Goal: Information Seeking & Learning: Learn about a topic

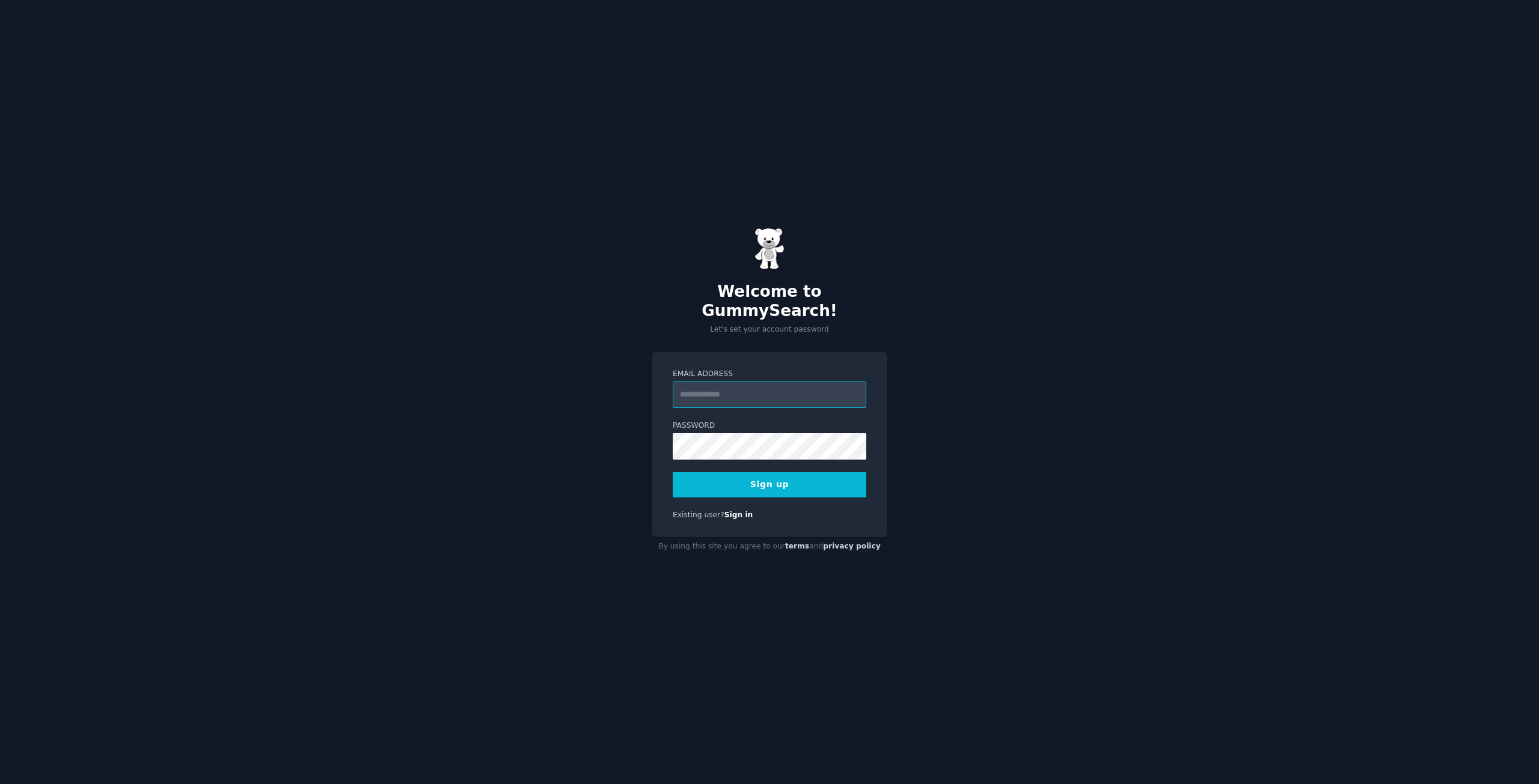
click at [797, 382] on input "Email Address" at bounding box center [769, 394] width 194 height 27
type input "**********"
click at [805, 472] on button "Sign up" at bounding box center [769, 485] width 194 height 25
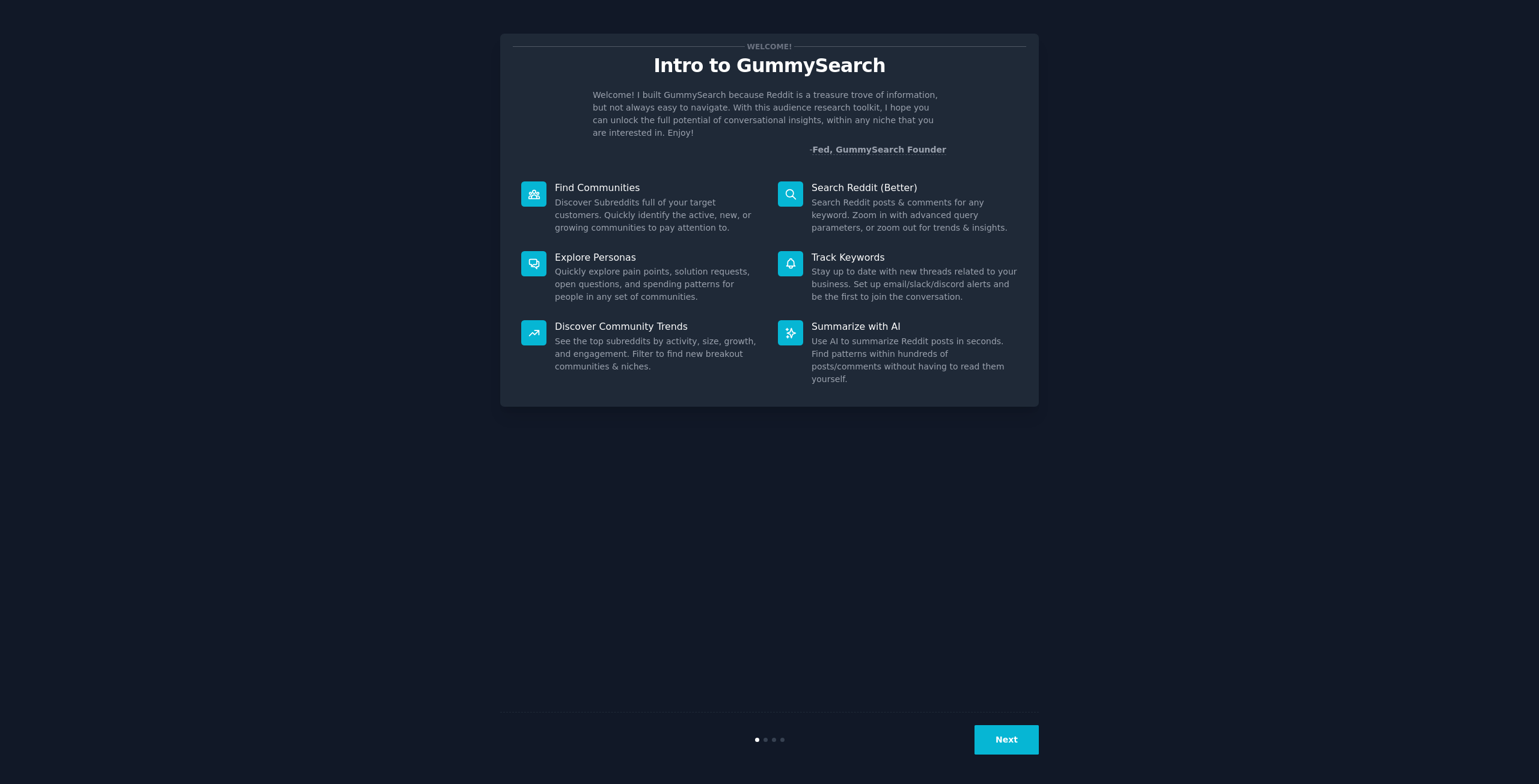
click at [1006, 744] on button "Next" at bounding box center [1006, 740] width 64 height 30
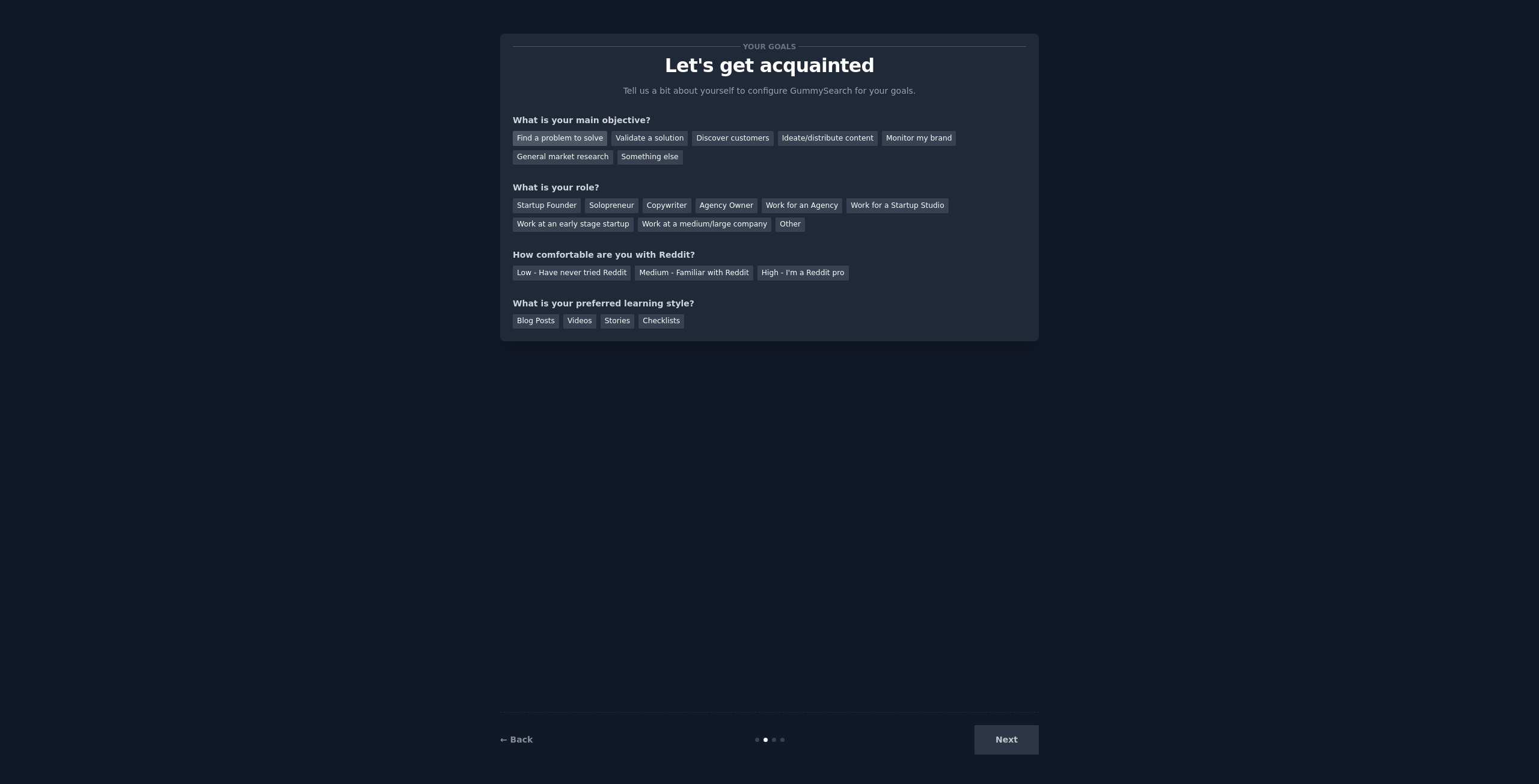
click at [562, 139] on div "Find a problem to solve" at bounding box center [560, 138] width 95 height 15
click at [547, 210] on div "Startup Founder" at bounding box center [547, 206] width 68 height 15
click at [599, 202] on div "Solopreneur" at bounding box center [612, 206] width 53 height 15
click at [572, 269] on div "Low - Have never tried Reddit" at bounding box center [572, 273] width 118 height 15
click at [619, 315] on div "Stories" at bounding box center [617, 322] width 33 height 15
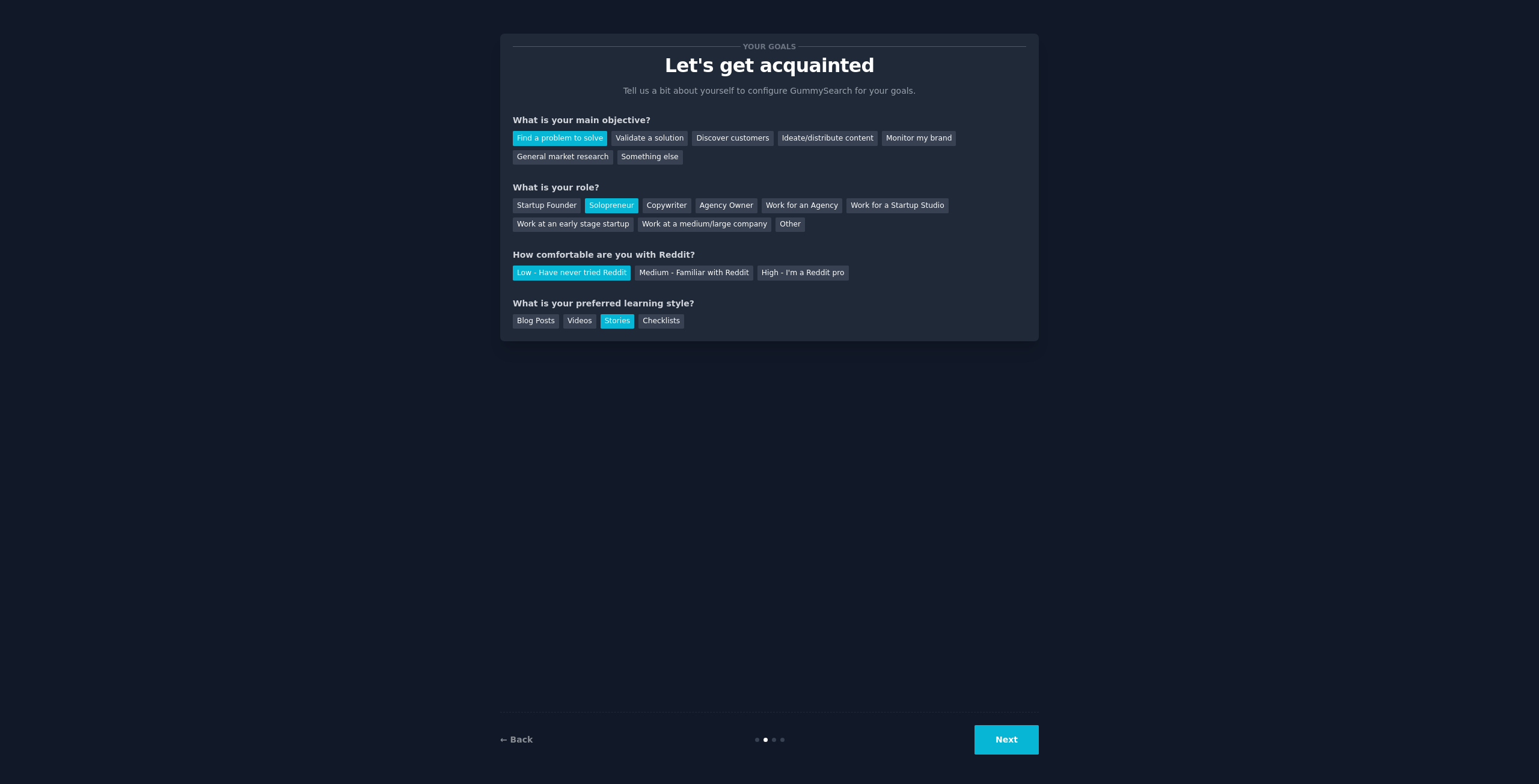
click at [992, 744] on button "Next" at bounding box center [1006, 740] width 64 height 30
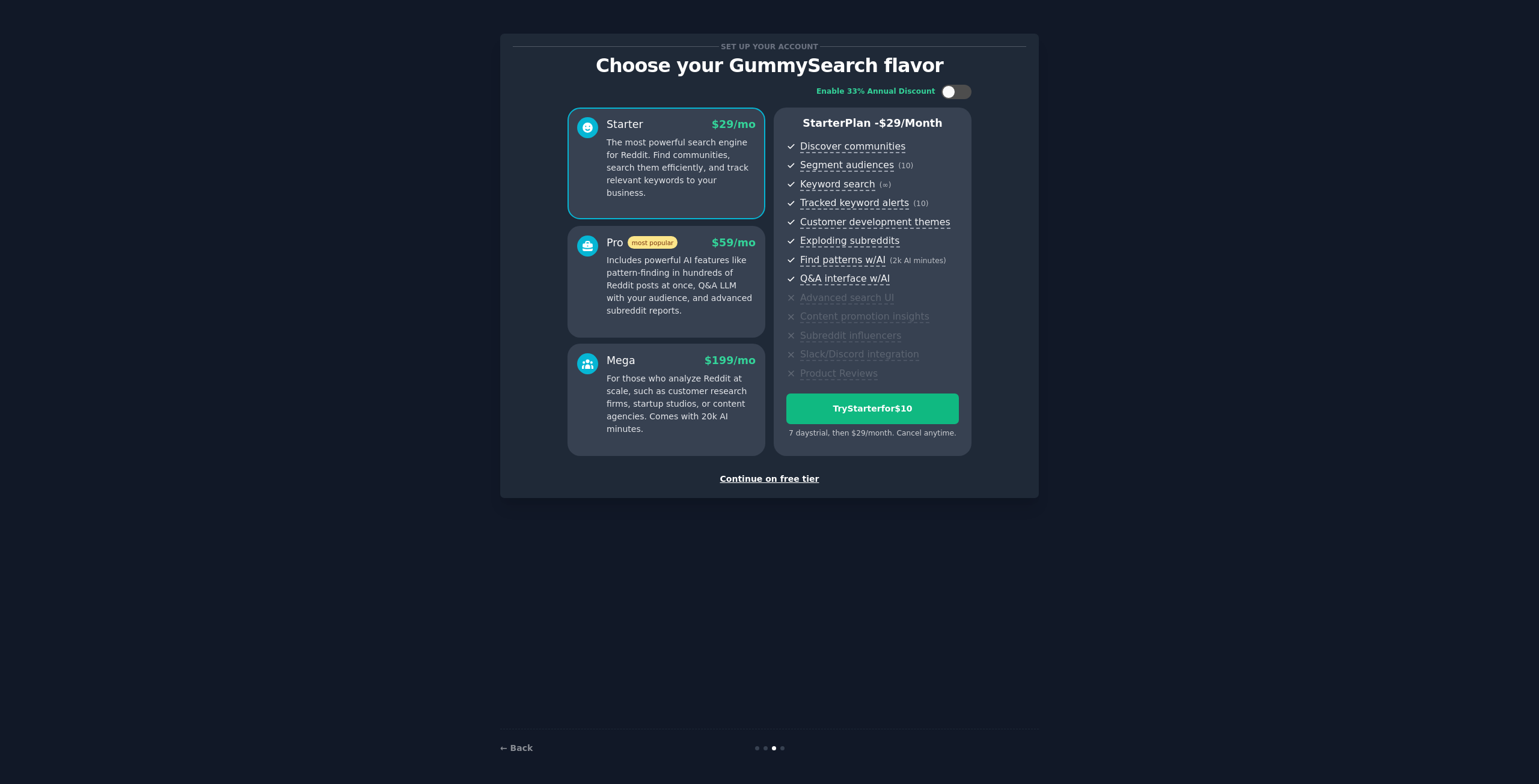
click at [794, 480] on div "Continue on free tier" at bounding box center [769, 479] width 513 height 12
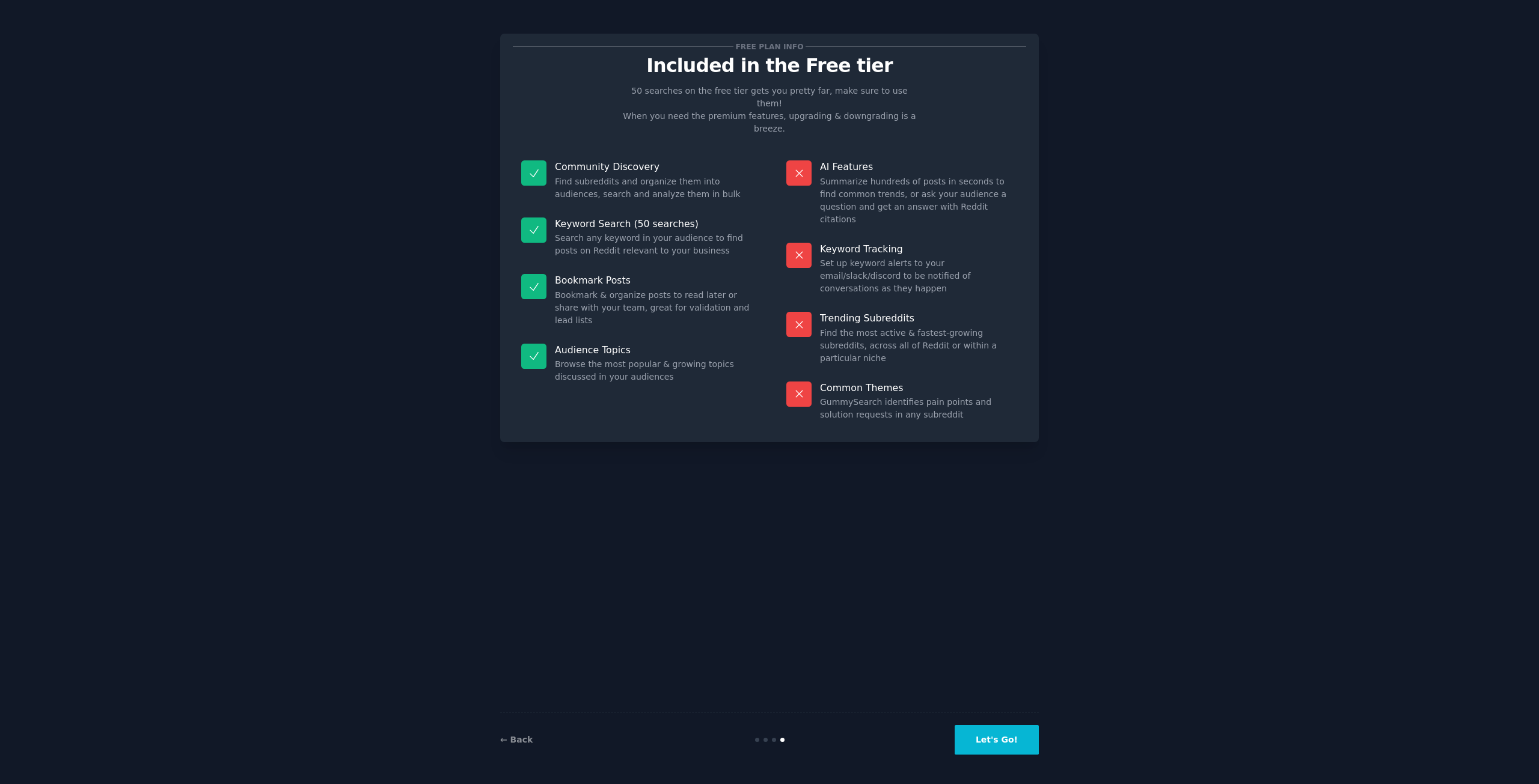
click at [998, 738] on button "Let's Go!" at bounding box center [997, 740] width 84 height 30
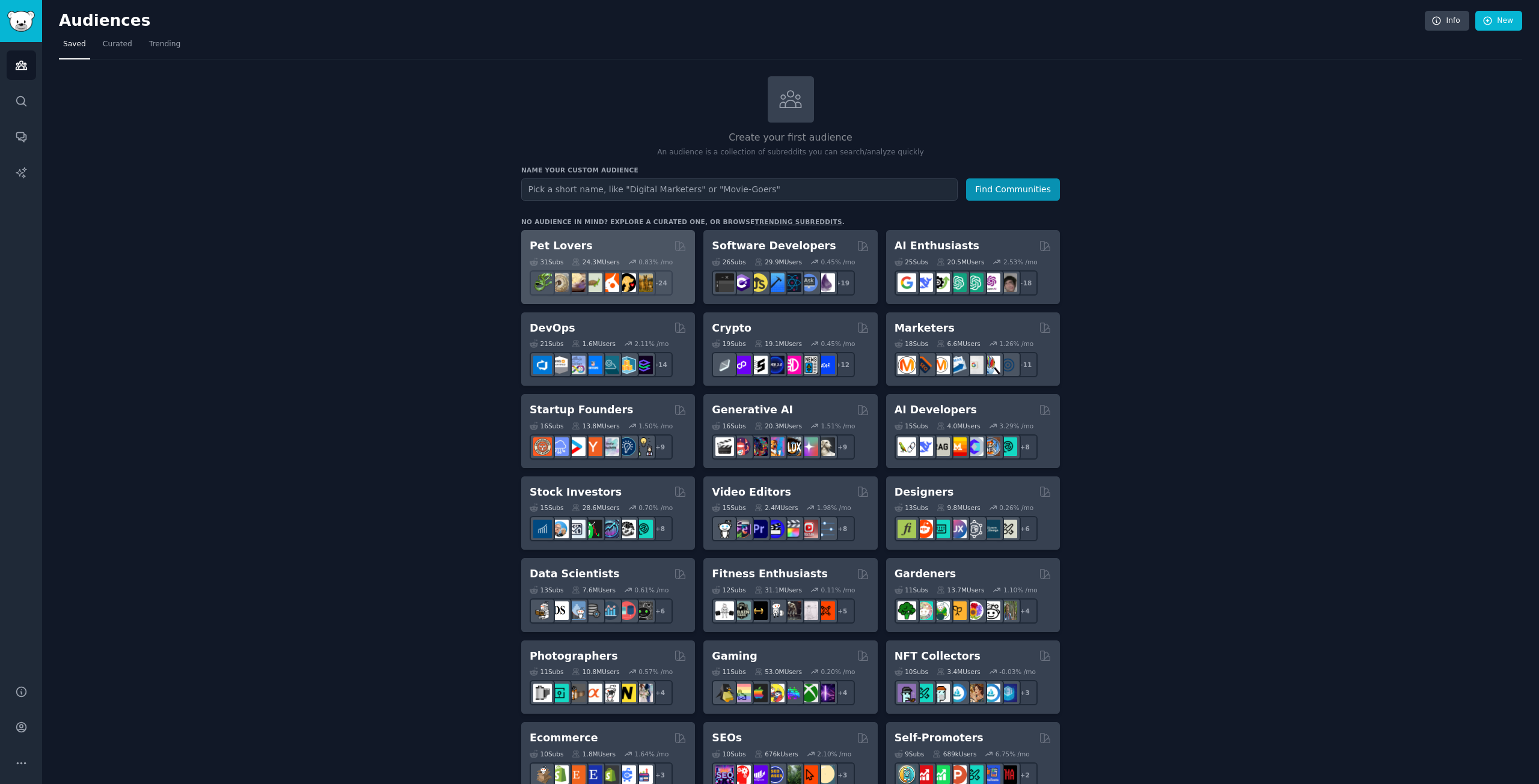
click at [637, 240] on div "Pet Lovers Curated by GummySearch" at bounding box center [608, 246] width 157 height 15
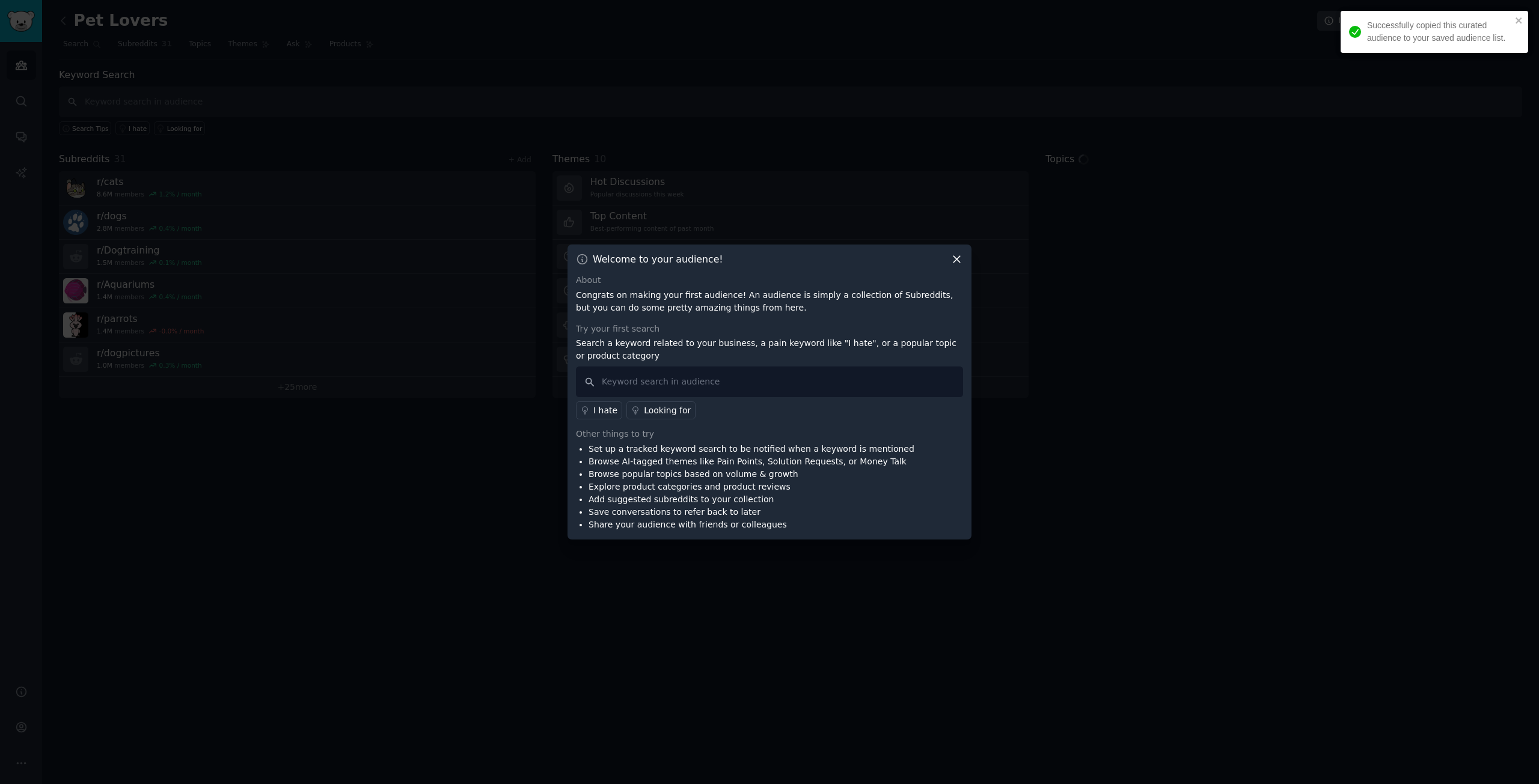
click at [611, 398] on div "I hate Looking for" at bounding box center [769, 408] width 387 height 22
click at [605, 409] on div "health issues" at bounding box center [620, 411] width 55 height 12
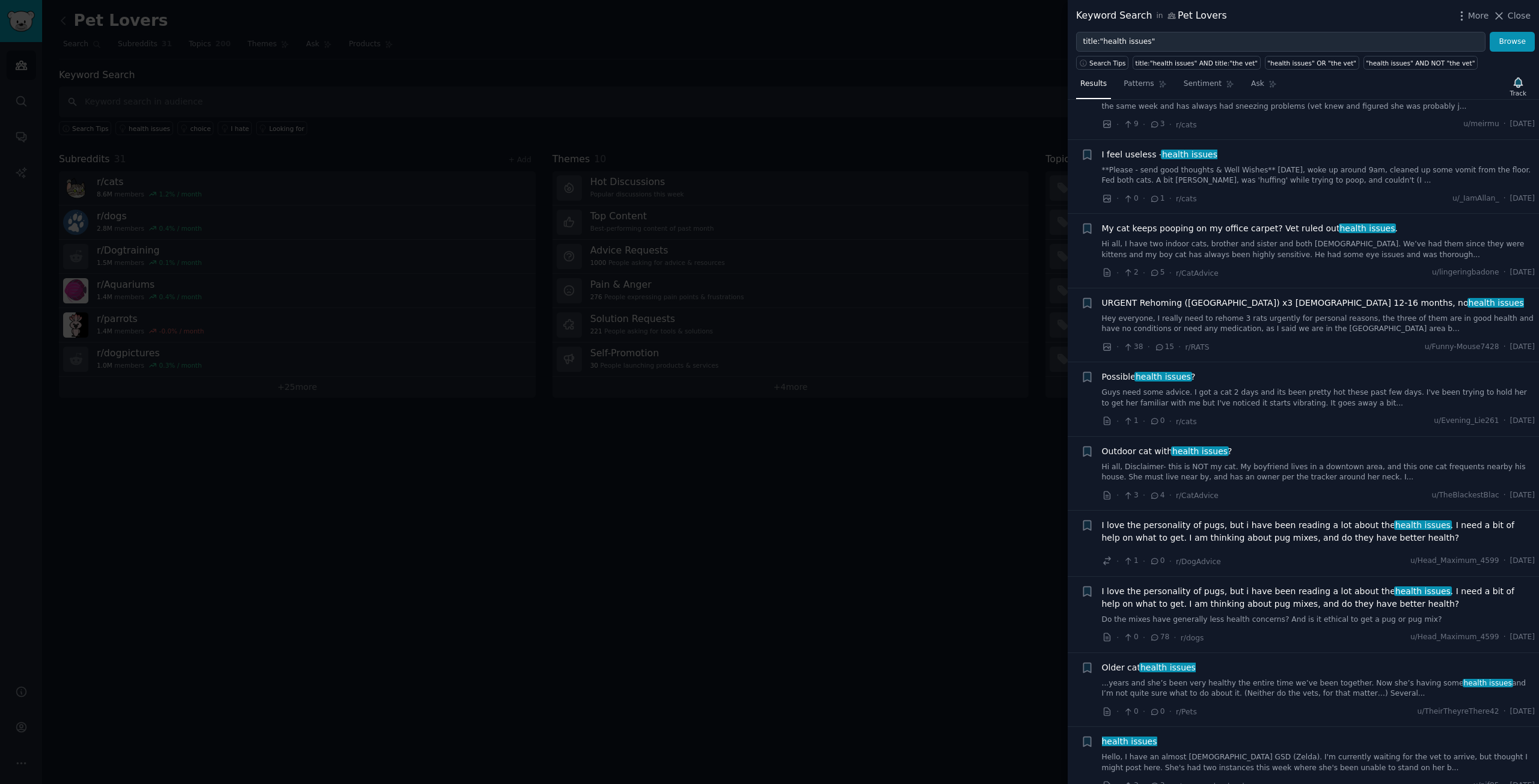
scroll to position [842, 0]
click at [924, 547] on div at bounding box center [769, 392] width 1539 height 784
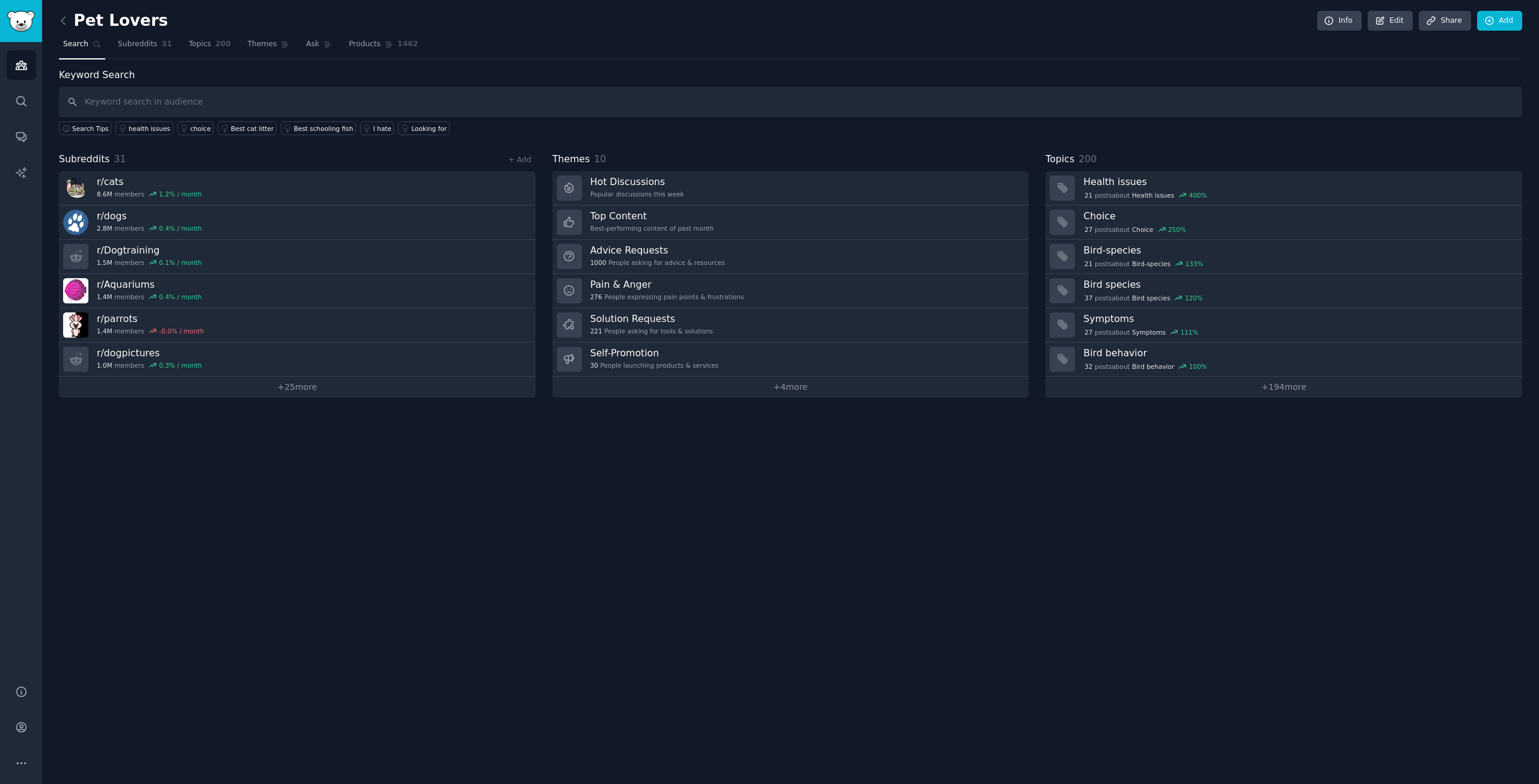
click at [58, 24] on div "Pet Lovers Info Edit Share Add Search Subreddits 31 Topics 200 Themes Ask Produ…" at bounding box center [791, 392] width 1497 height 784
click at [77, 11] on div "Pet Lovers Info Edit Share Add Search Subreddits 31 Topics 200 Themes Ask Produ…" at bounding box center [791, 392] width 1497 height 784
click at [57, 26] on div "Pet Lovers Info Edit Share Add Search Subreddits 31 Topics 200 Themes Ask Produ…" at bounding box center [791, 392] width 1497 height 784
click at [62, 28] on link at bounding box center [66, 20] width 15 height 19
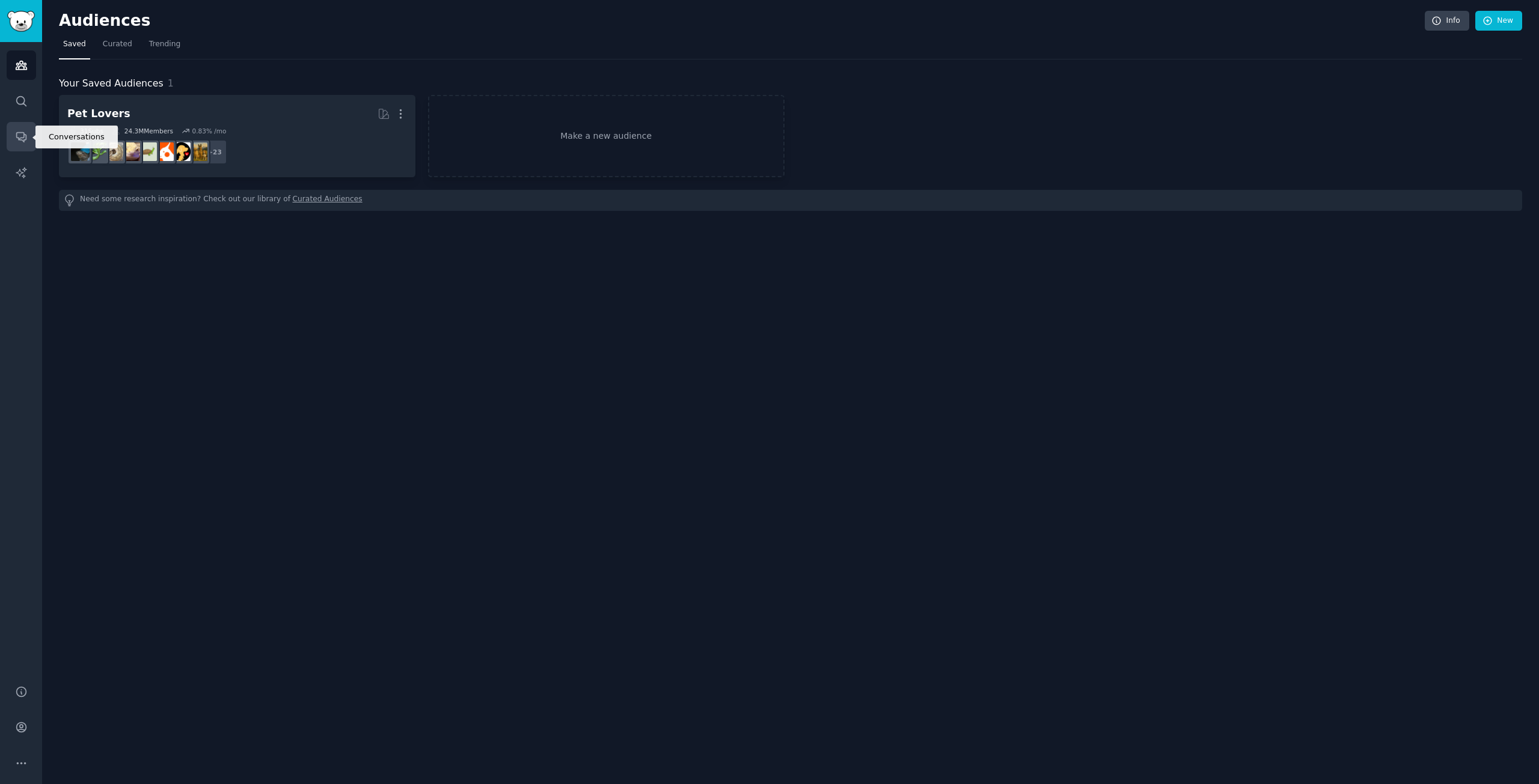
click at [19, 129] on link "Conversations" at bounding box center [22, 137] width 30 height 30
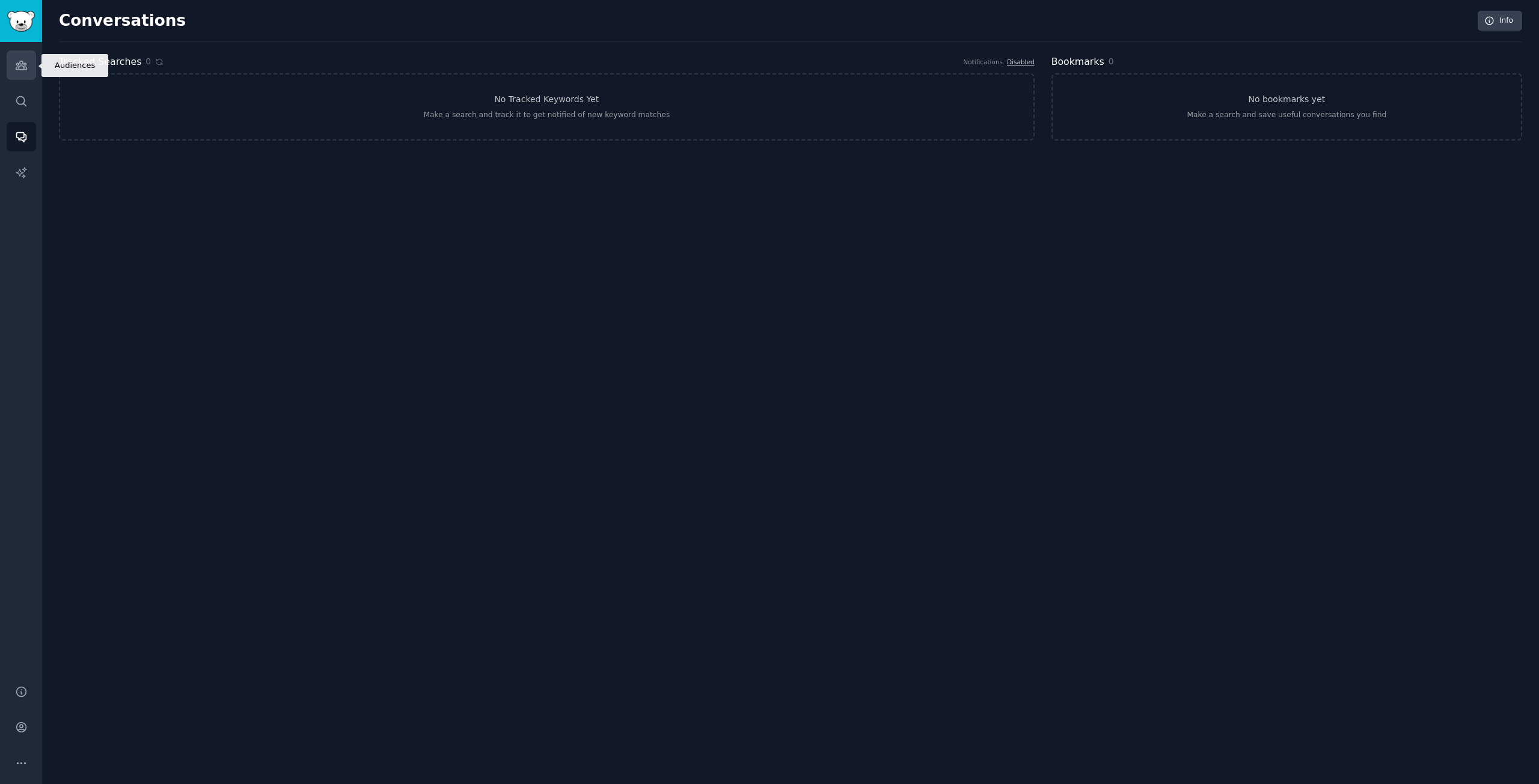
click at [28, 63] on link "Audiences" at bounding box center [22, 66] width 30 height 30
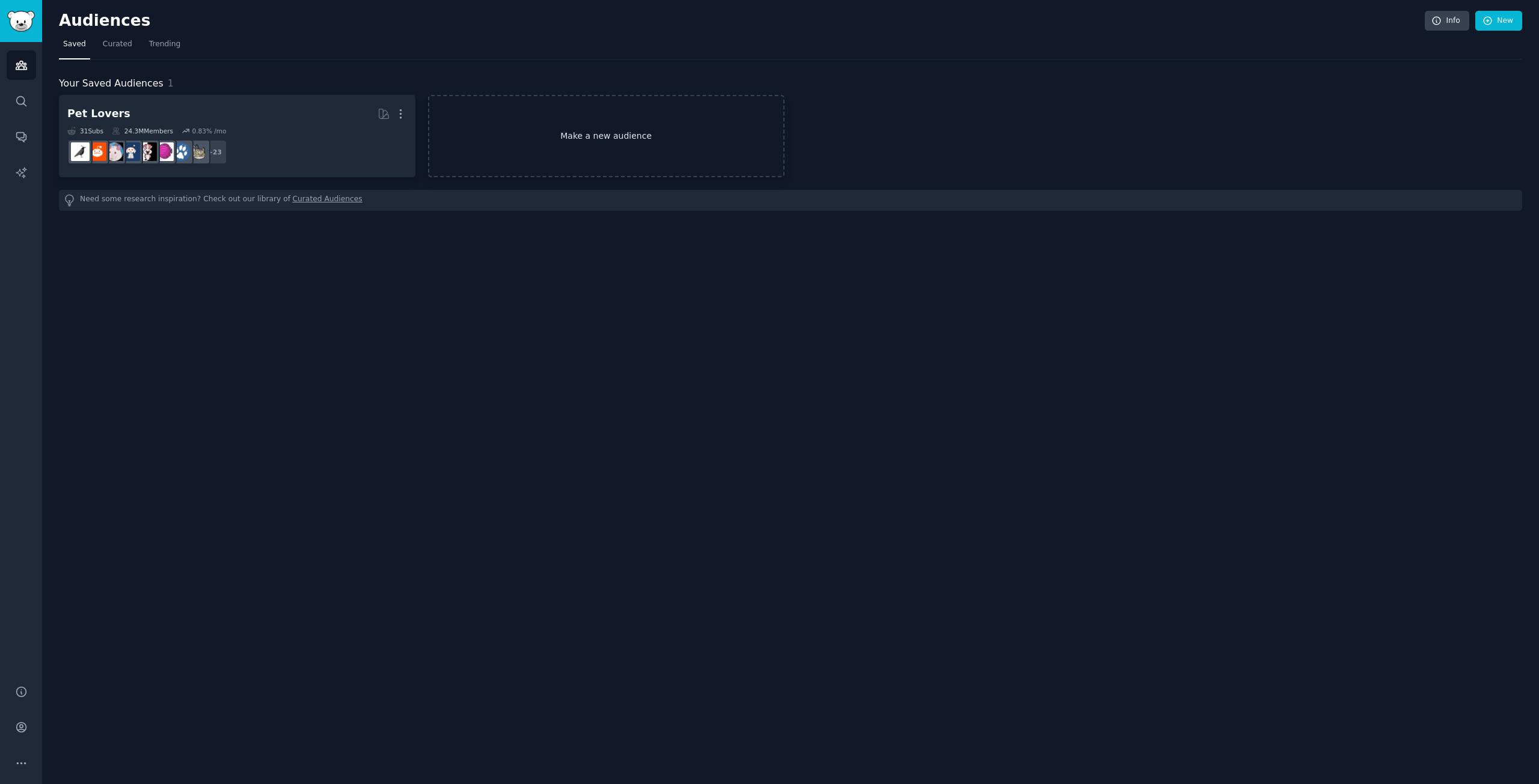
click at [645, 146] on link "Make a new audience" at bounding box center [606, 136] width 356 height 82
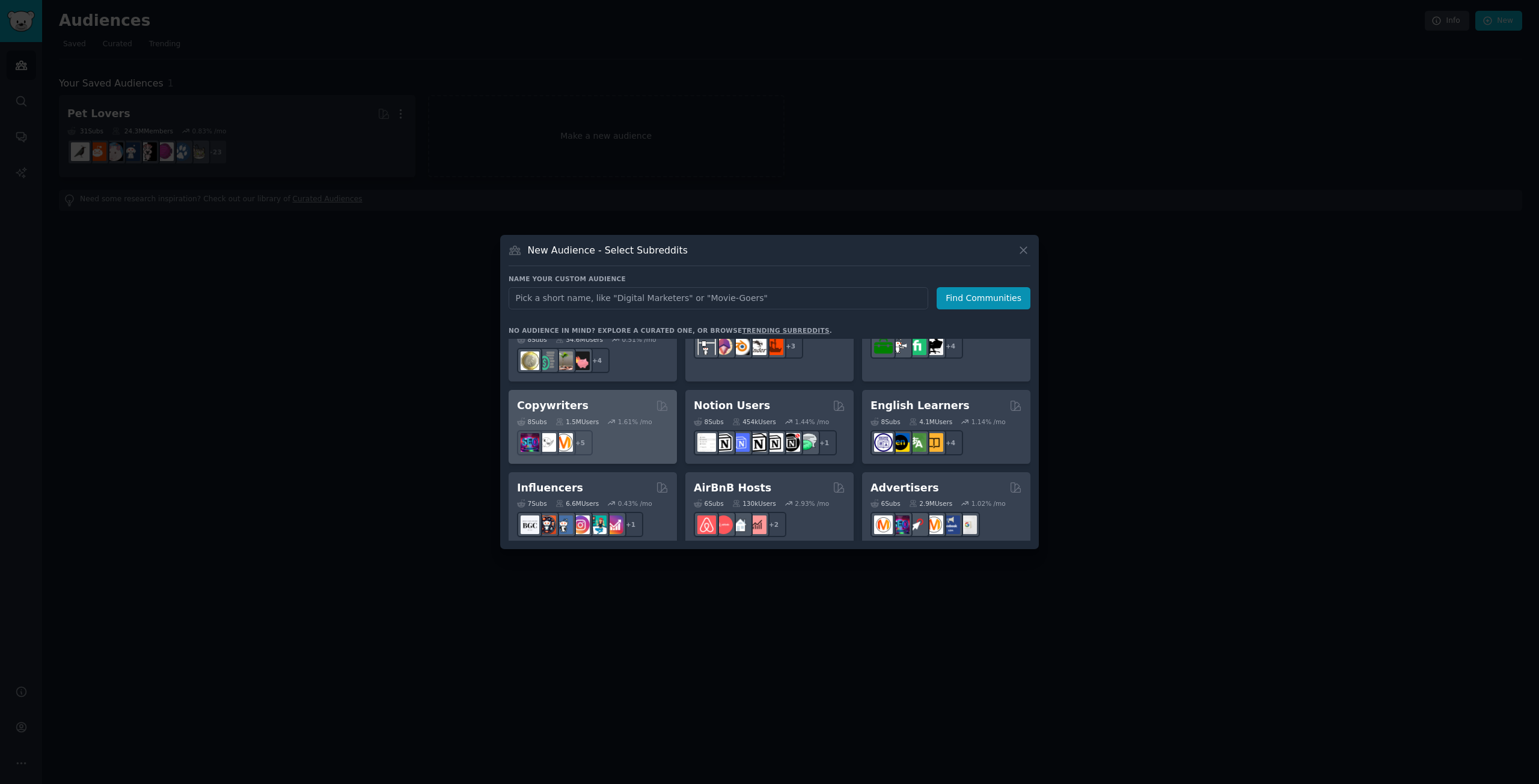
scroll to position [661, 0]
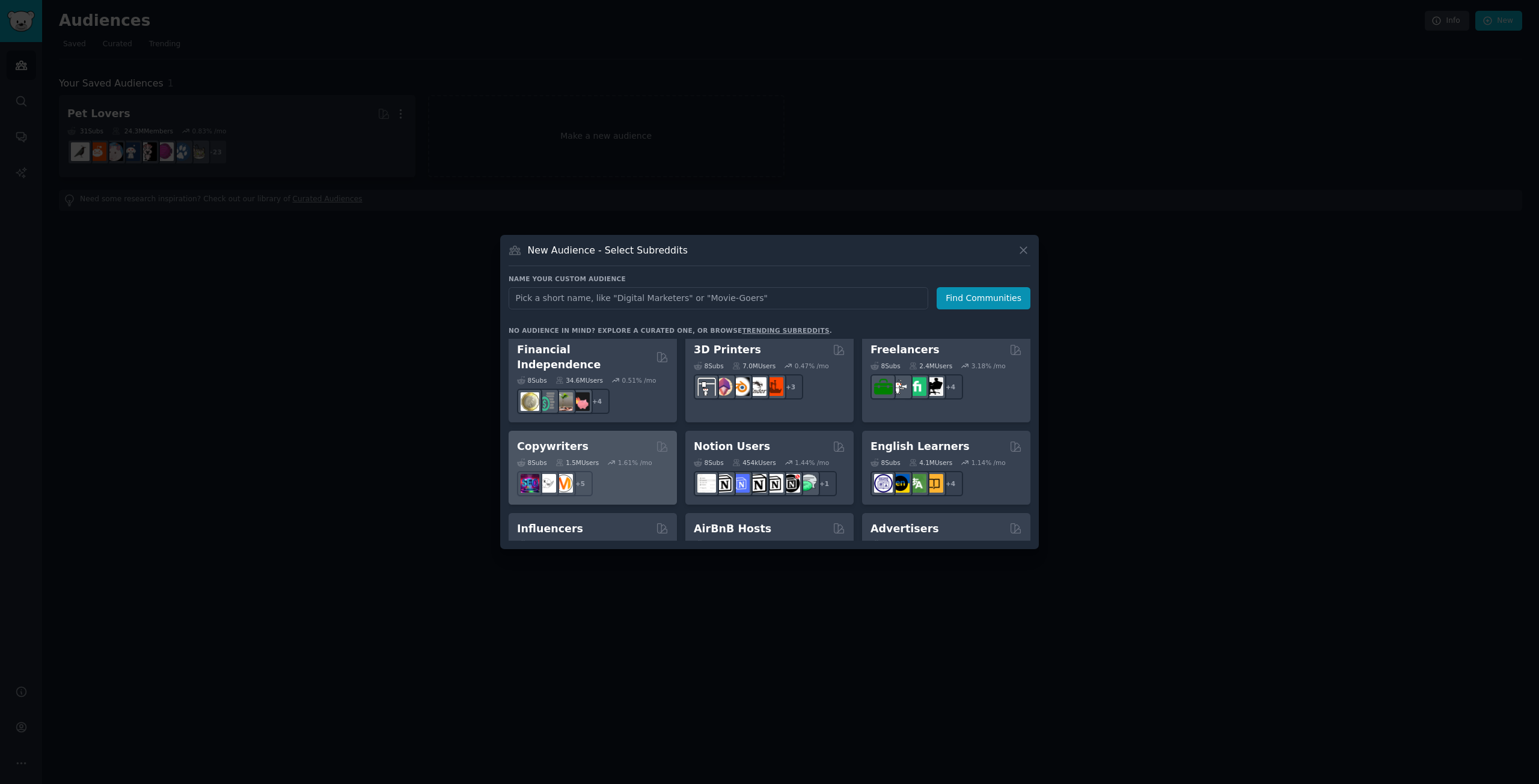
click at [614, 439] on div "Copywriters" at bounding box center [593, 446] width 152 height 15
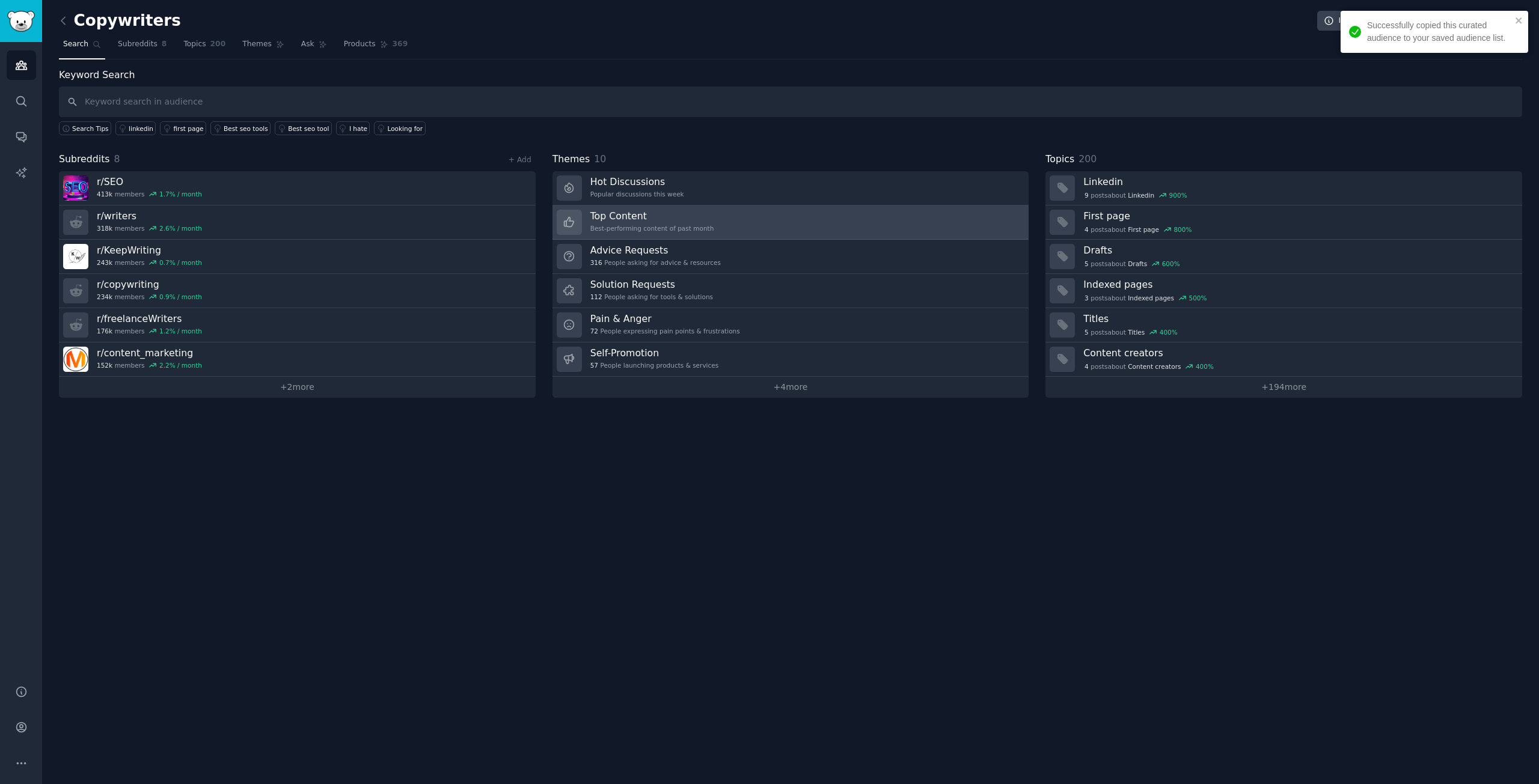
click at [680, 223] on div "Top Content Best-performing content of past month" at bounding box center [652, 222] width 124 height 25
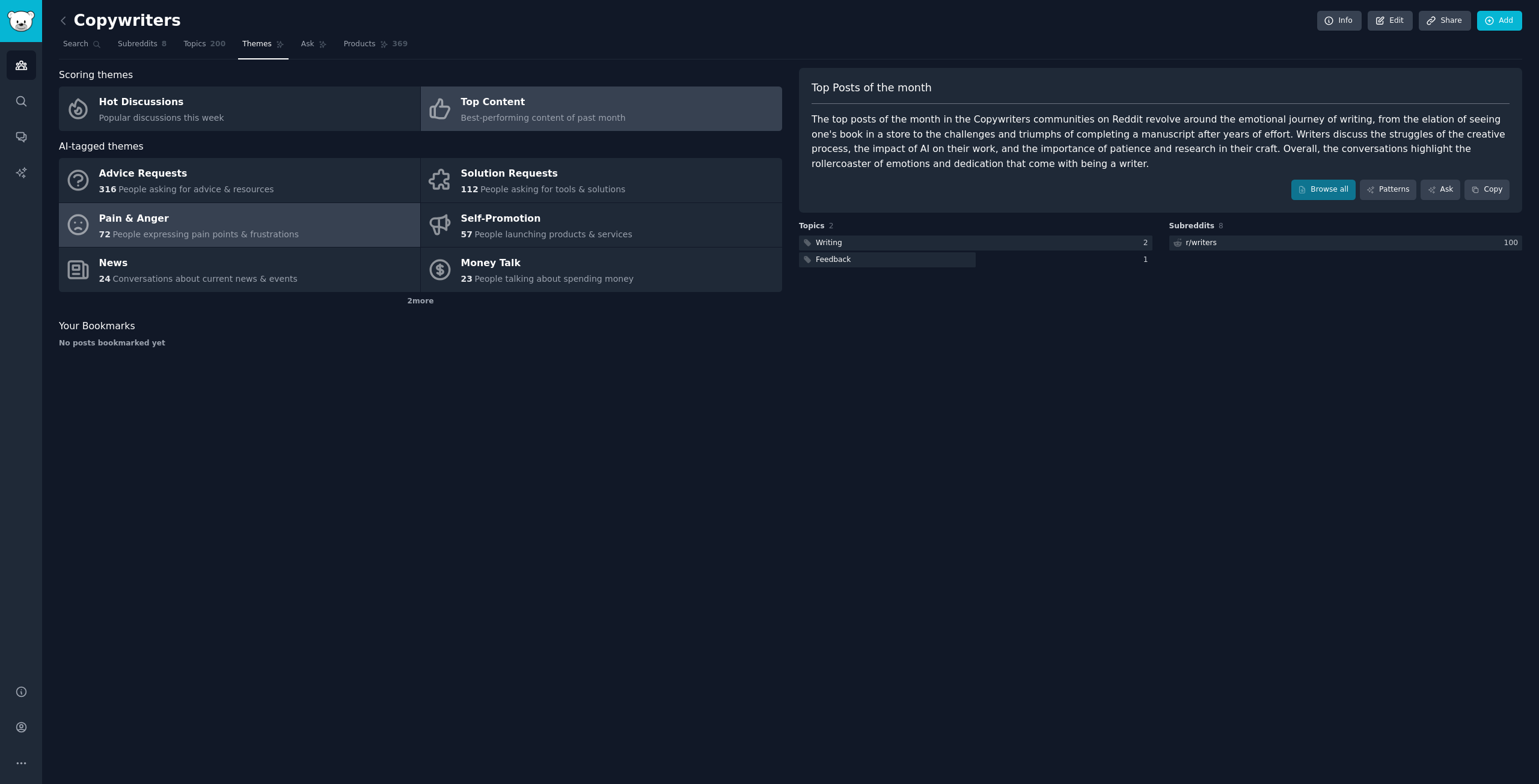
click at [330, 221] on link "Pain & Anger 72 People expressing pain points & frustrations" at bounding box center [239, 226] width 361 height 45
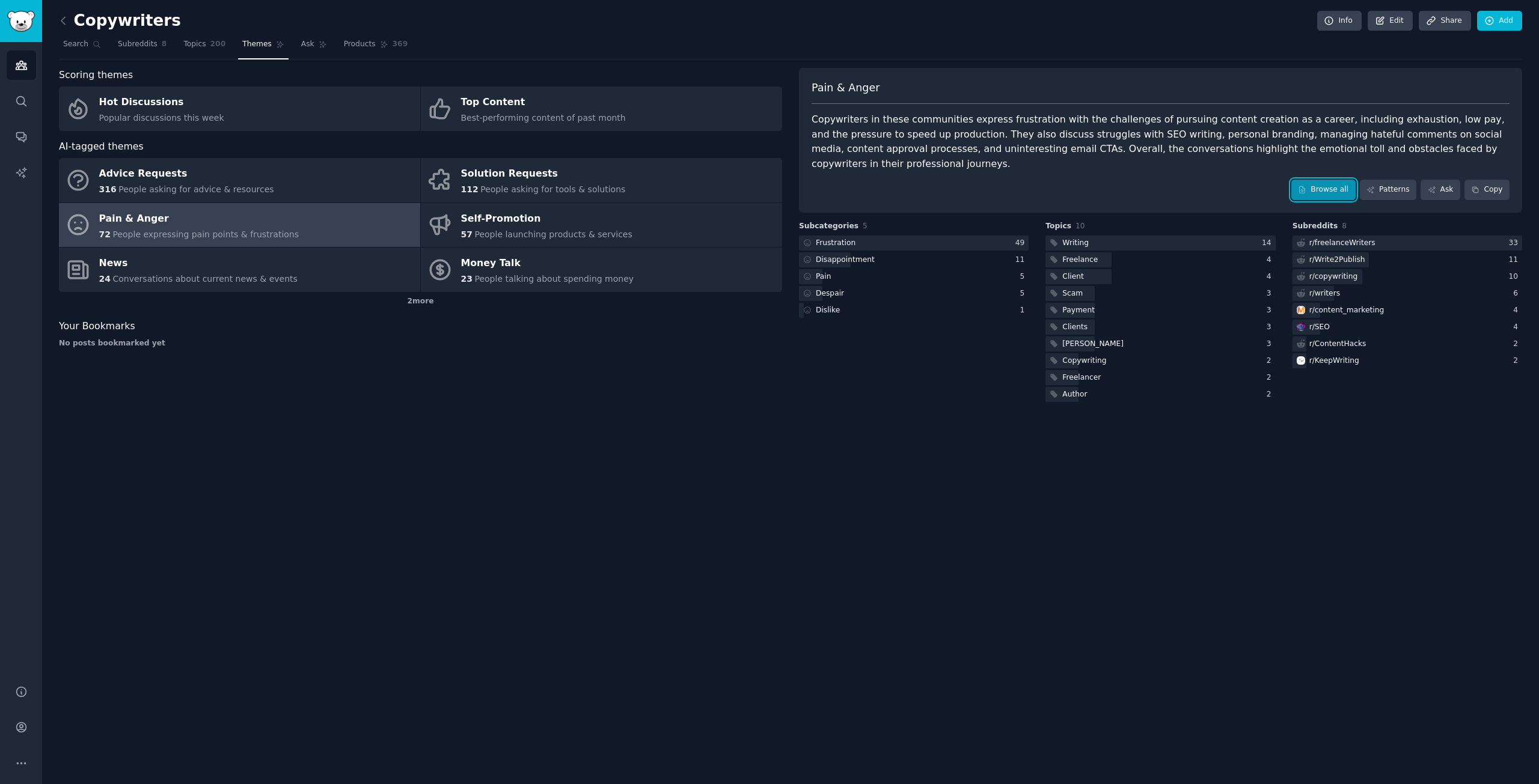
click at [1329, 180] on link "Browse all" at bounding box center [1324, 190] width 64 height 20
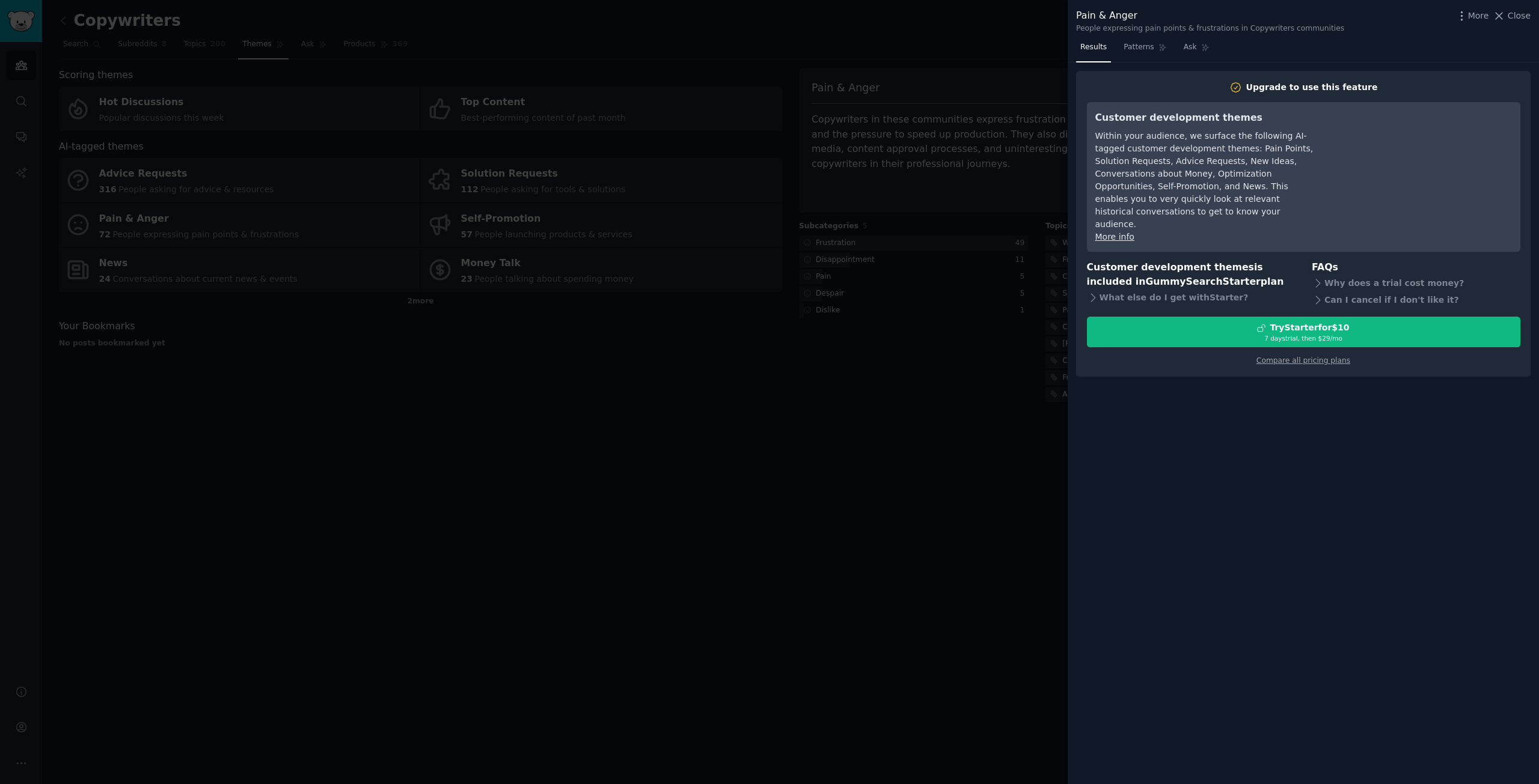
click at [845, 364] on div at bounding box center [769, 392] width 1539 height 784
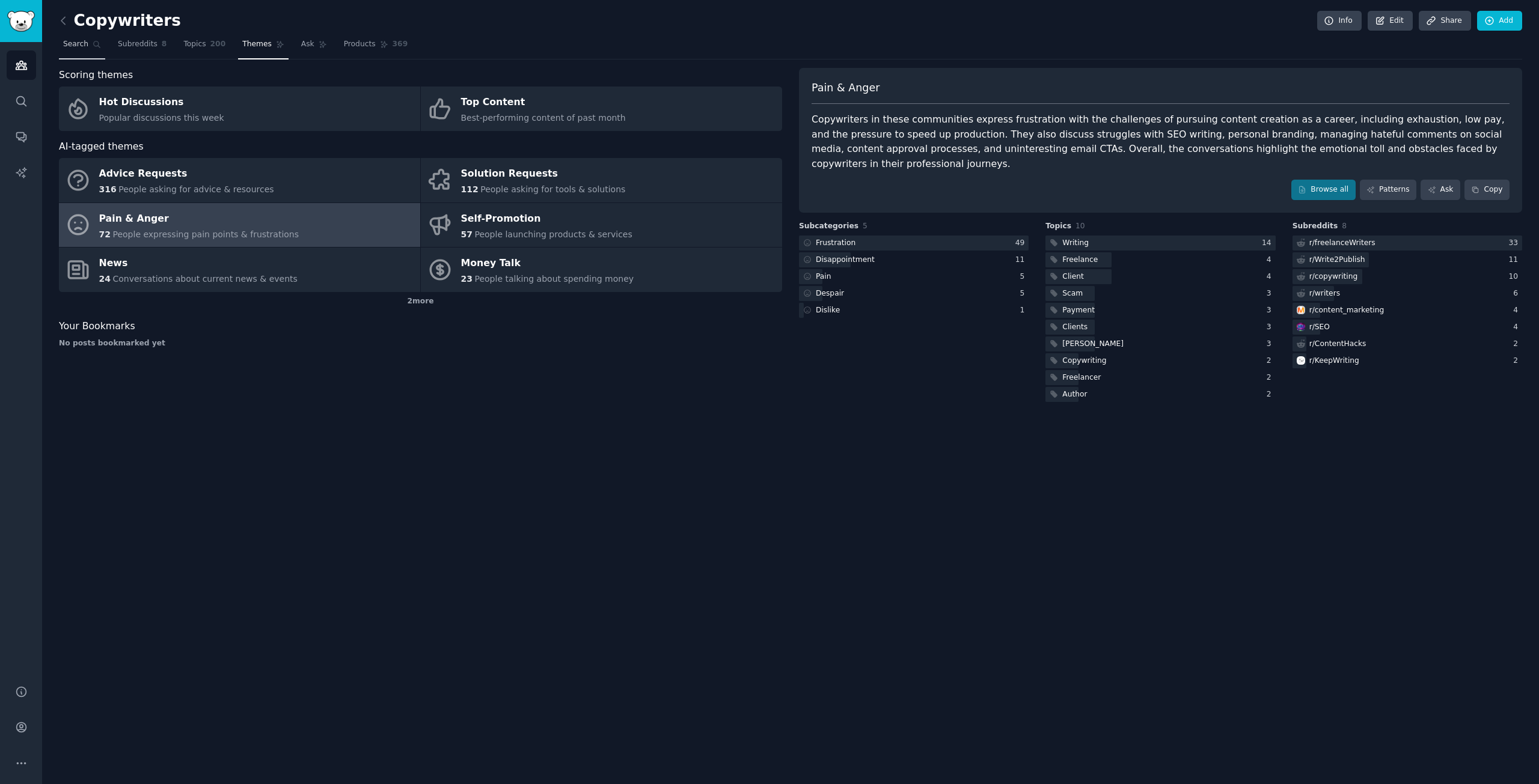
click at [190, 38] on link "Topics 200" at bounding box center [205, 47] width 51 height 25
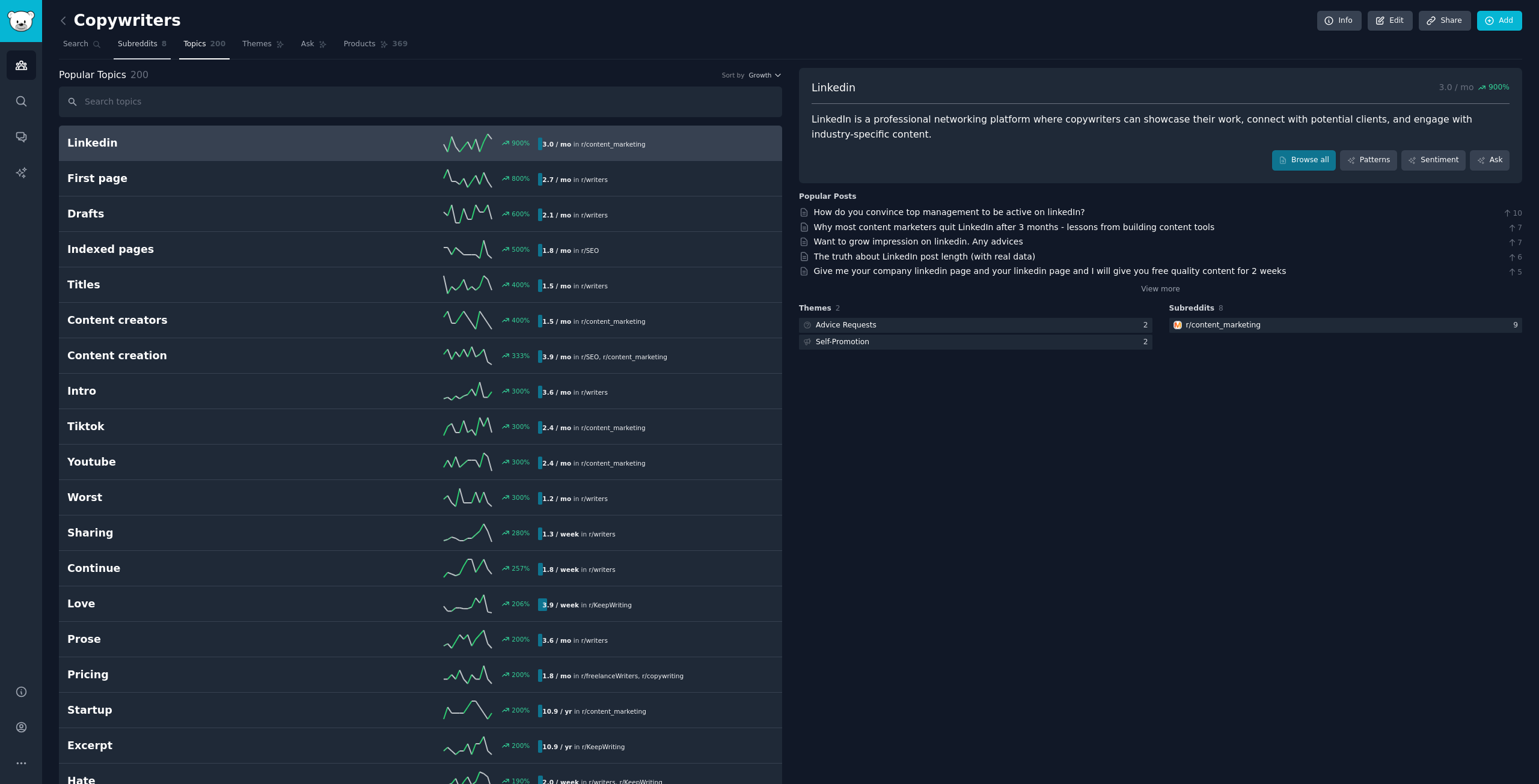
click at [123, 49] on span "Subreddits" at bounding box center [137, 44] width 40 height 11
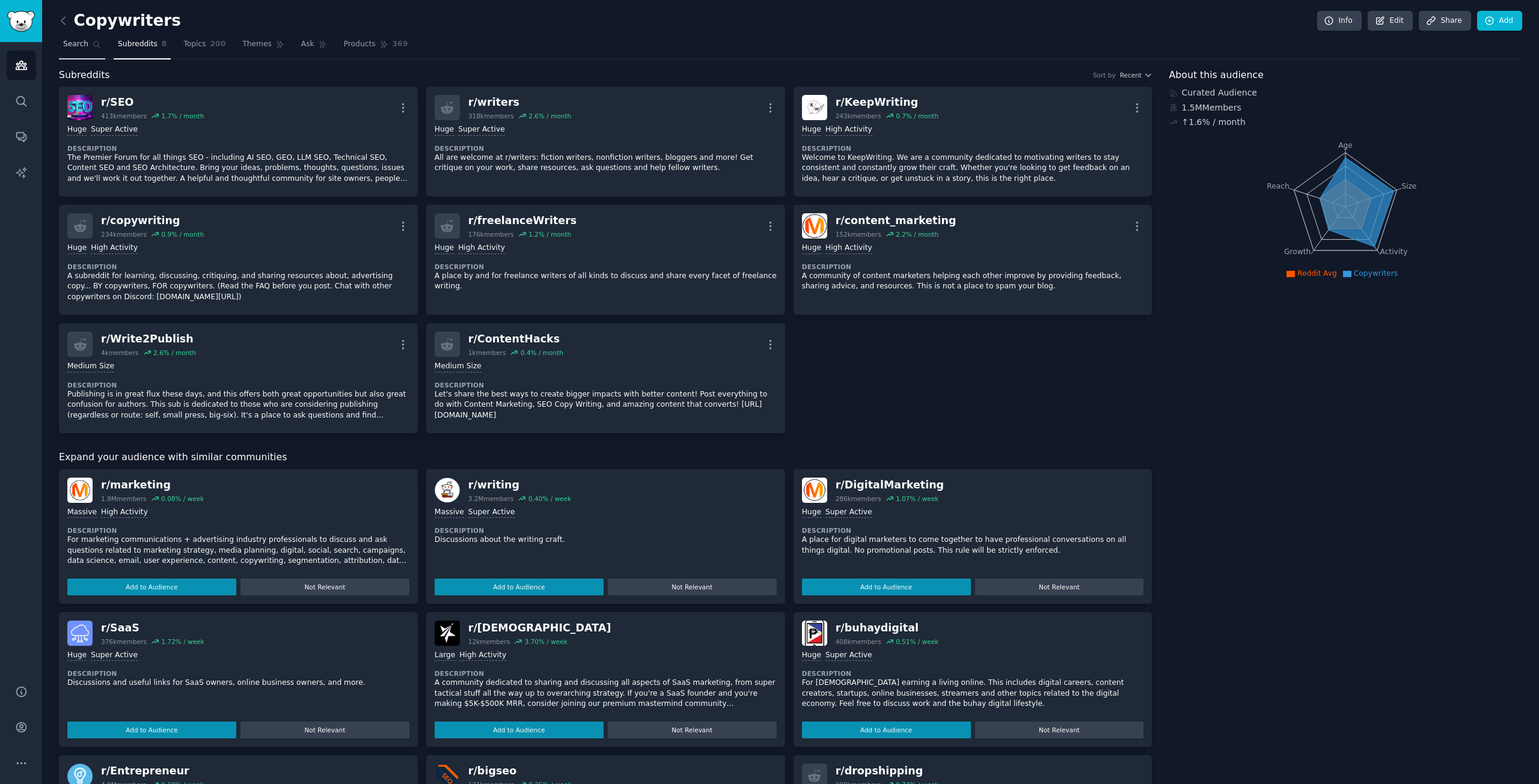
click at [86, 42] on link "Search" at bounding box center [82, 47] width 46 height 25
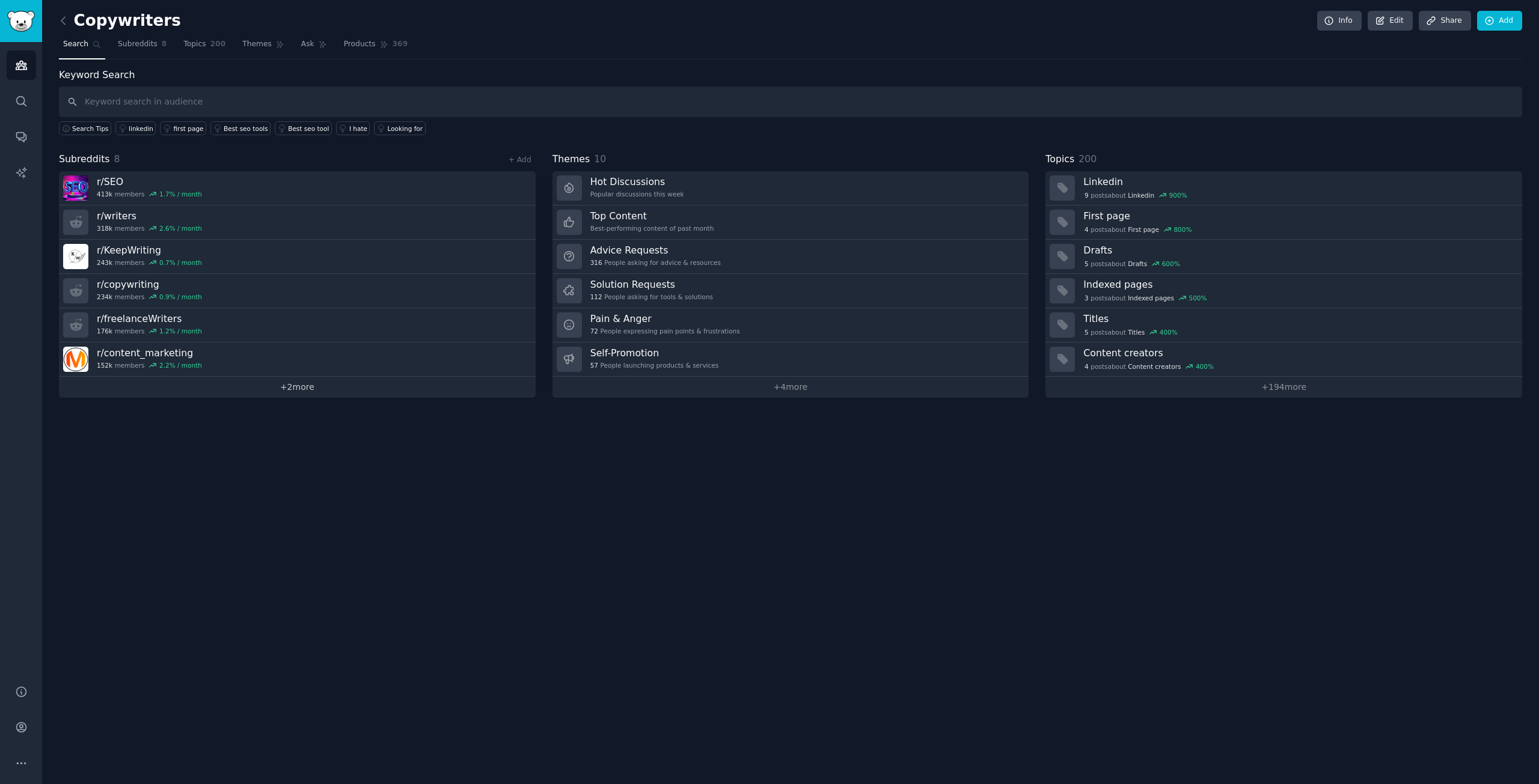
click at [277, 389] on link "+ 2 more" at bounding box center [297, 387] width 477 height 21
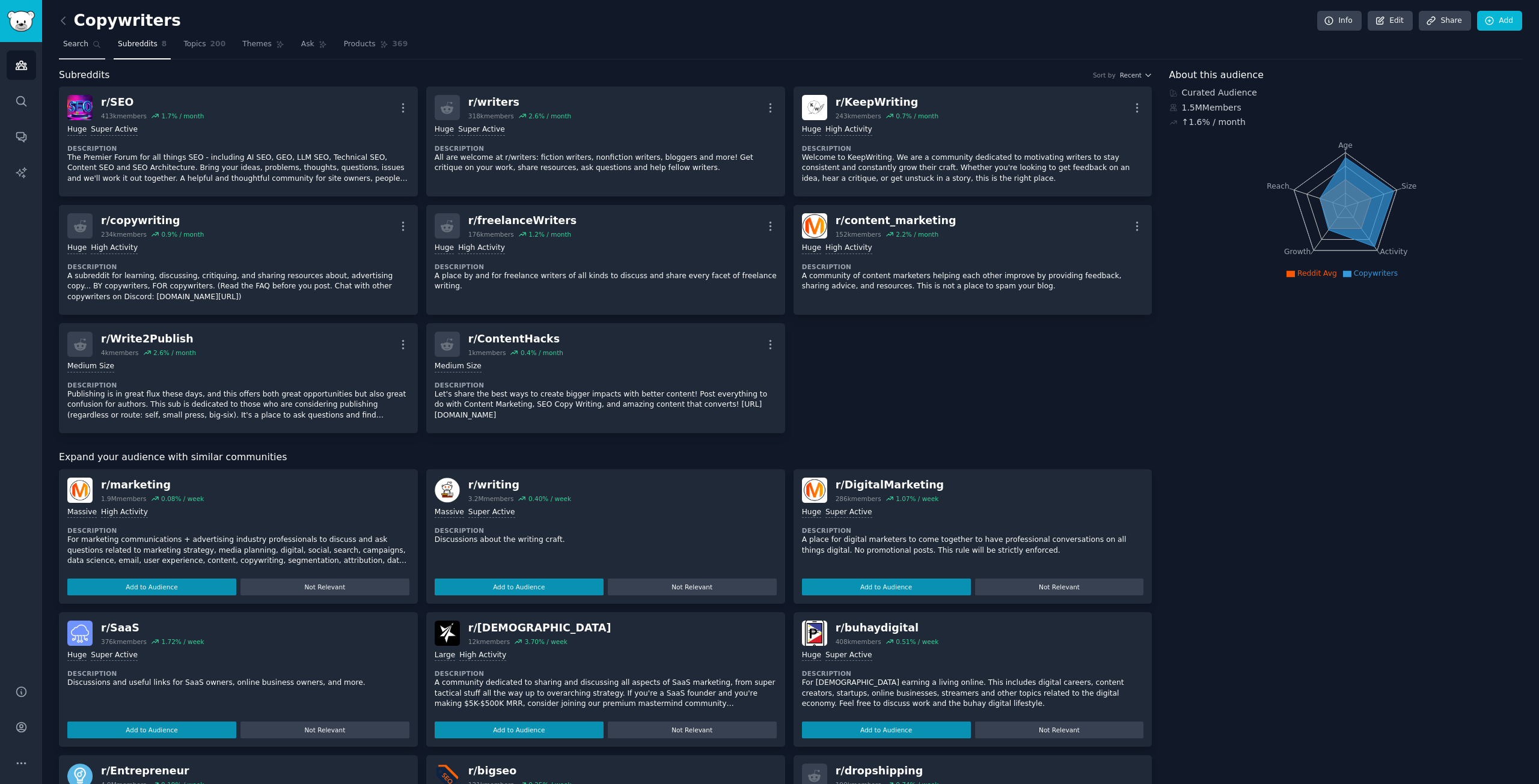
click at [82, 47] on span "Search" at bounding box center [75, 44] width 25 height 11
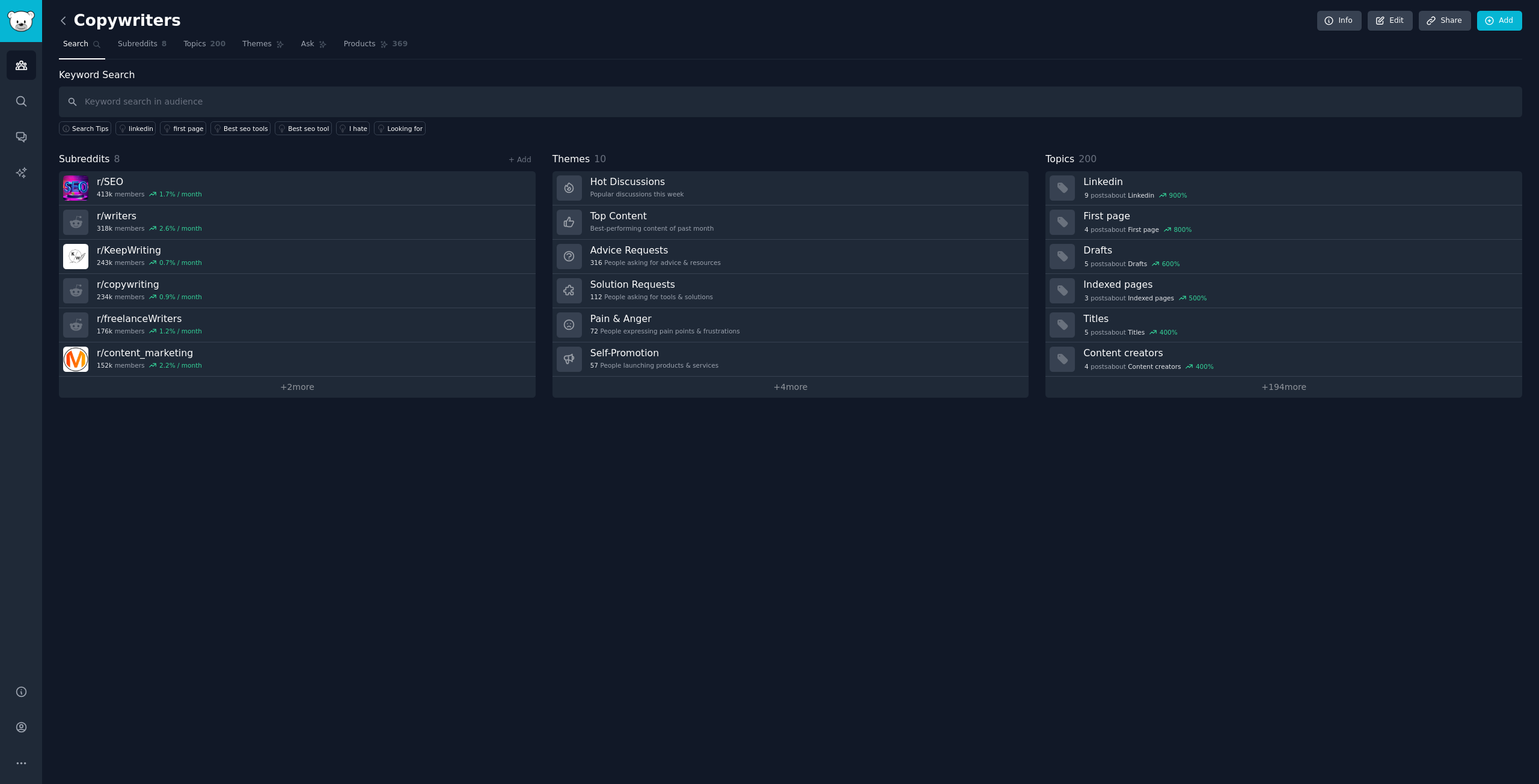
click at [69, 24] on icon at bounding box center [63, 20] width 12 height 12
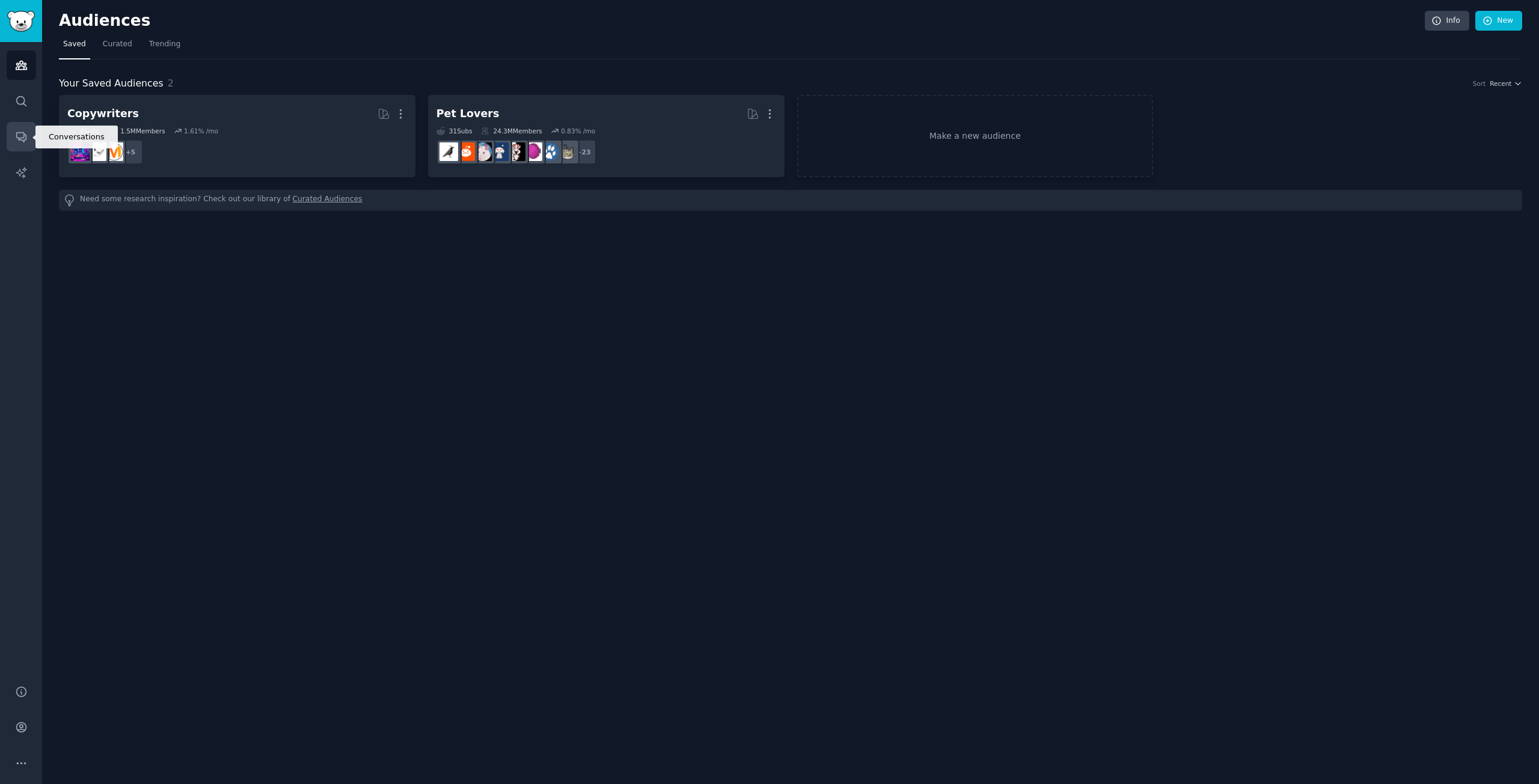
click at [24, 145] on link "Conversations" at bounding box center [22, 137] width 30 height 30
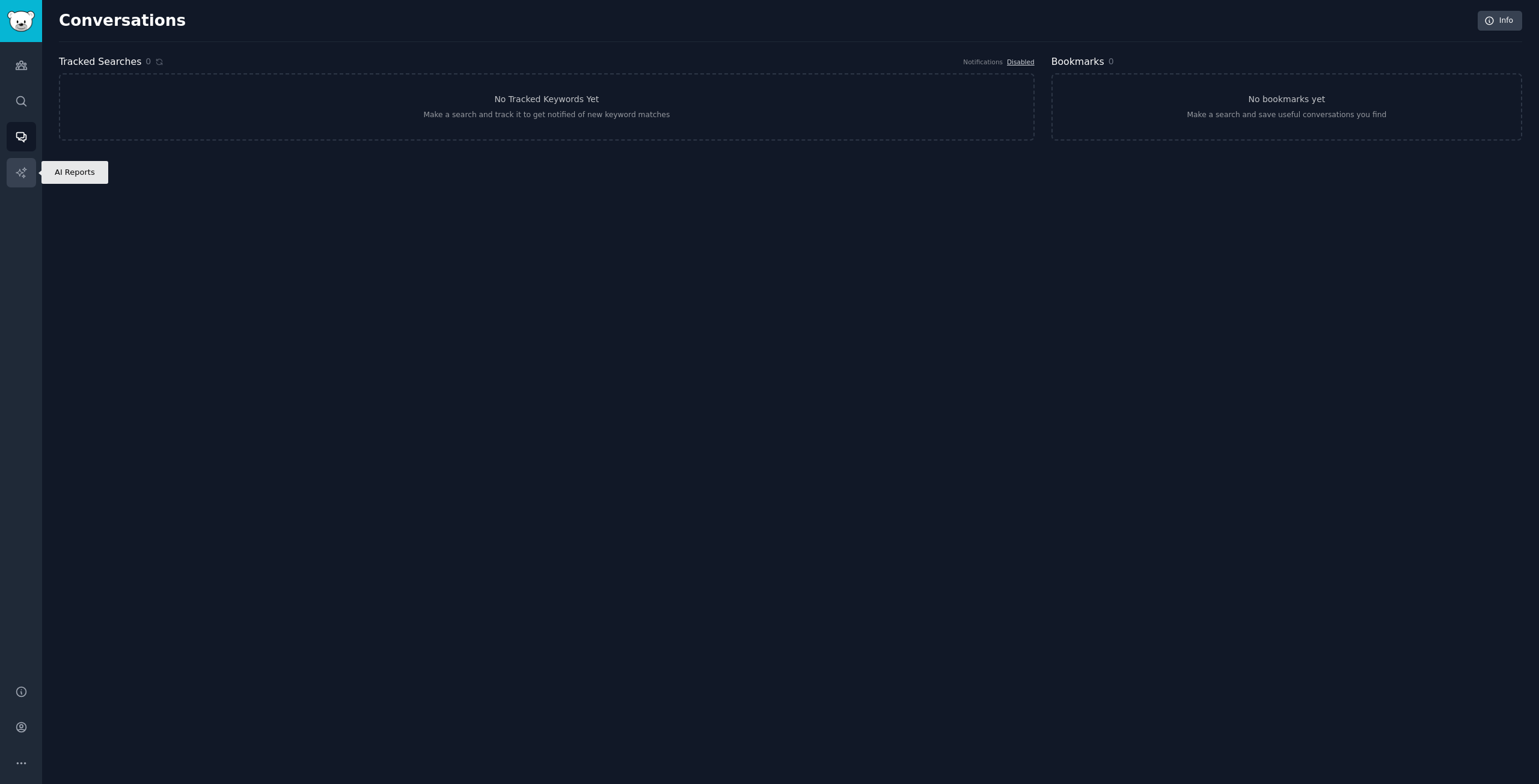
click at [21, 177] on icon "Sidebar" at bounding box center [21, 173] width 12 height 12
click at [18, 73] on link "Audiences" at bounding box center [22, 66] width 30 height 30
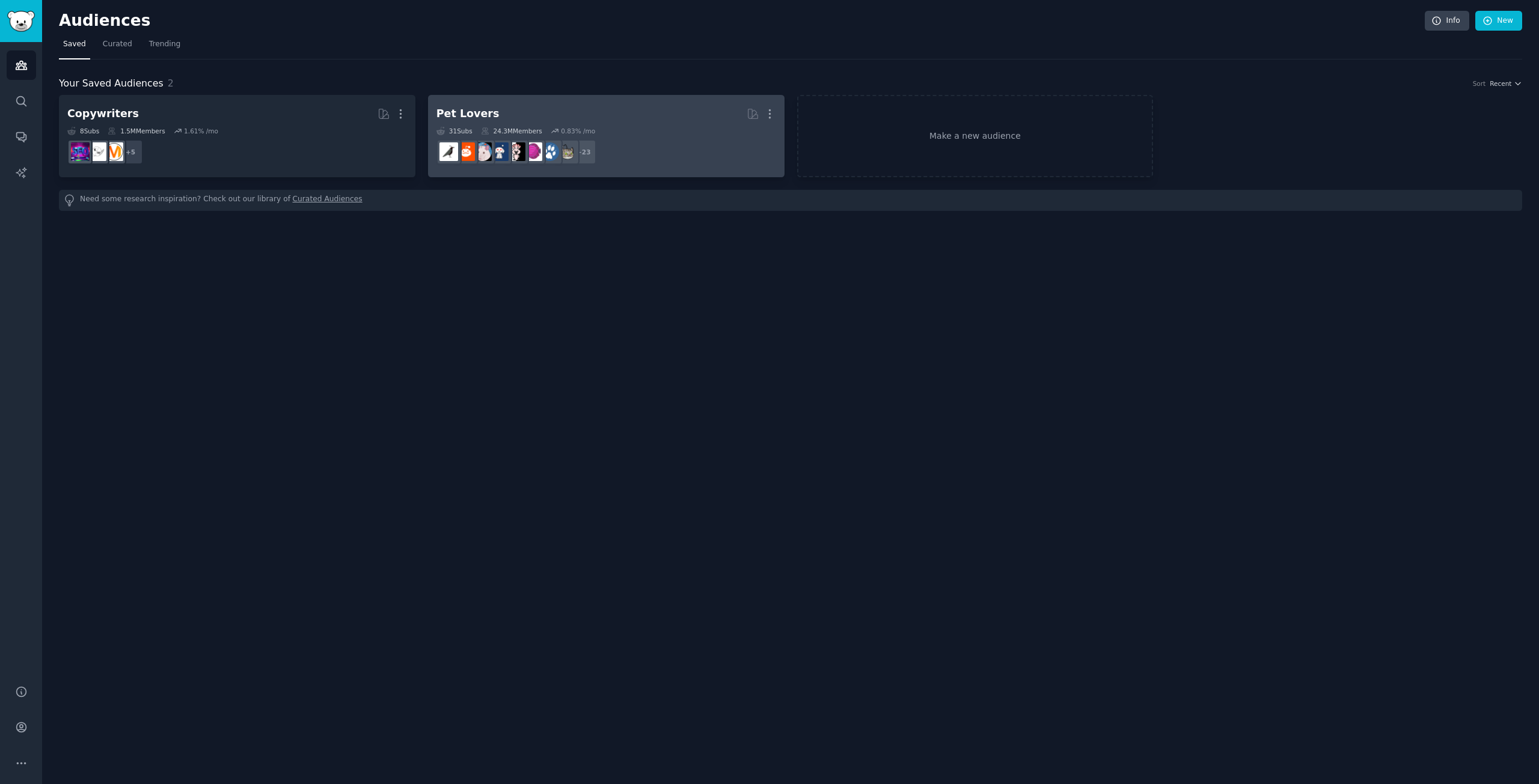
click at [696, 135] on dd "r/cats + 23" at bounding box center [606, 152] width 340 height 33
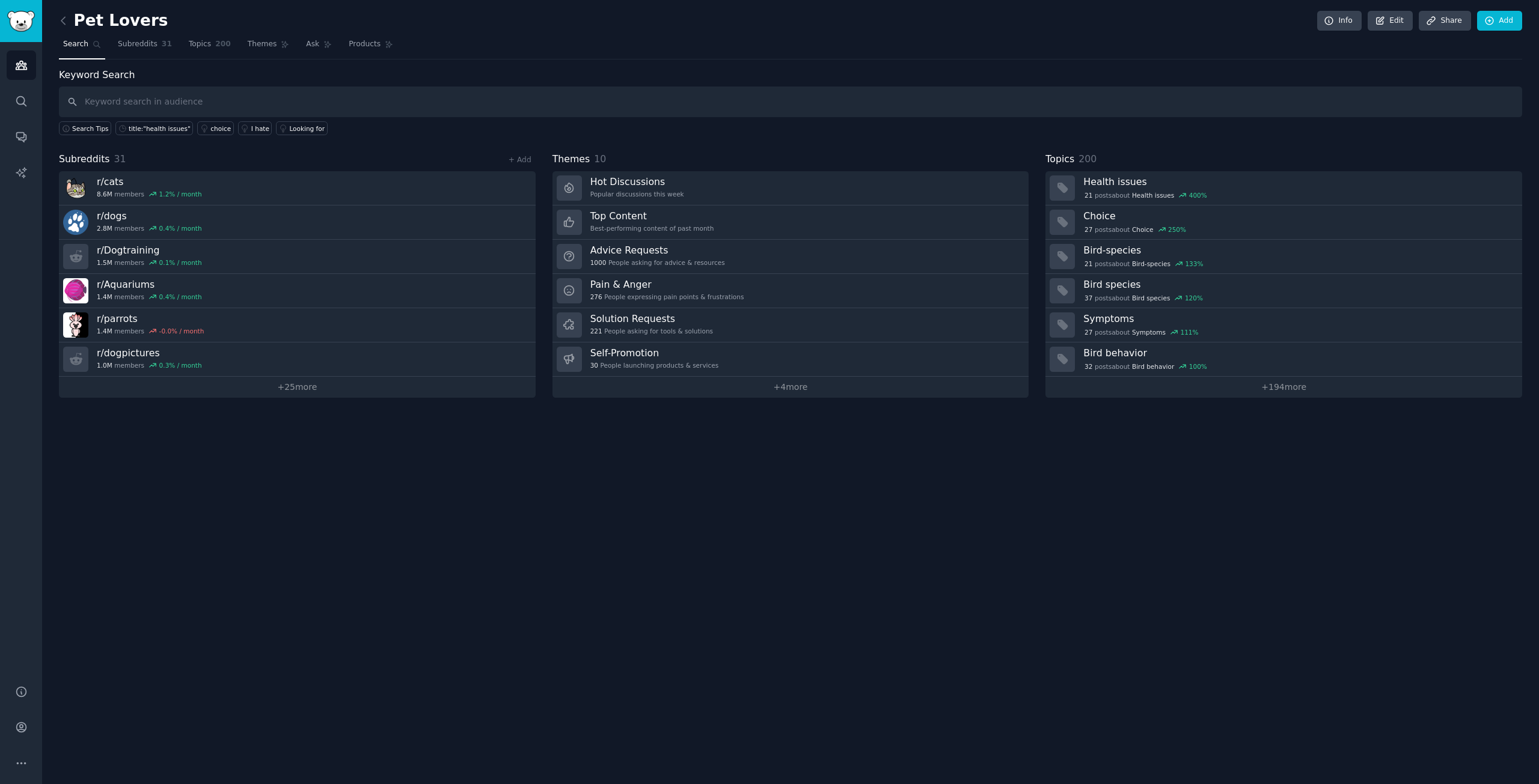
click at [126, 25] on h2 "Pet Lovers" at bounding box center [113, 20] width 109 height 19
click at [62, 19] on icon at bounding box center [63, 20] width 4 height 7
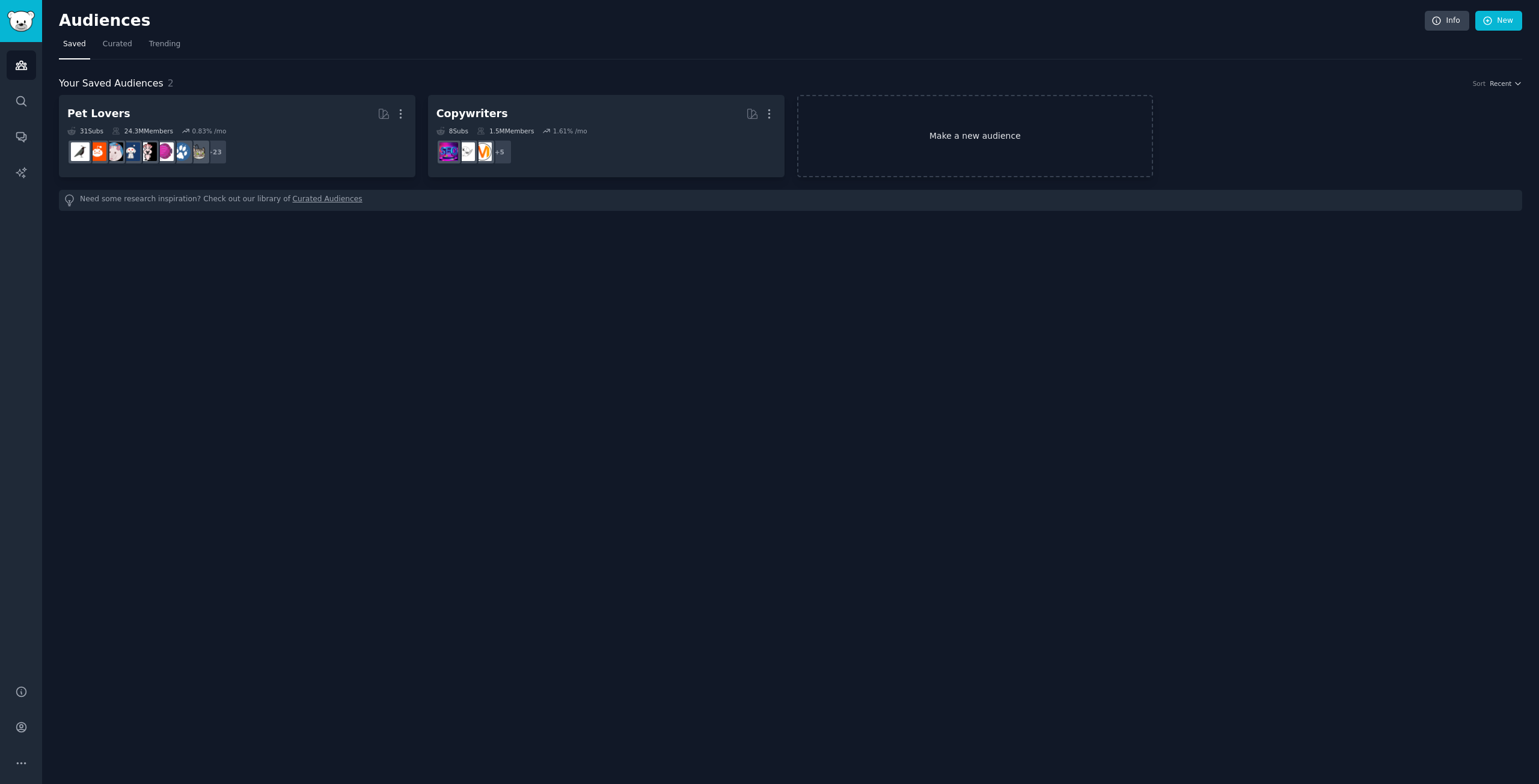
click at [938, 142] on link "Make a new audience" at bounding box center [975, 136] width 356 height 82
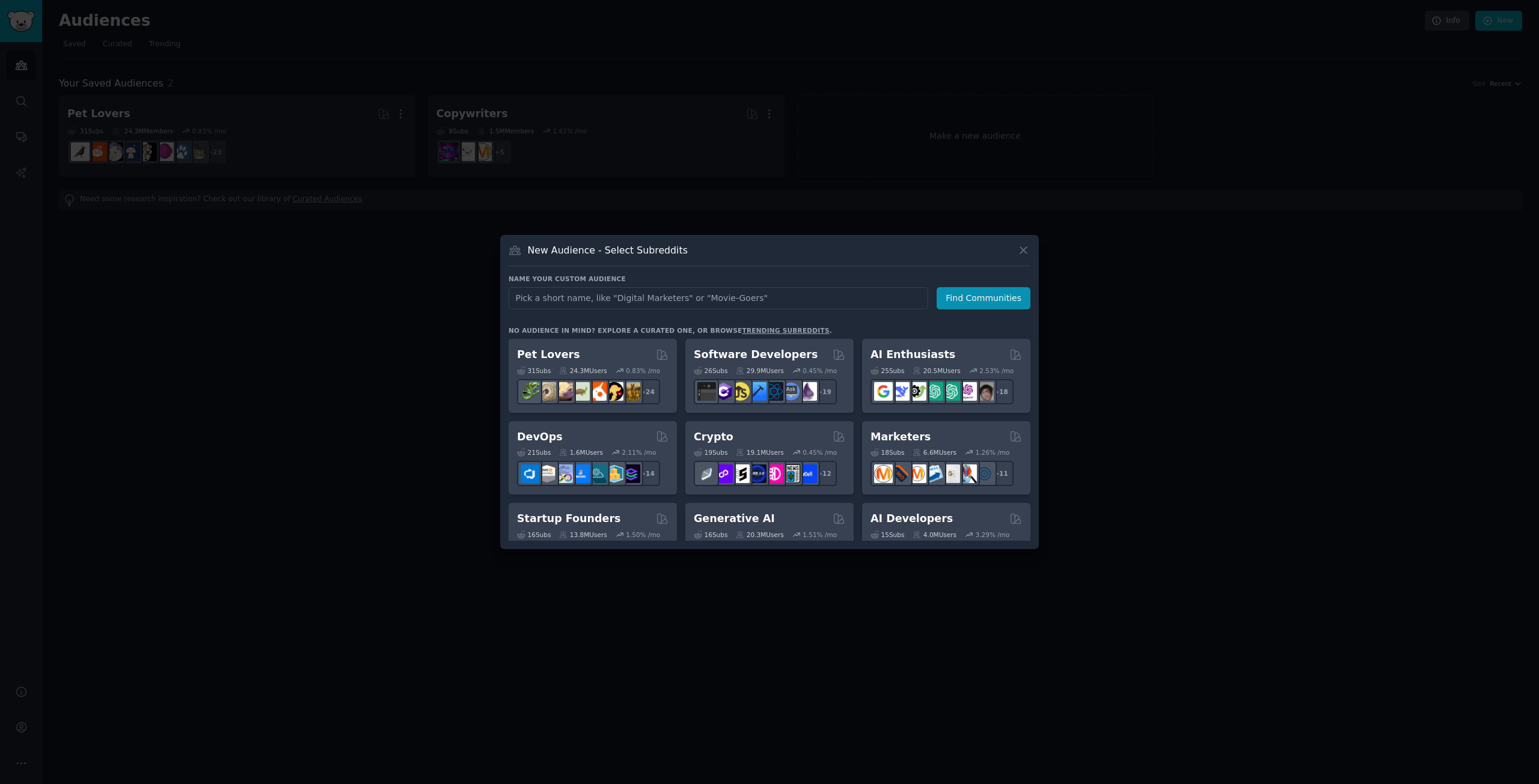
click at [593, 304] on input "text" at bounding box center [718, 299] width 419 height 22
type input "small business"
click at [1011, 294] on button "Find Communities" at bounding box center [984, 299] width 94 height 22
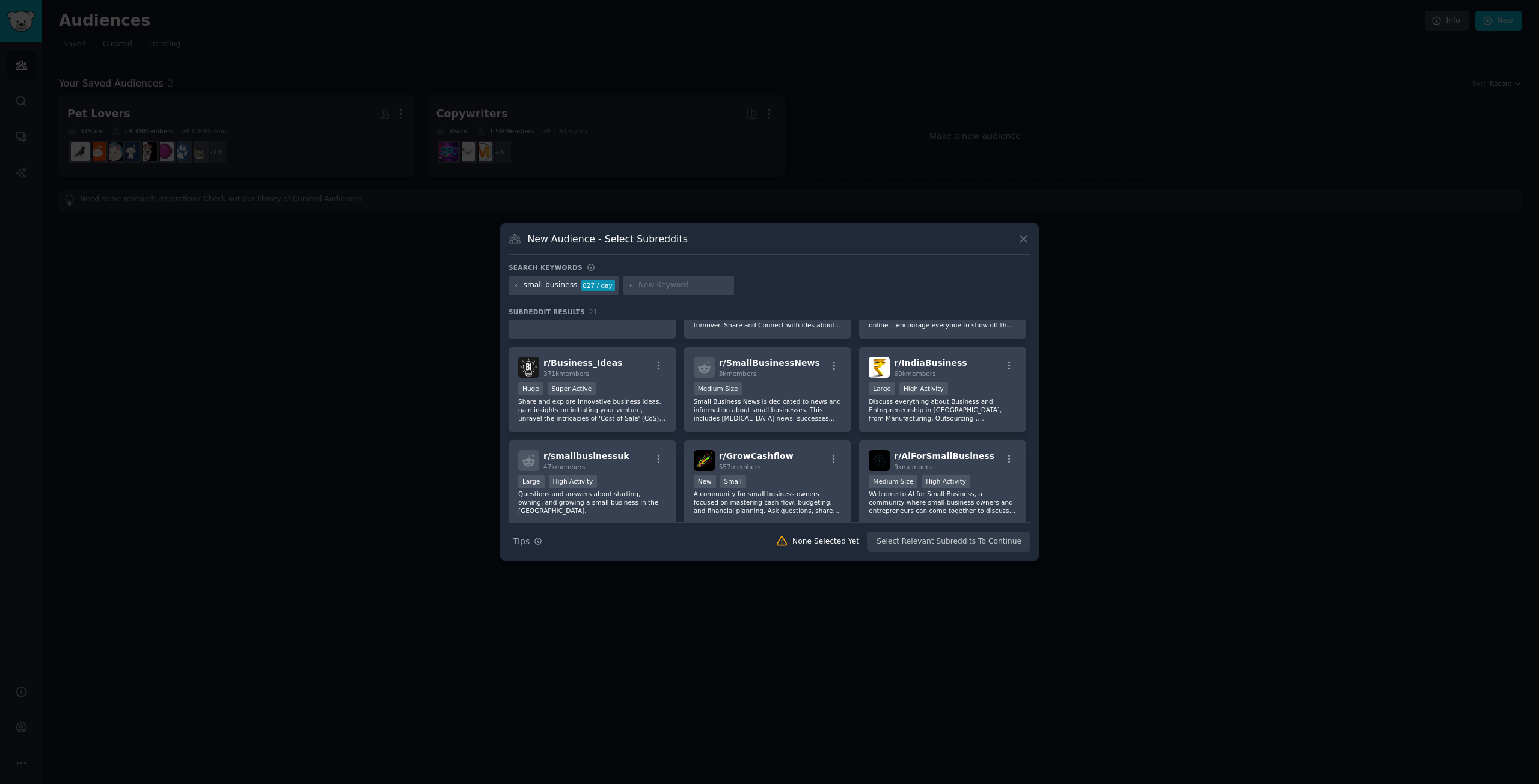
scroll to position [482, 0]
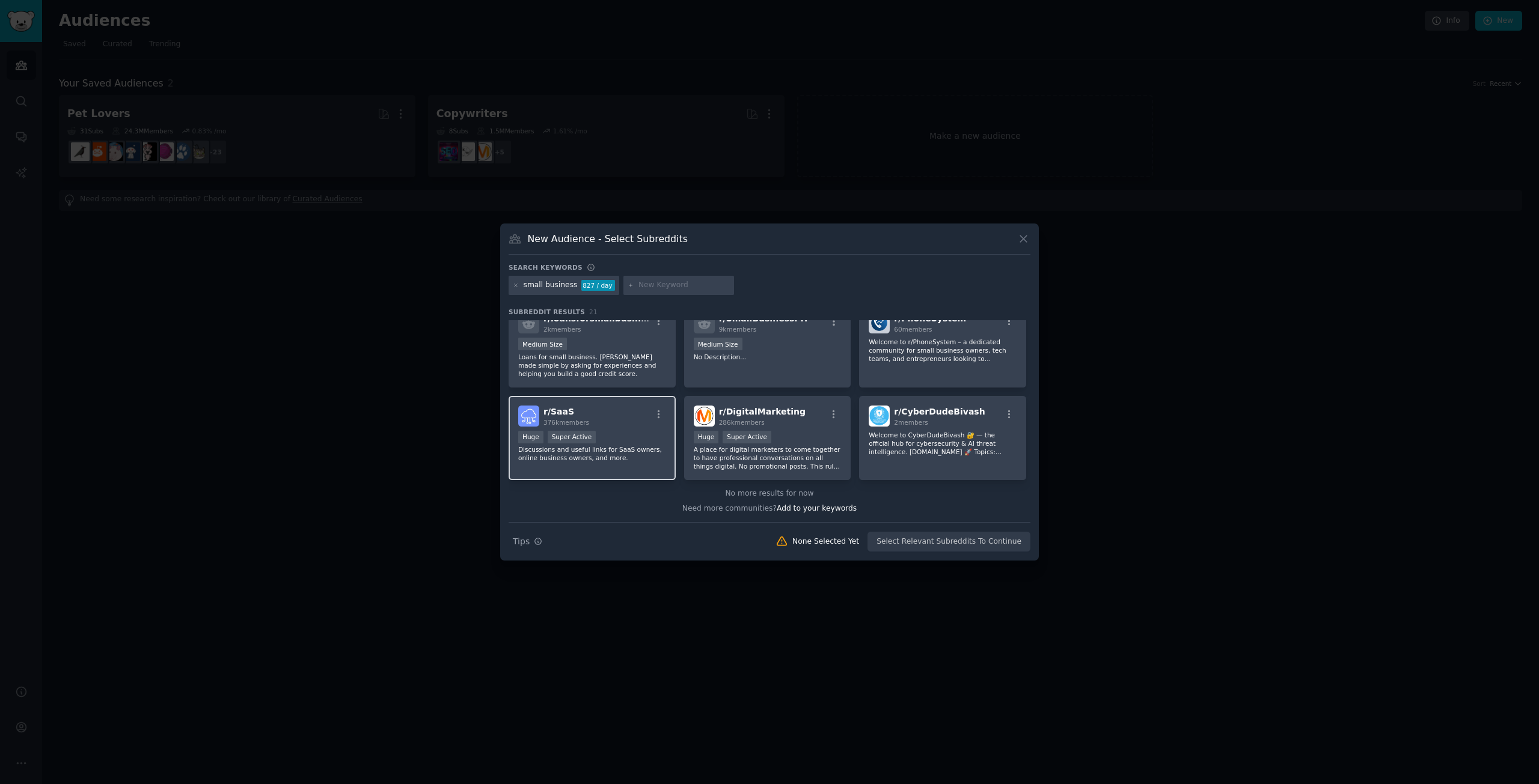
click at [599, 454] on p "Discussions and useful links for SaaS owners, online business owners, and more." at bounding box center [592, 453] width 148 height 17
click at [972, 543] on button "Create Audience" at bounding box center [992, 542] width 79 height 20
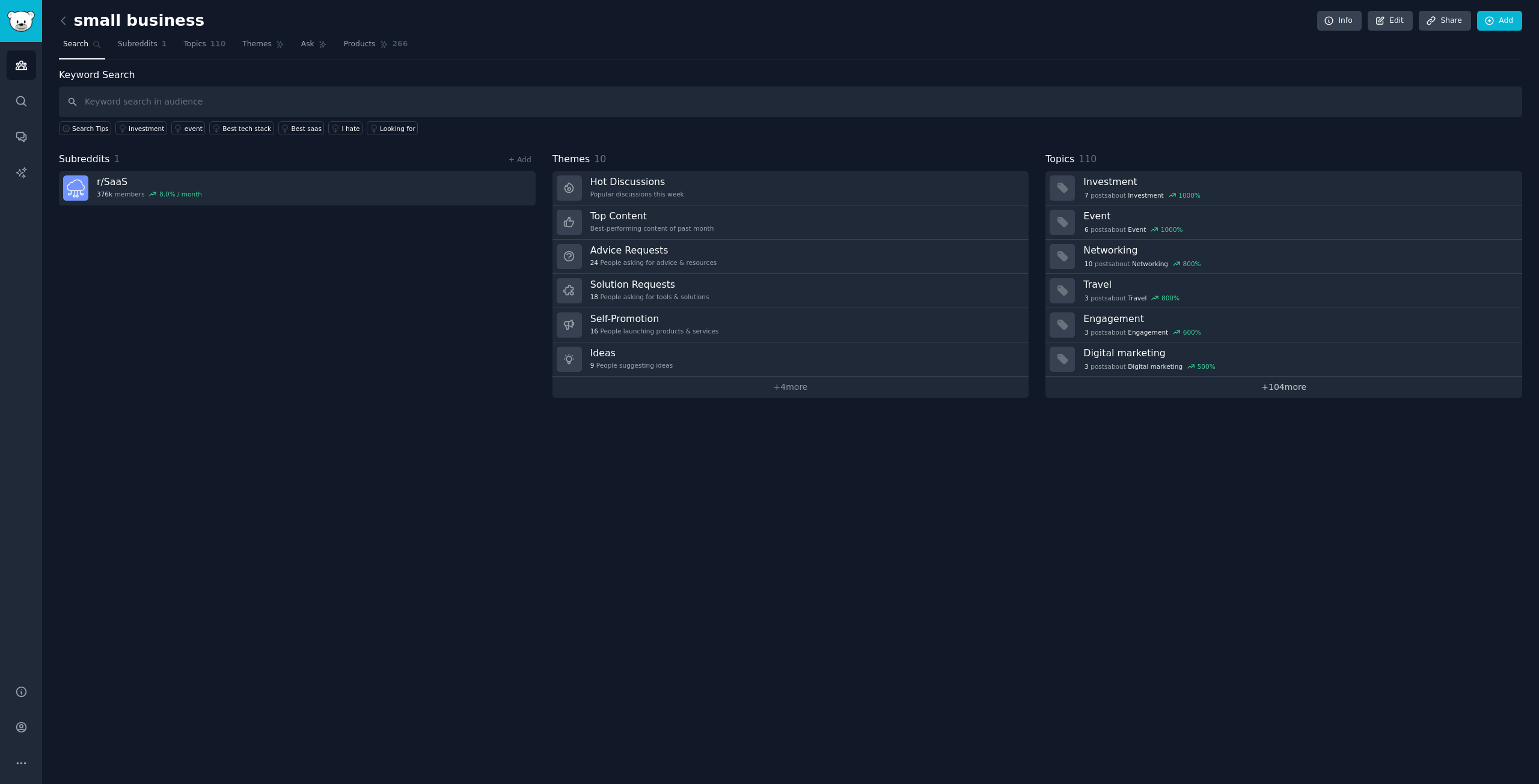
click at [1223, 391] on link "+ 104 more" at bounding box center [1284, 387] width 477 height 21
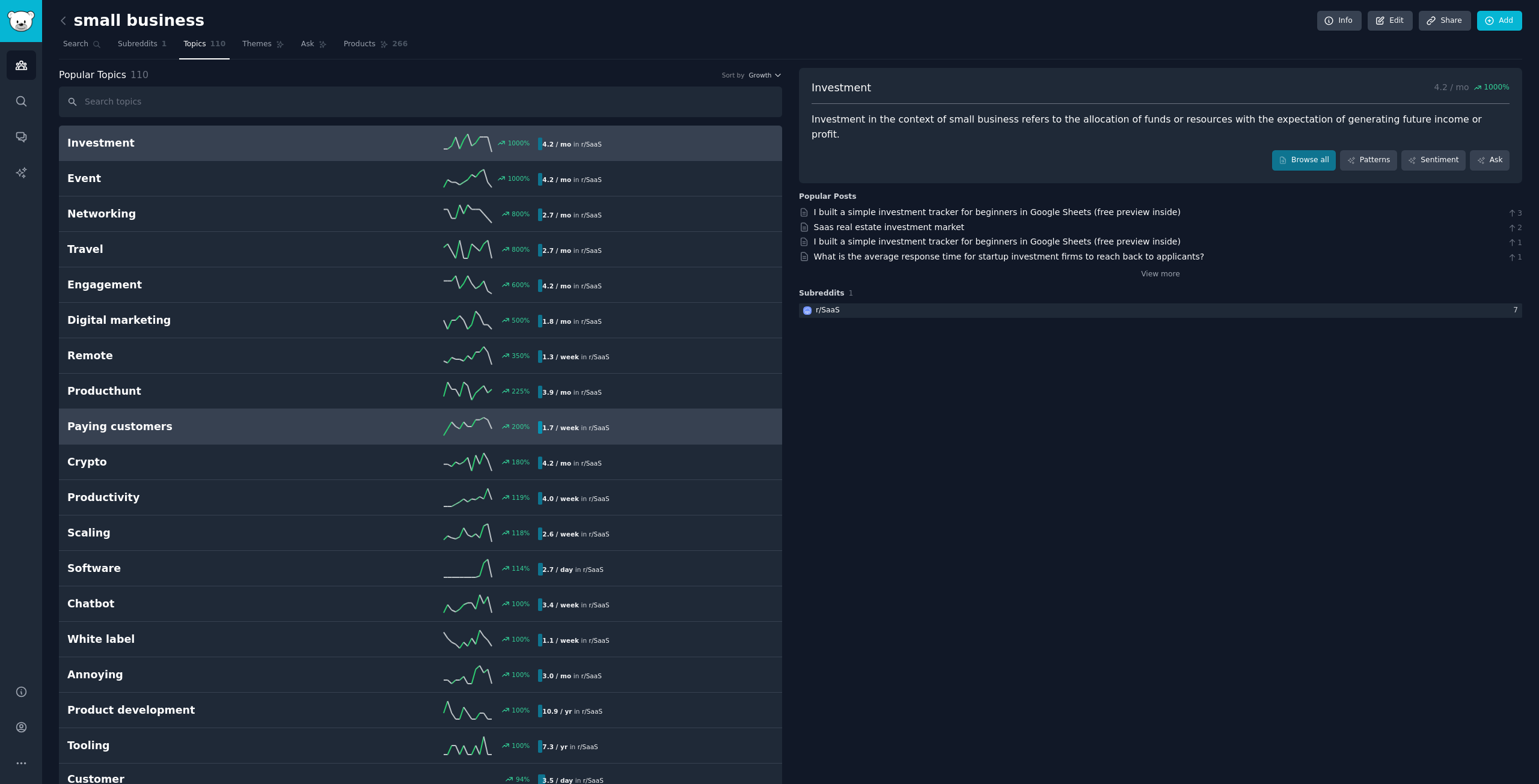
click at [161, 428] on h2 "Paying customers" at bounding box center [185, 427] width 236 height 15
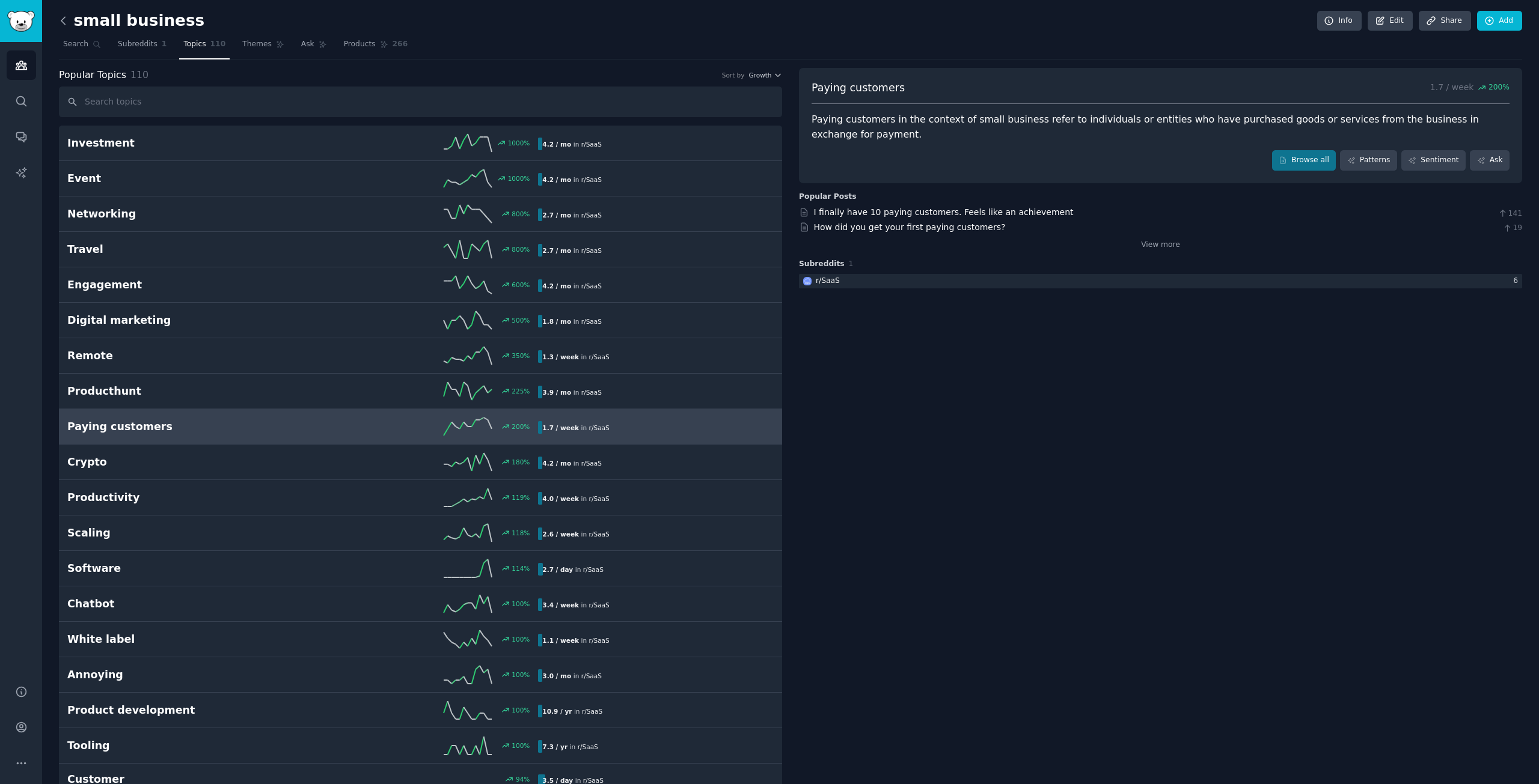
click at [69, 17] on icon at bounding box center [63, 20] width 12 height 12
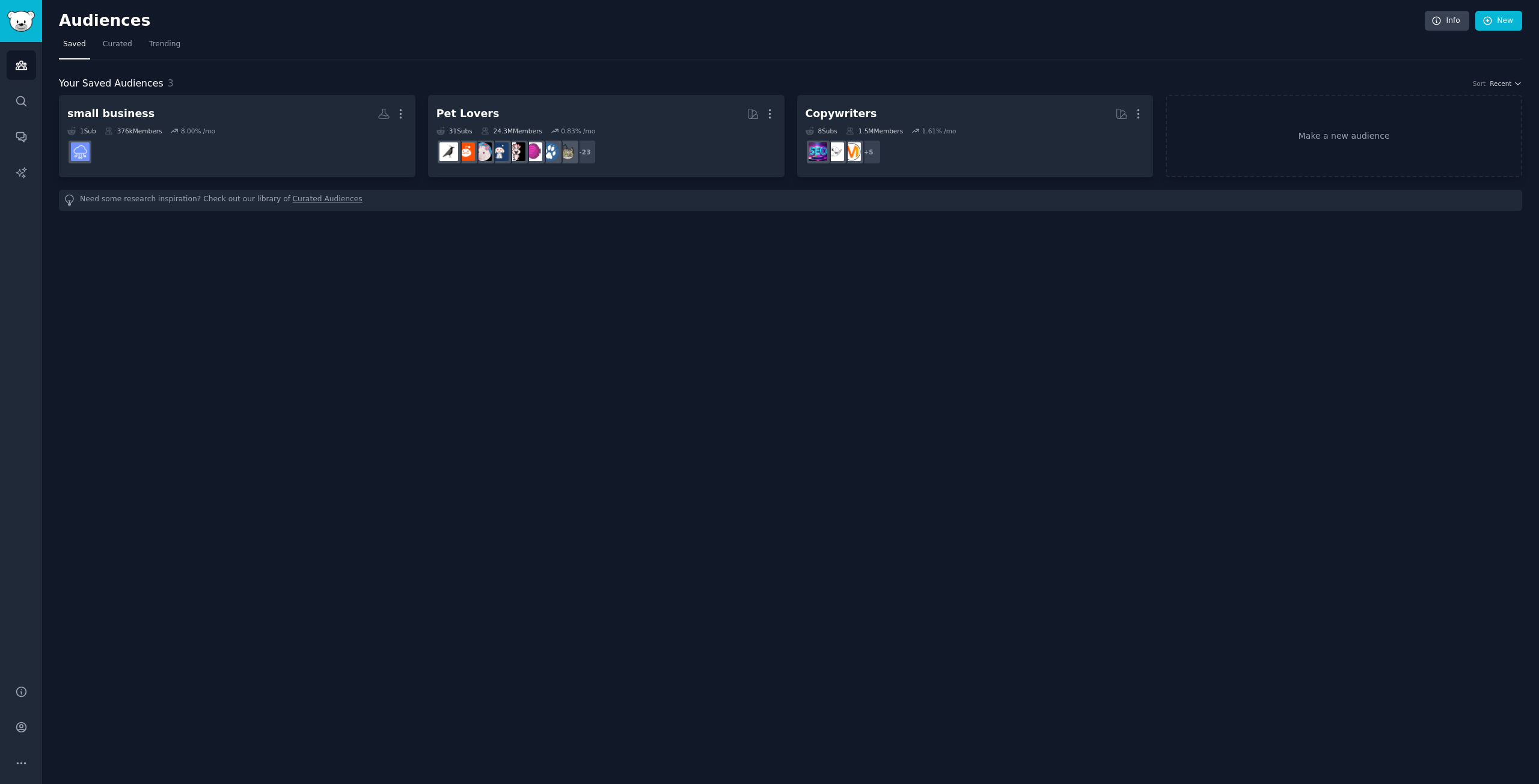
click at [299, 275] on div "Audiences Info New Saved Curated Trending Your Saved Audiences 3 Sort Recent sm…" at bounding box center [791, 392] width 1497 height 784
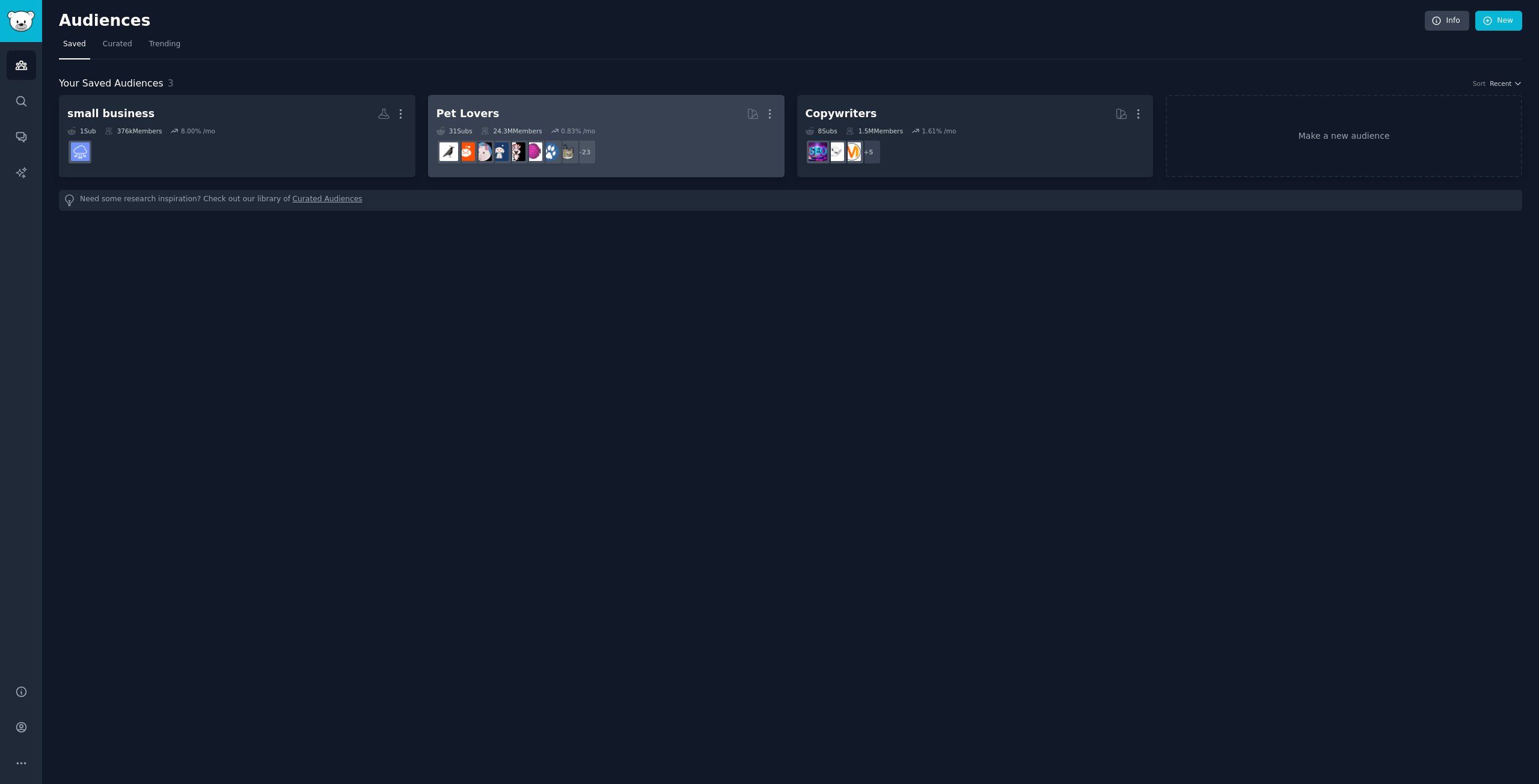
click at [599, 120] on h2 "Pet Lovers More" at bounding box center [606, 114] width 340 height 21
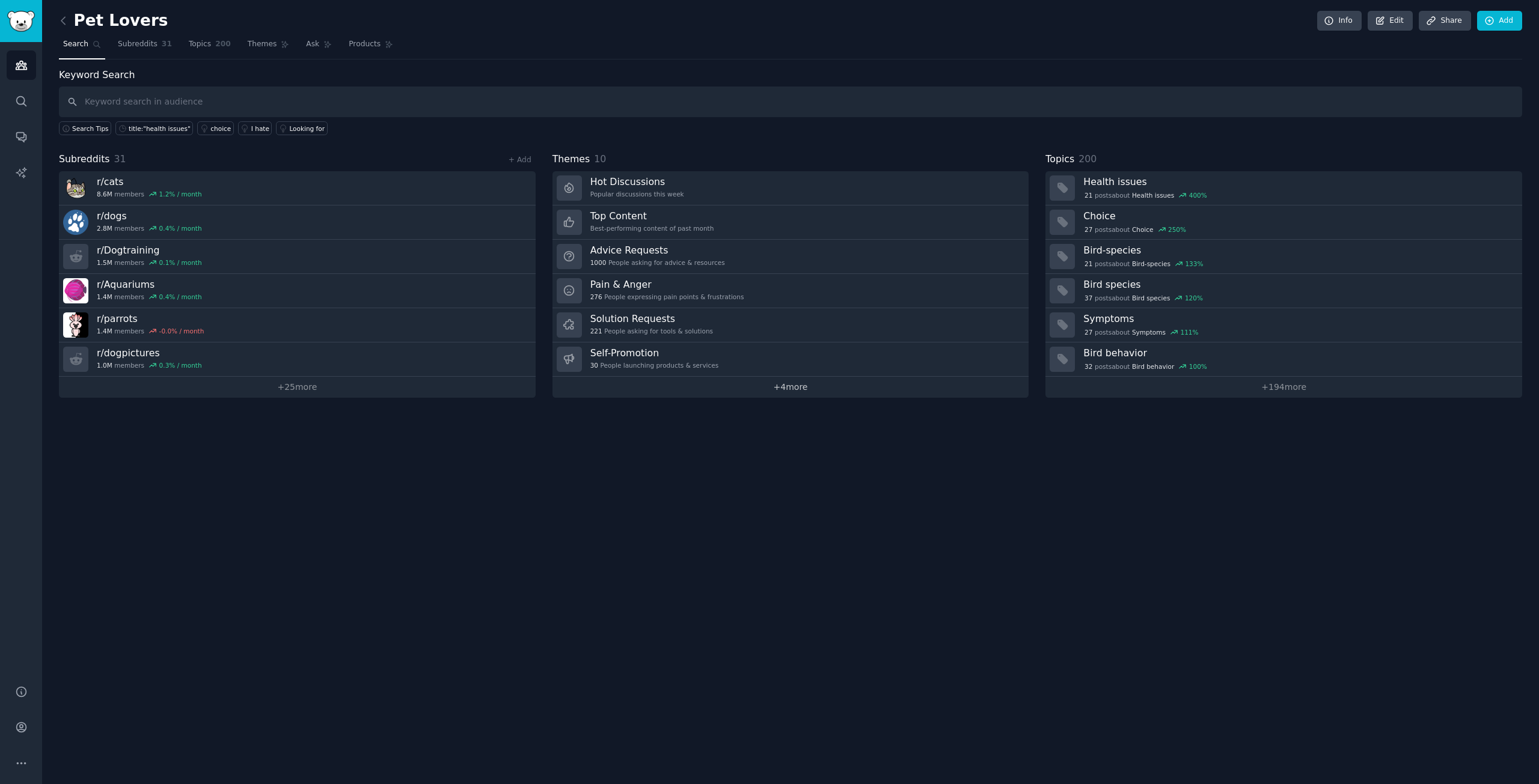
click at [794, 382] on link "+ 4 more" at bounding box center [791, 387] width 477 height 21
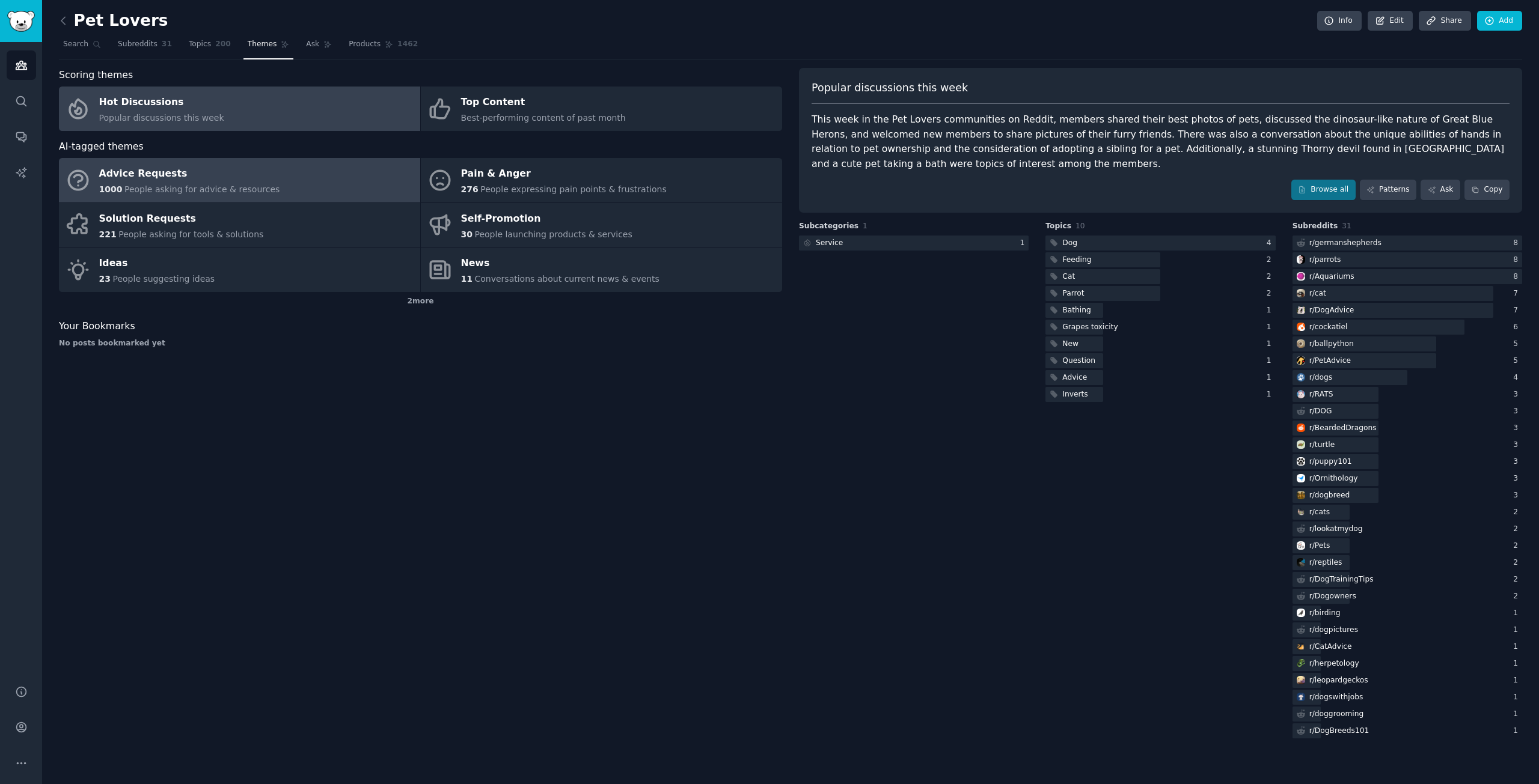
click at [245, 164] on div "Advice Requests" at bounding box center [189, 174] width 181 height 19
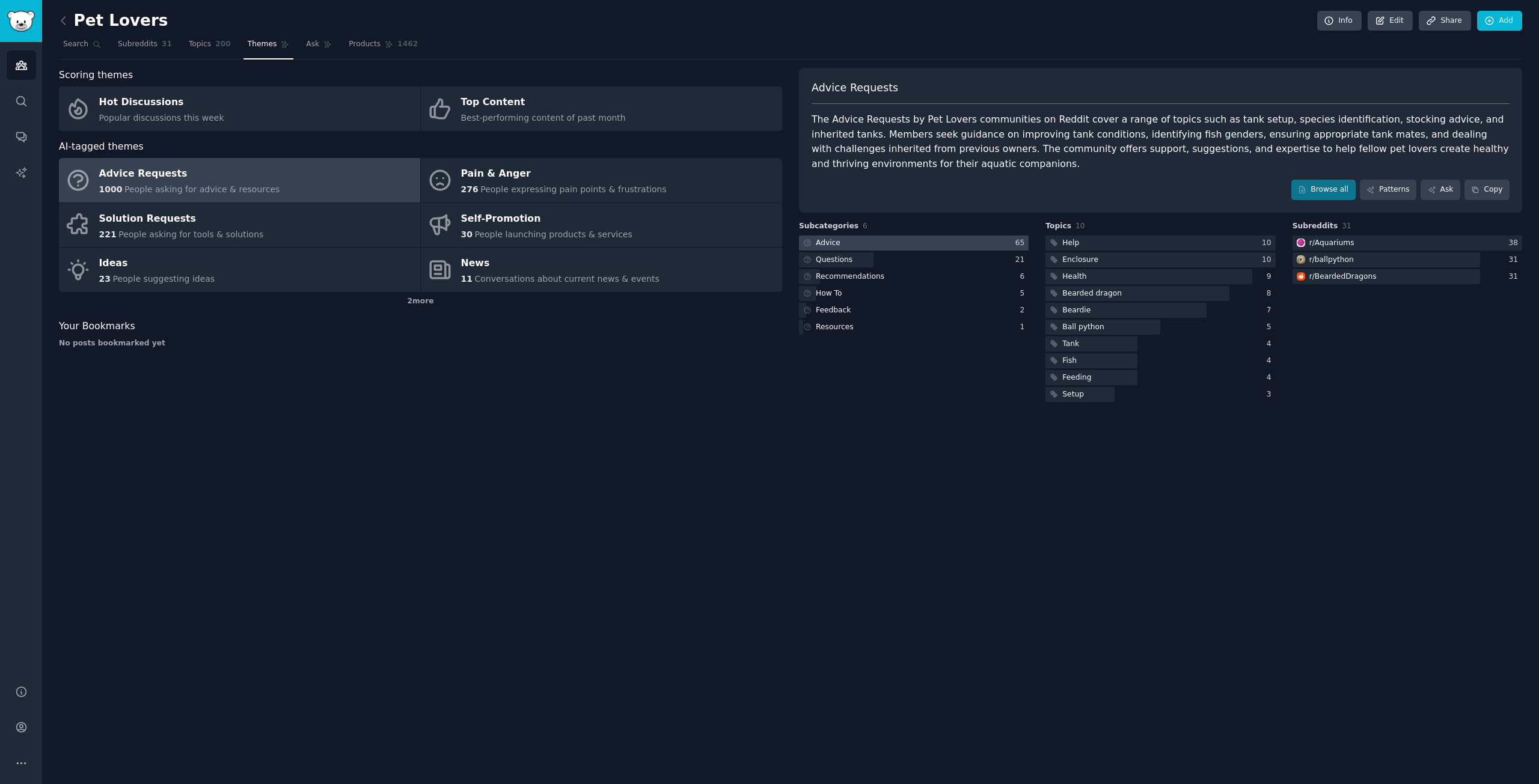
click at [894, 236] on div at bounding box center [914, 243] width 229 height 15
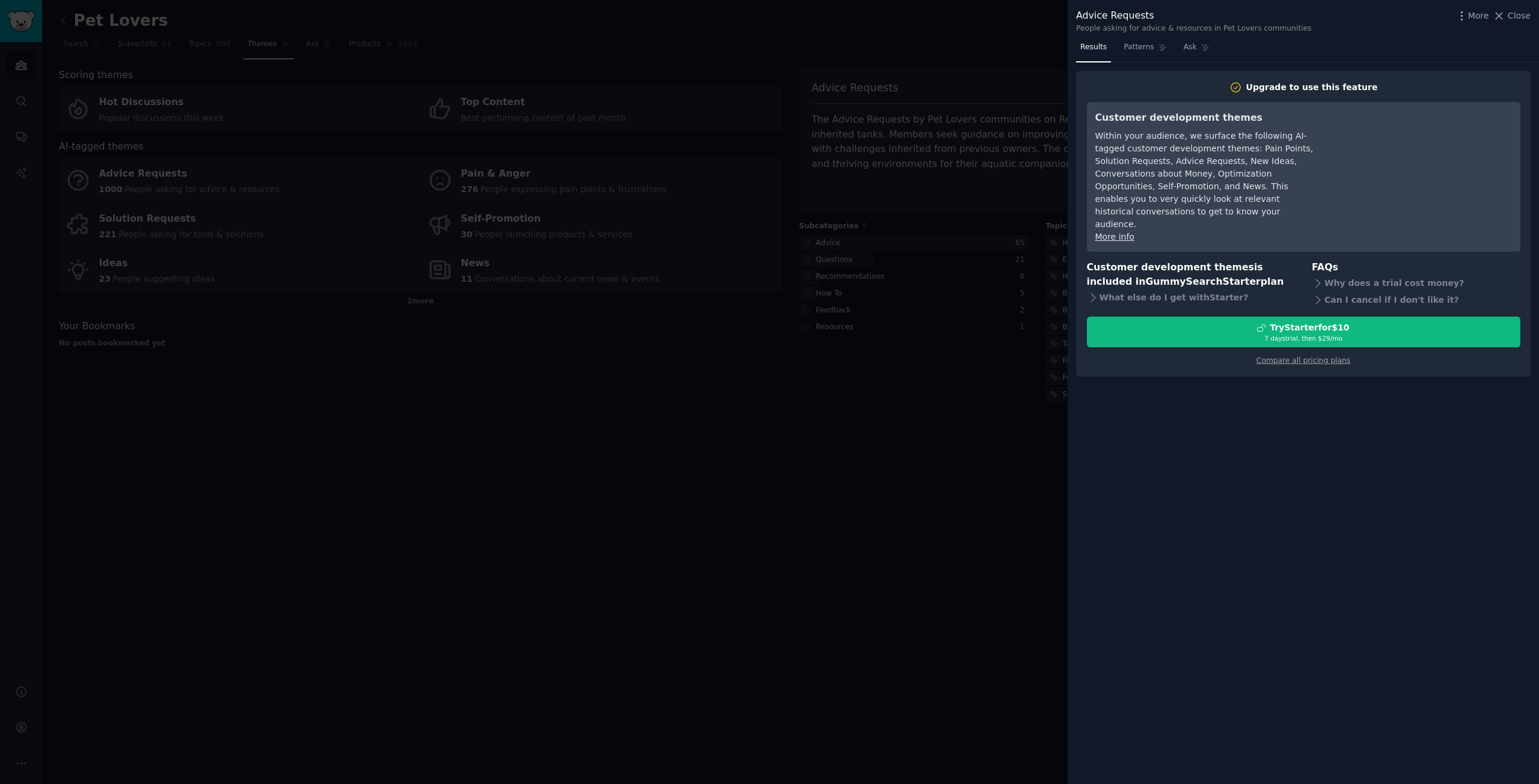
click at [1005, 424] on div at bounding box center [769, 392] width 1539 height 784
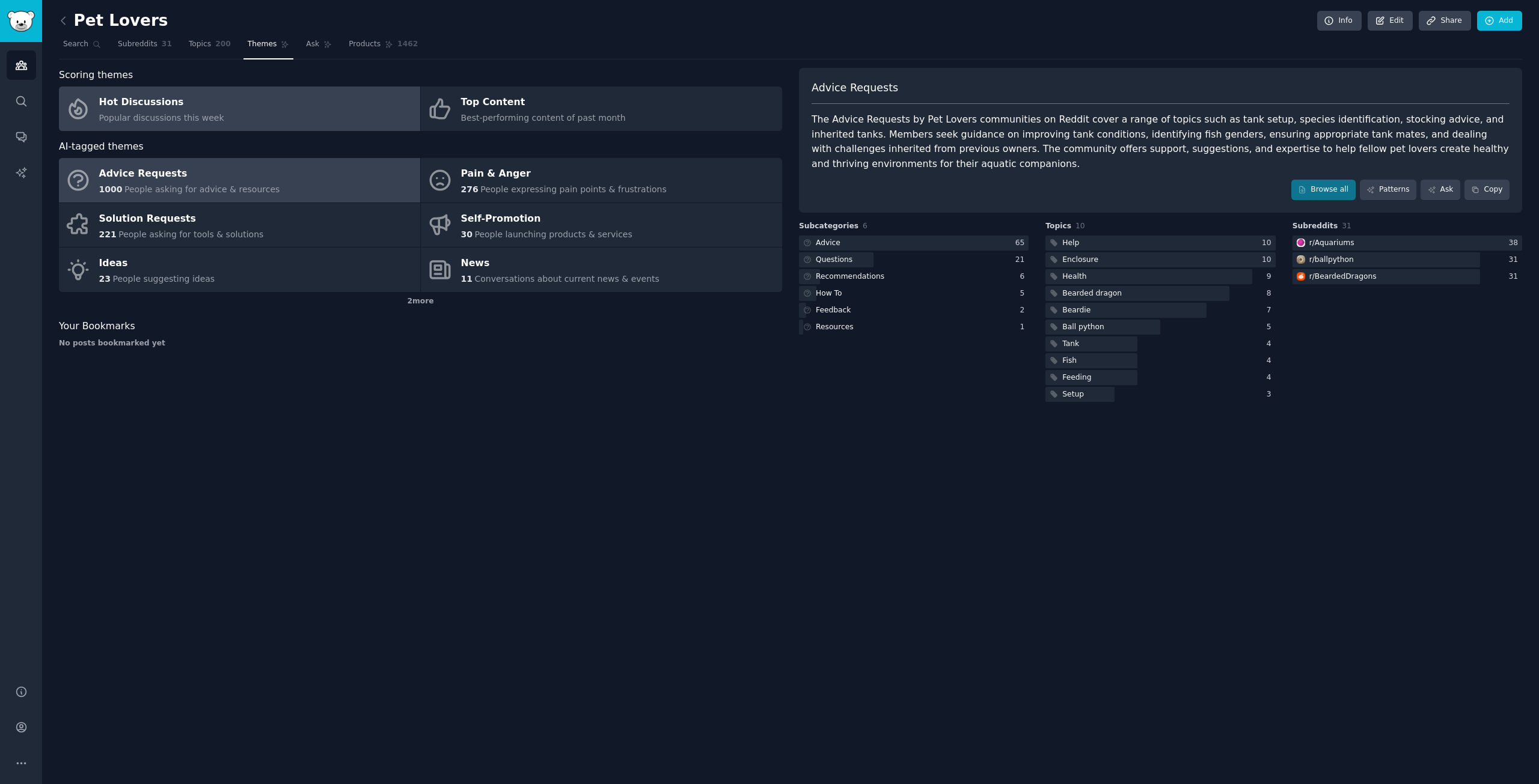
click at [275, 104] on link "Hot Discussions Popular discussions this week" at bounding box center [239, 109] width 361 height 45
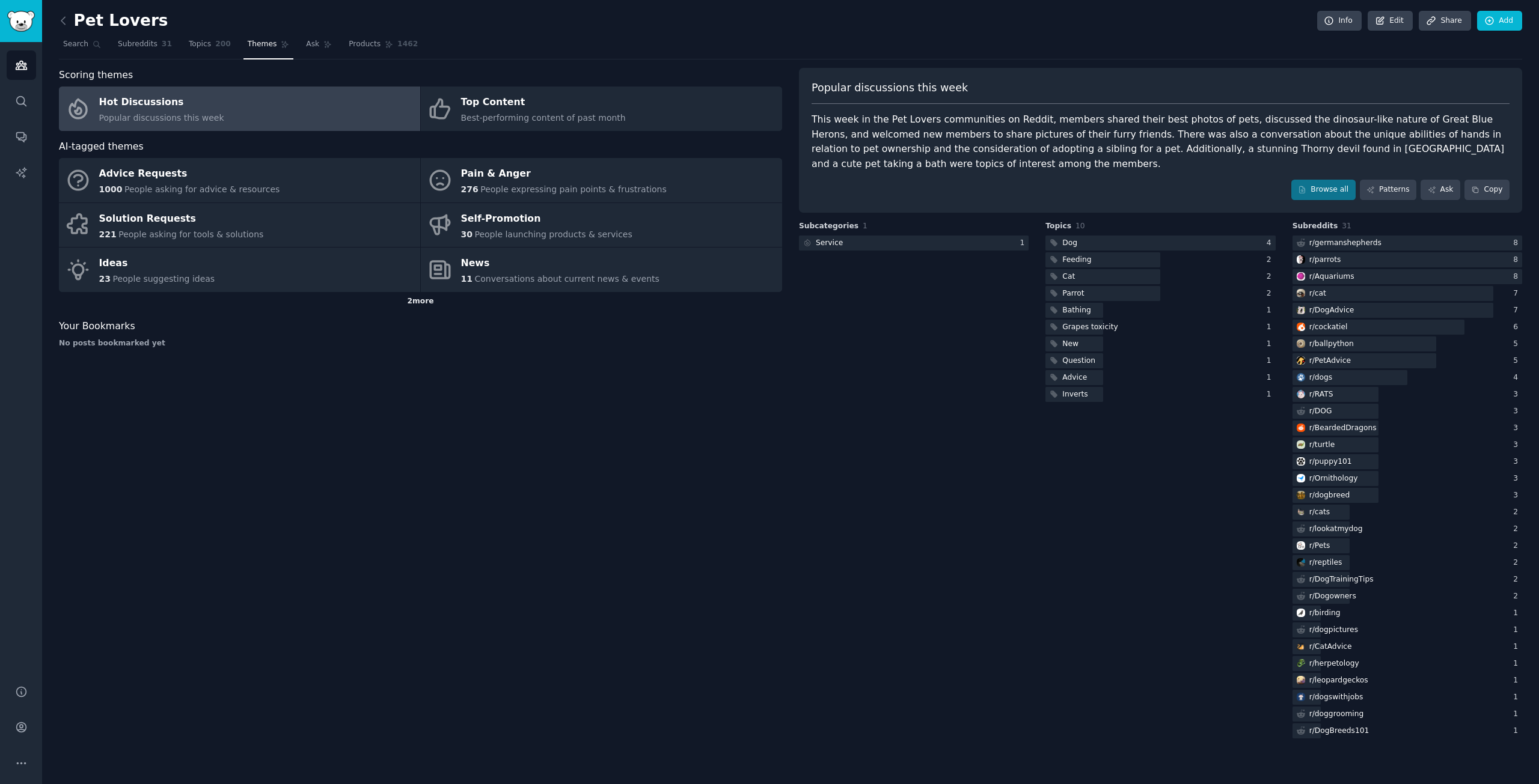
click at [427, 304] on div "2 more" at bounding box center [420, 301] width 723 height 19
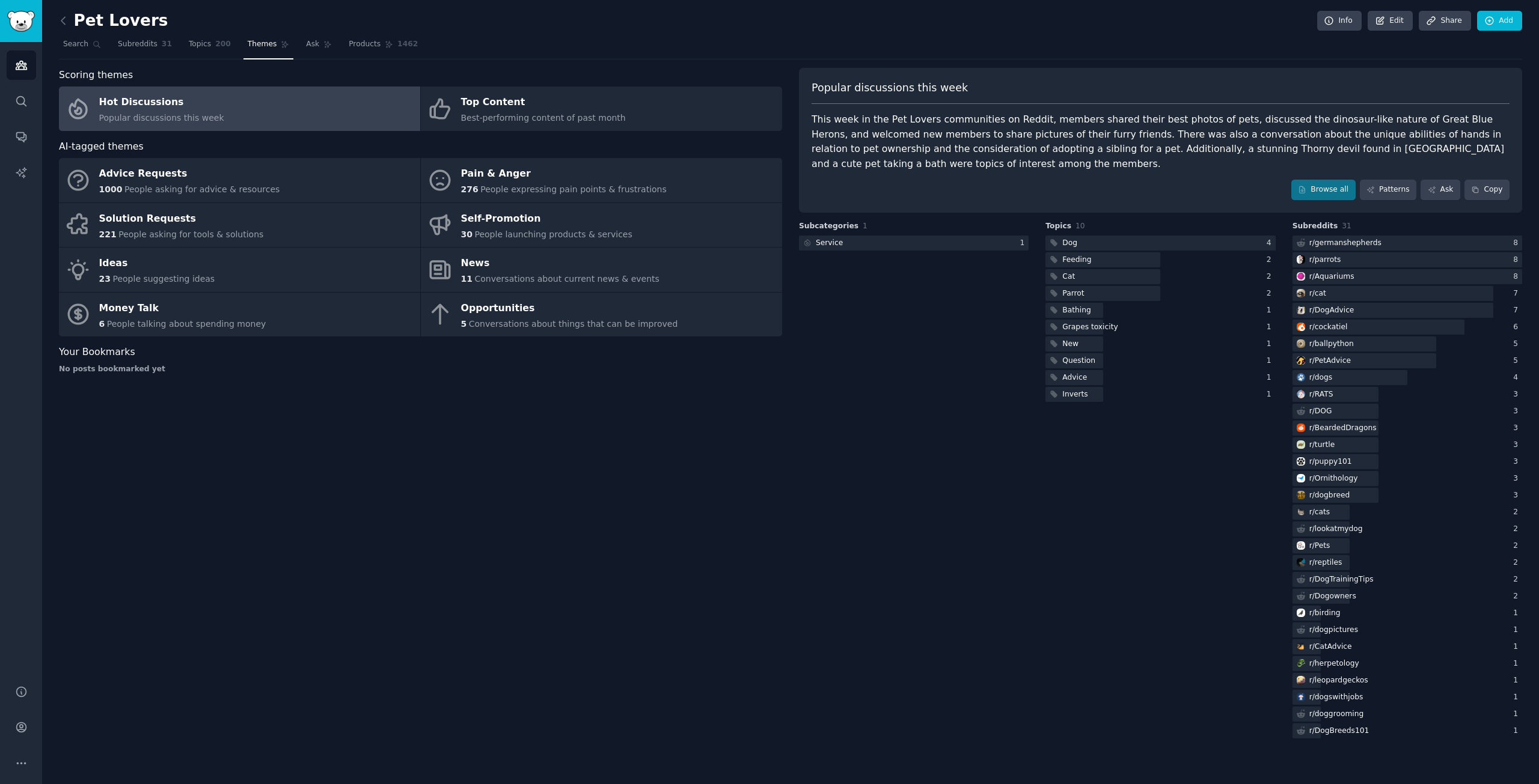
drag, startPoint x: 134, startPoint y: 49, endPoint x: 145, endPoint y: 60, distance: 15.6
click at [134, 49] on span "Subreddits" at bounding box center [137, 44] width 40 height 11
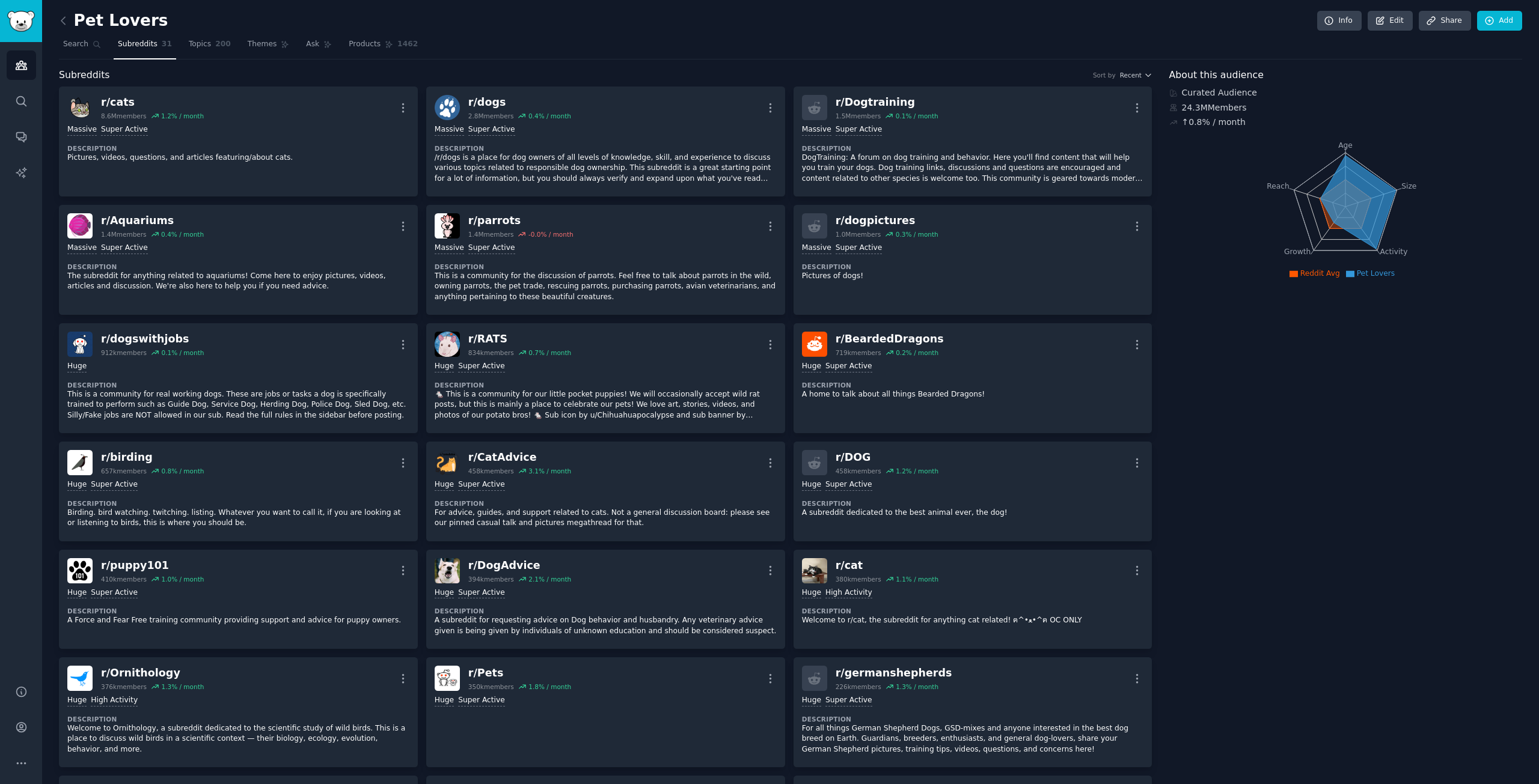
click at [64, 12] on link at bounding box center [66, 20] width 15 height 19
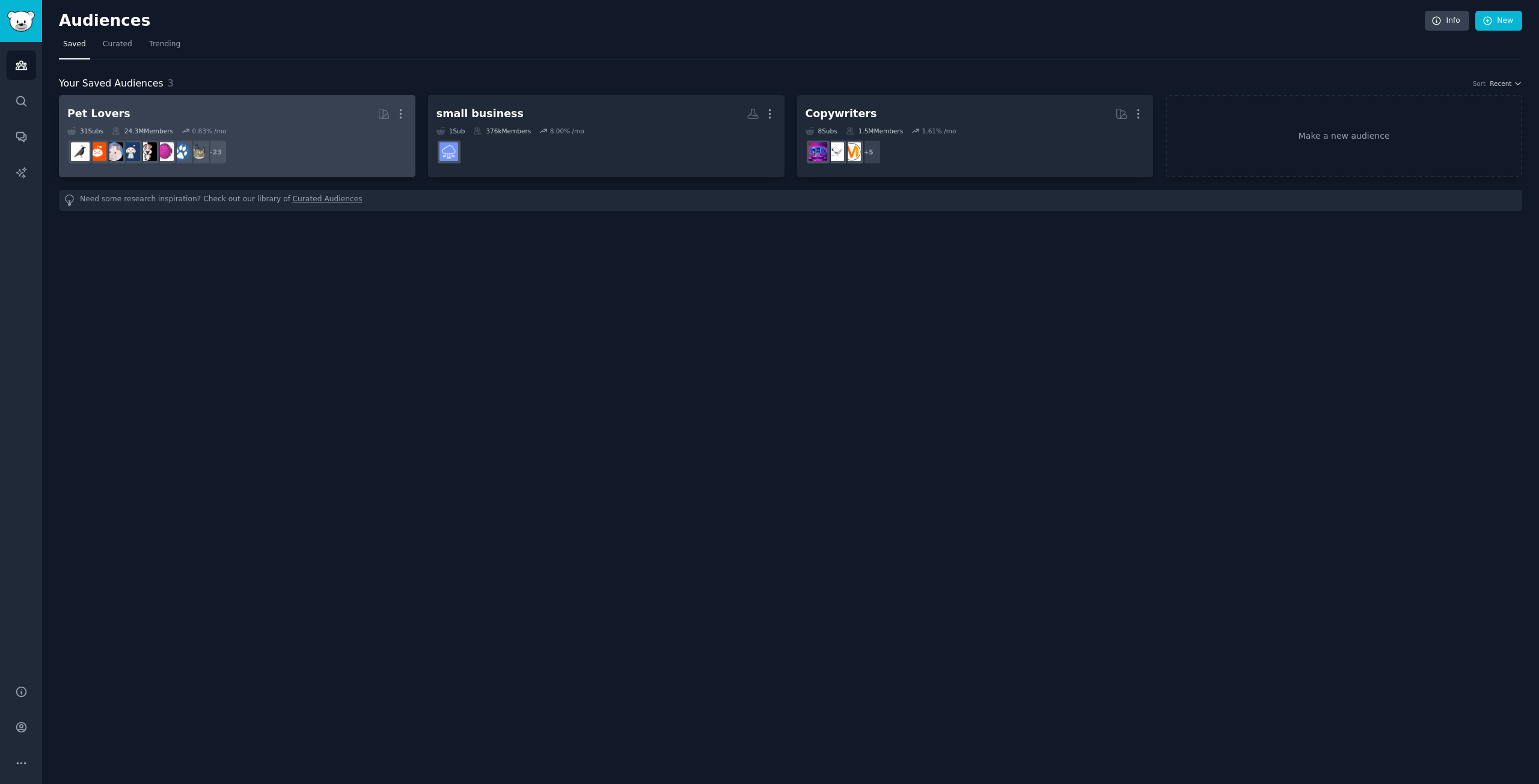
click at [366, 128] on div "31 Sub s 24.3M Members 0.83 % /mo" at bounding box center [237, 131] width 340 height 9
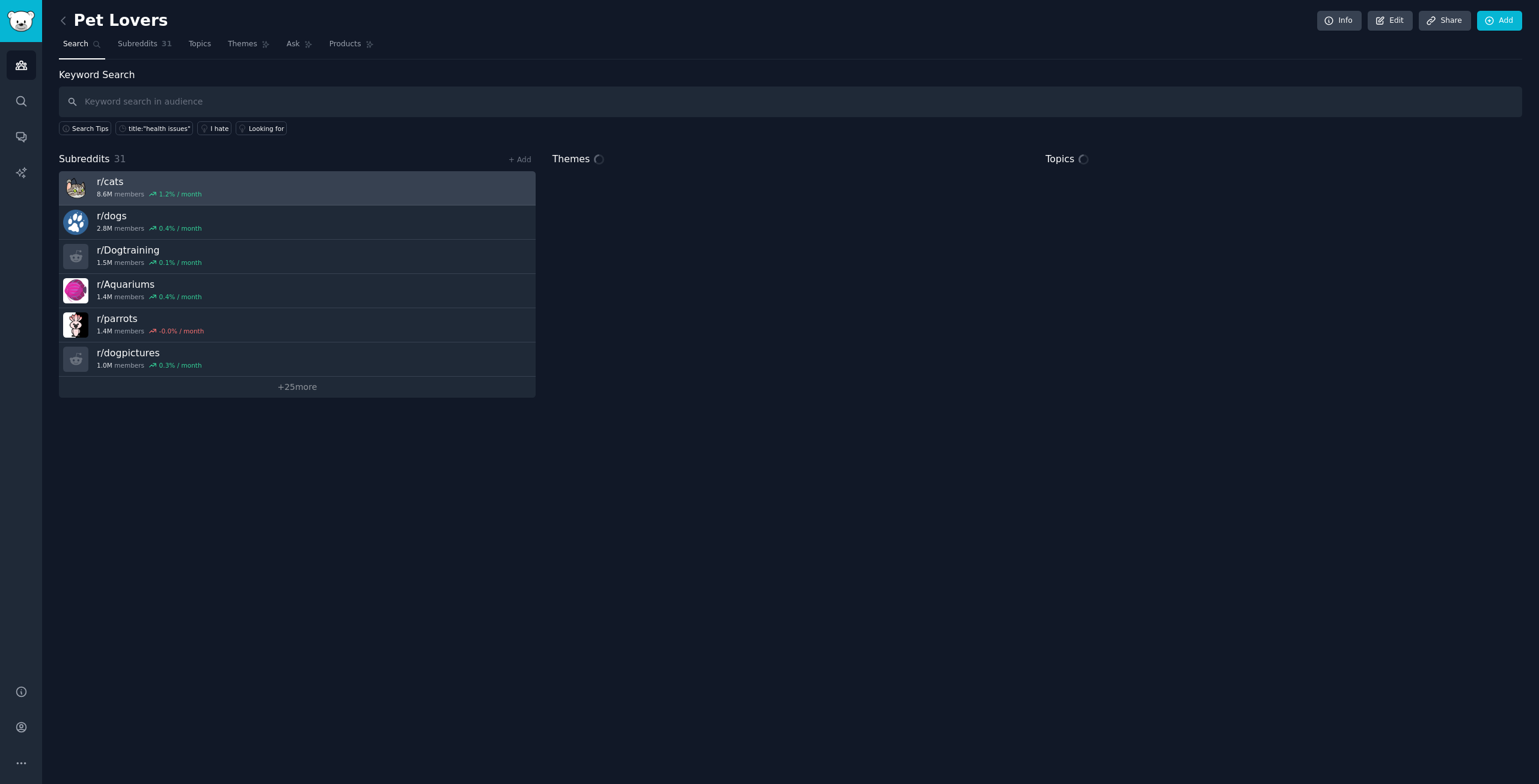
click at [280, 197] on link "r/ cats 8.6M members 1.2 % / month" at bounding box center [297, 188] width 477 height 34
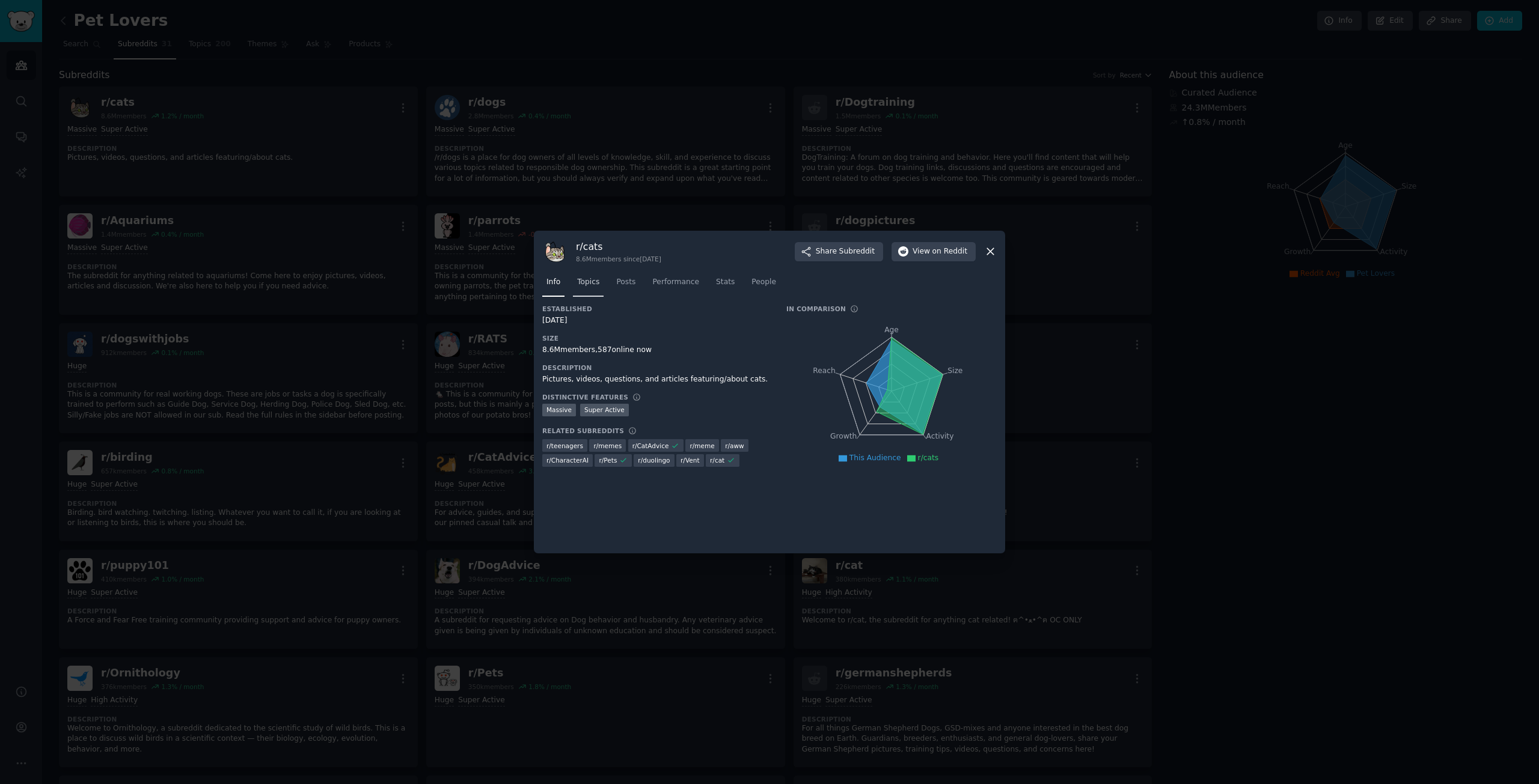
click at [581, 285] on span "Topics" at bounding box center [588, 282] width 22 height 11
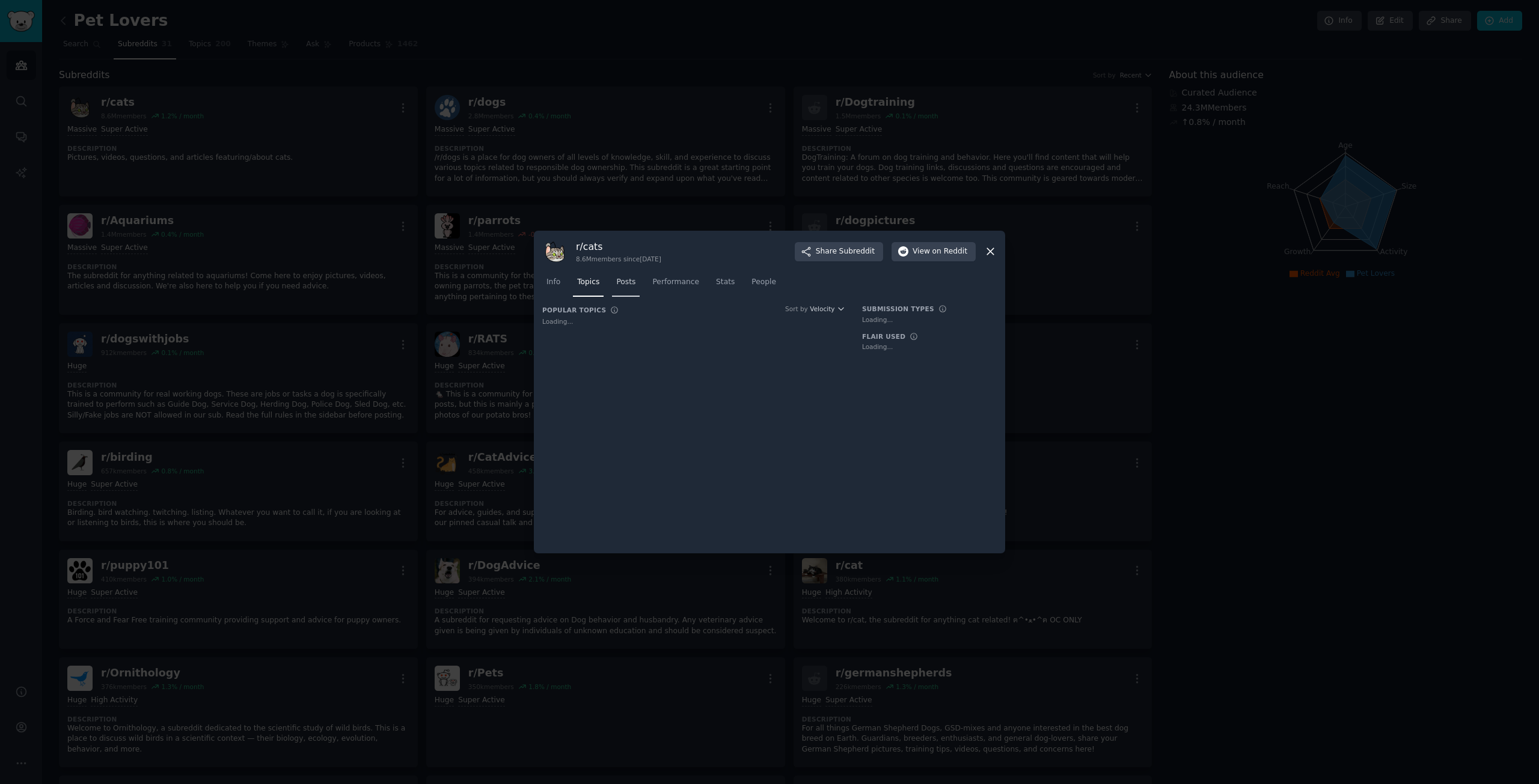
click at [623, 281] on span "Posts" at bounding box center [625, 282] width 19 height 11
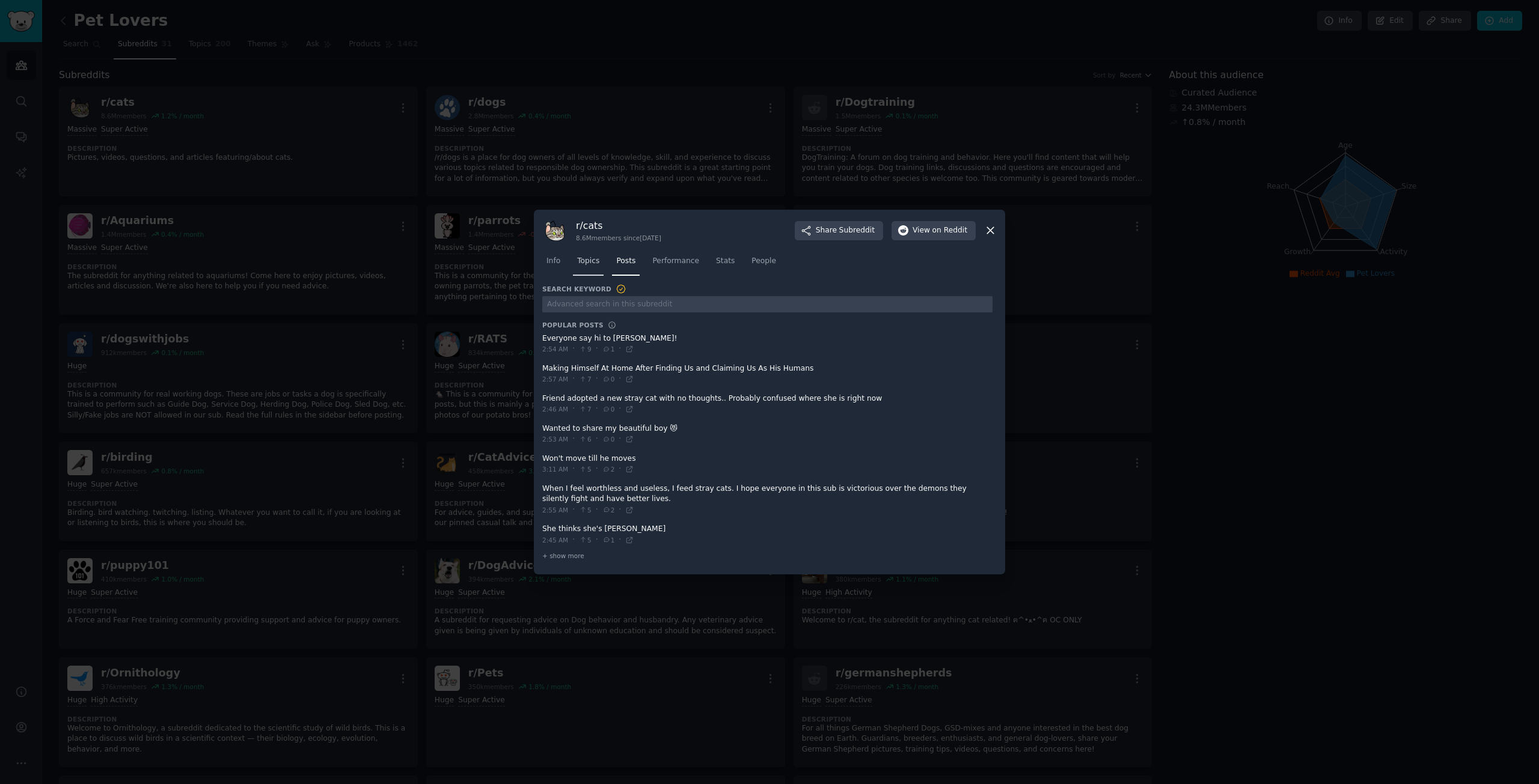
click at [589, 257] on span "Topics" at bounding box center [588, 261] width 22 height 11
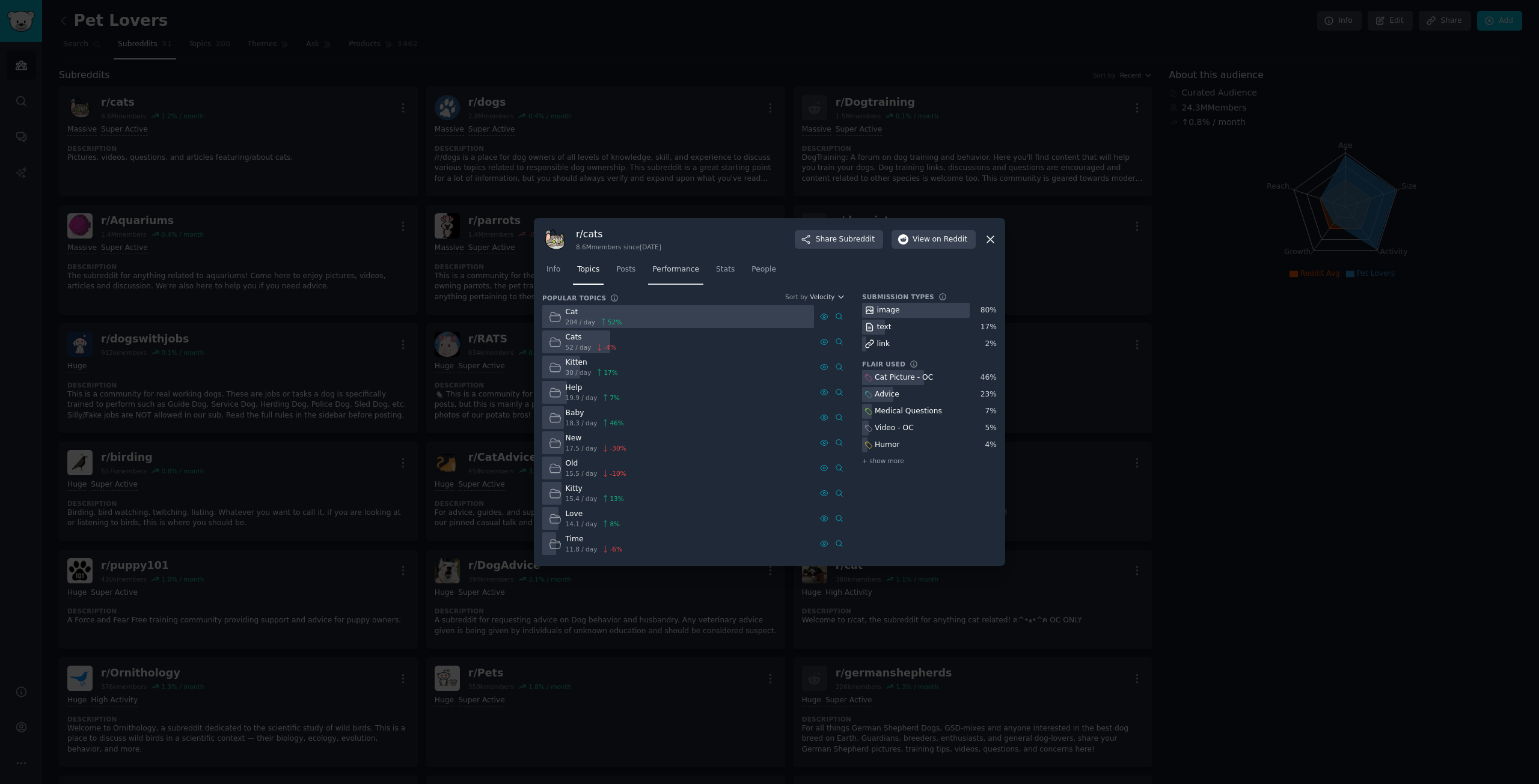
click at [654, 270] on span "Performance" at bounding box center [676, 270] width 47 height 11
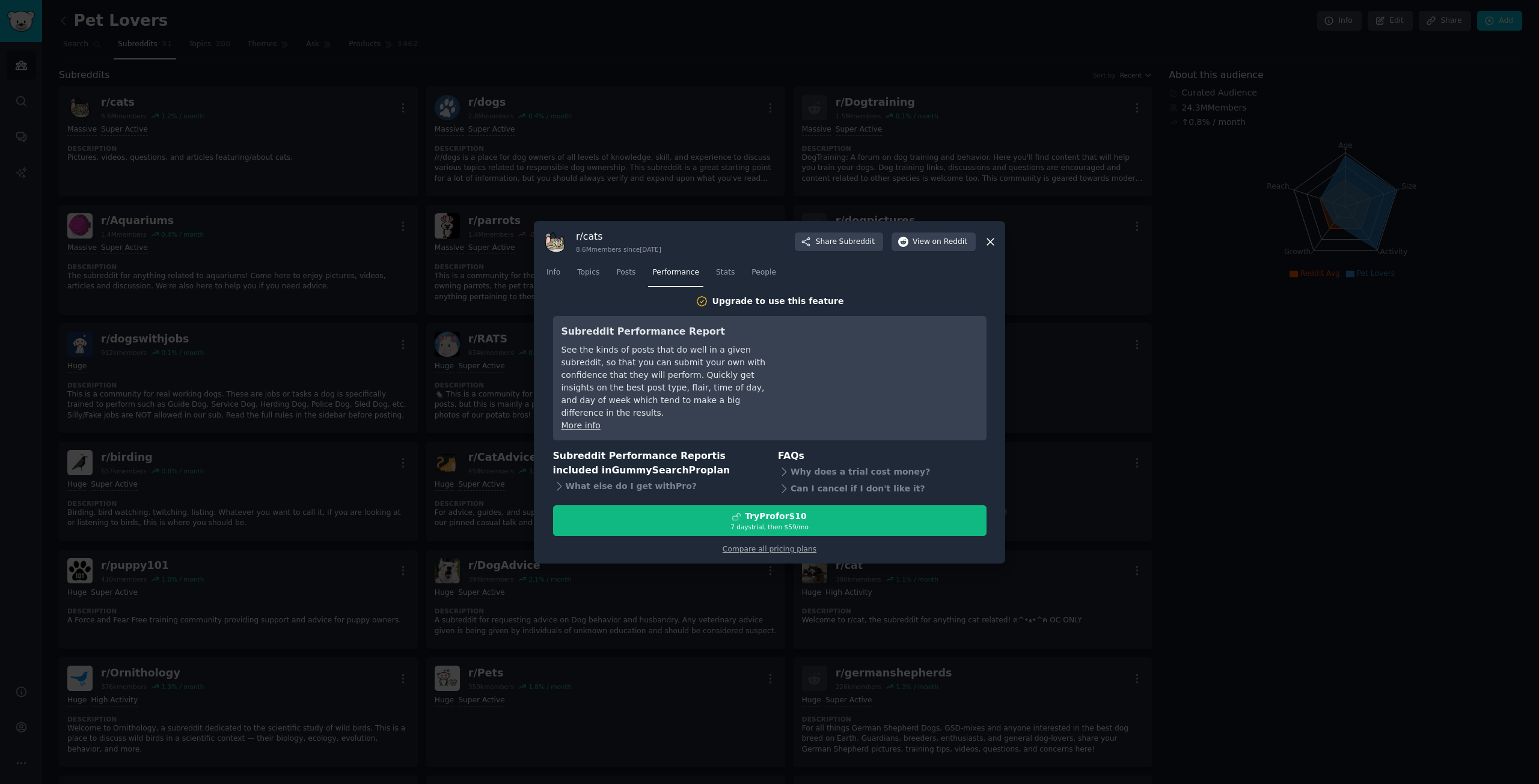
click at [993, 247] on icon at bounding box center [990, 242] width 12 height 12
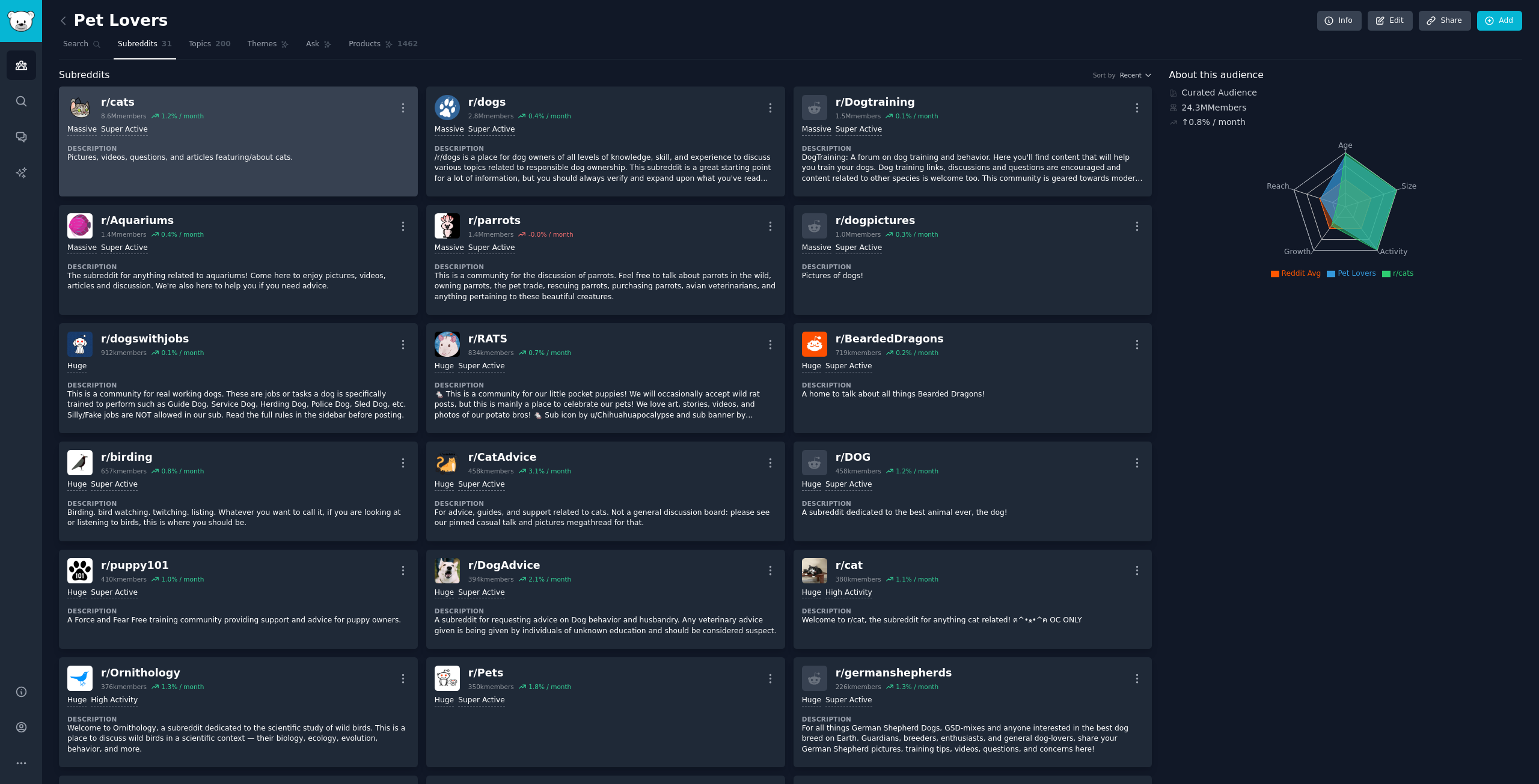
click at [303, 104] on div "r/ cats 8.6M members 1.2 % / month More" at bounding box center [238, 108] width 342 height 25
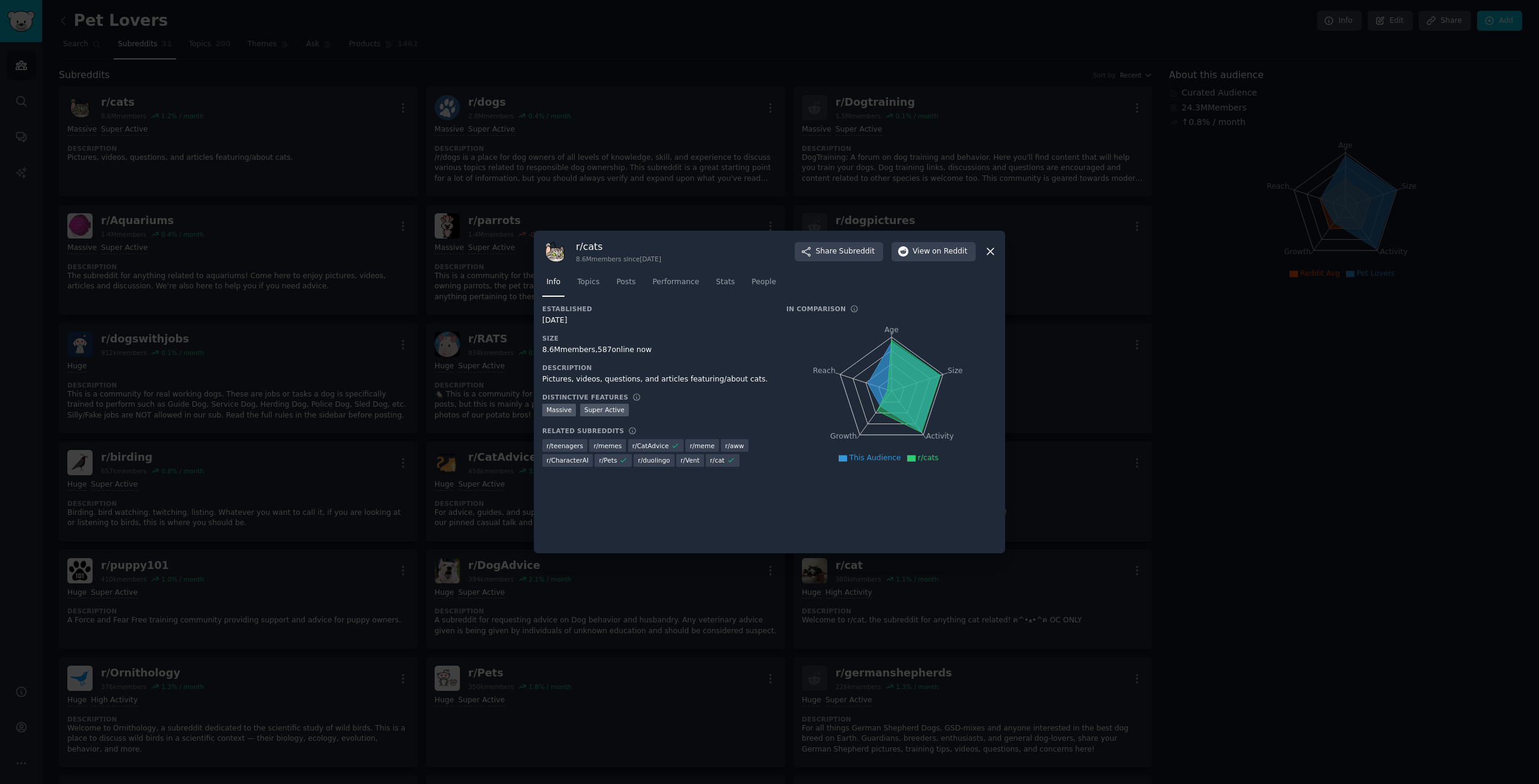
click at [987, 246] on icon at bounding box center [990, 252] width 12 height 12
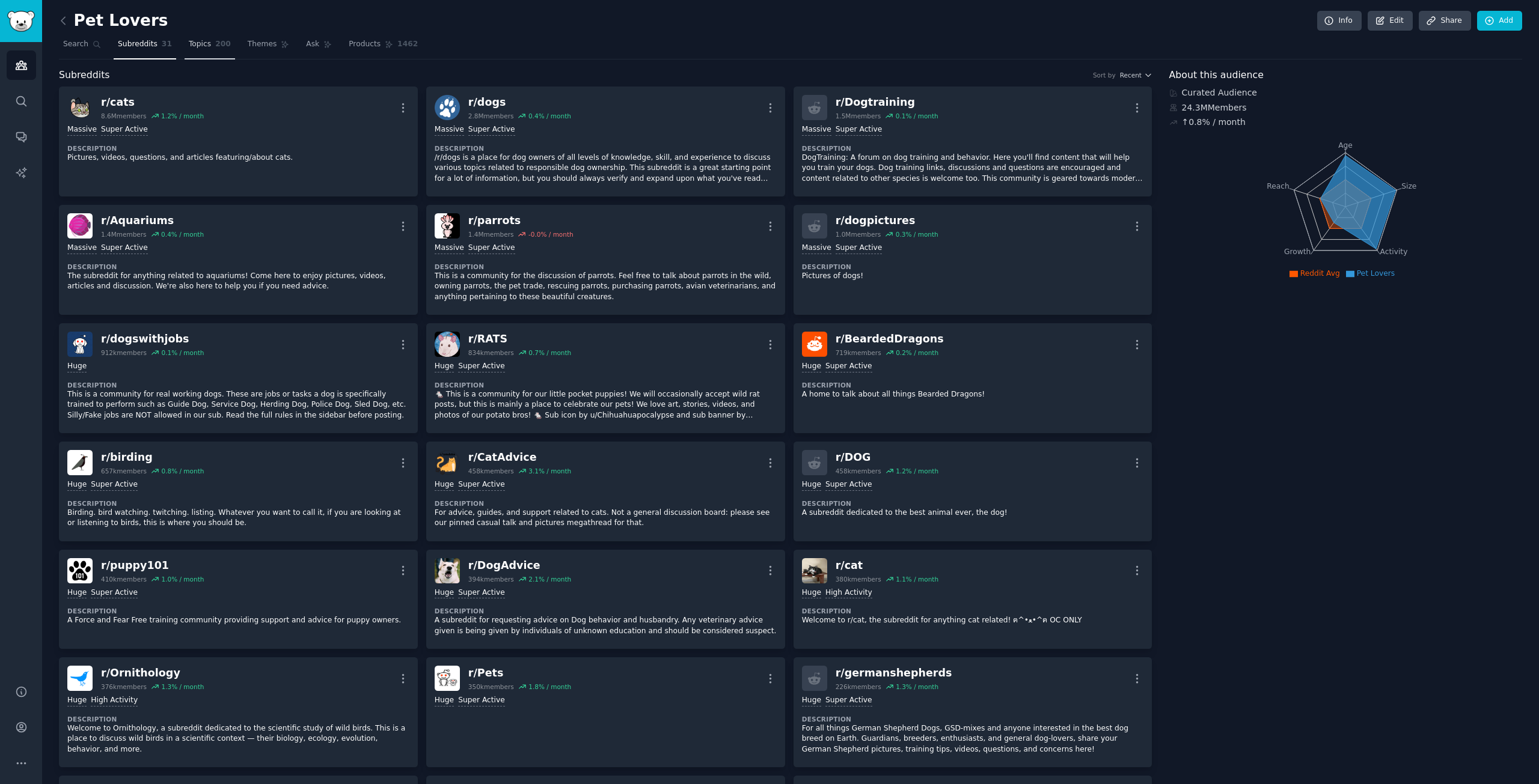
click at [191, 53] on link "Topics 200" at bounding box center [210, 47] width 51 height 25
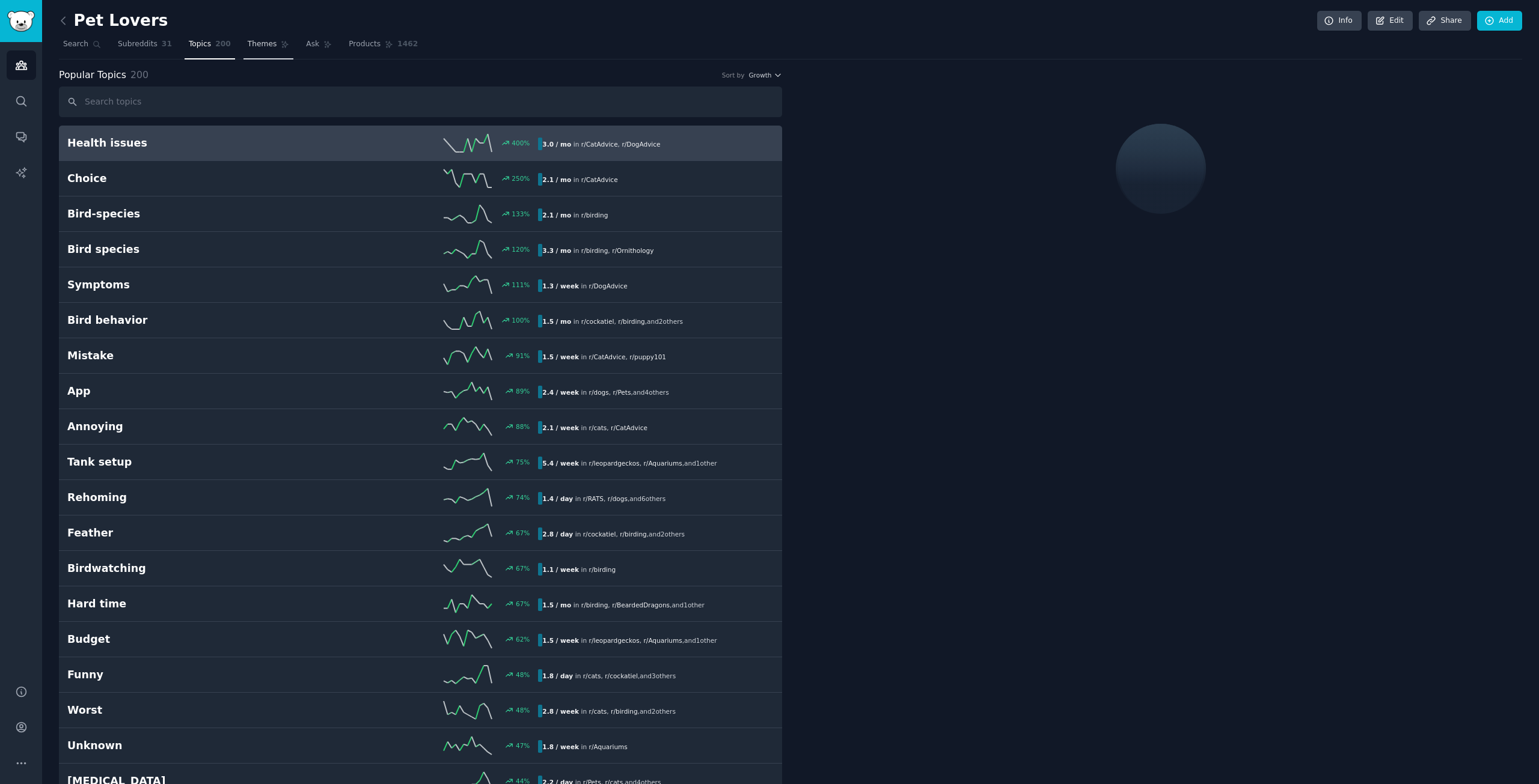
click at [244, 37] on link "Themes" at bounding box center [269, 47] width 51 height 25
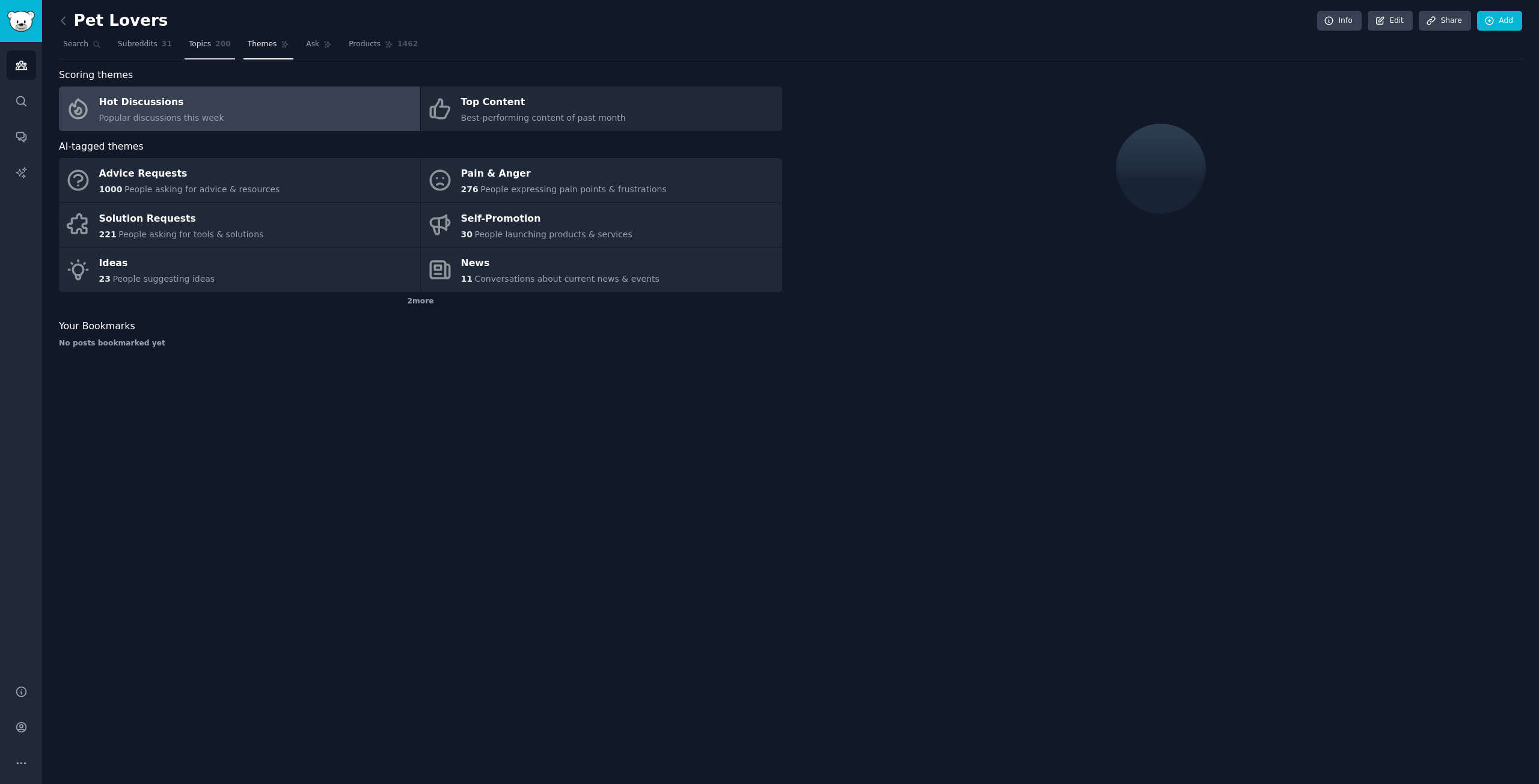
click at [187, 52] on link "Topics 200" at bounding box center [210, 47] width 51 height 25
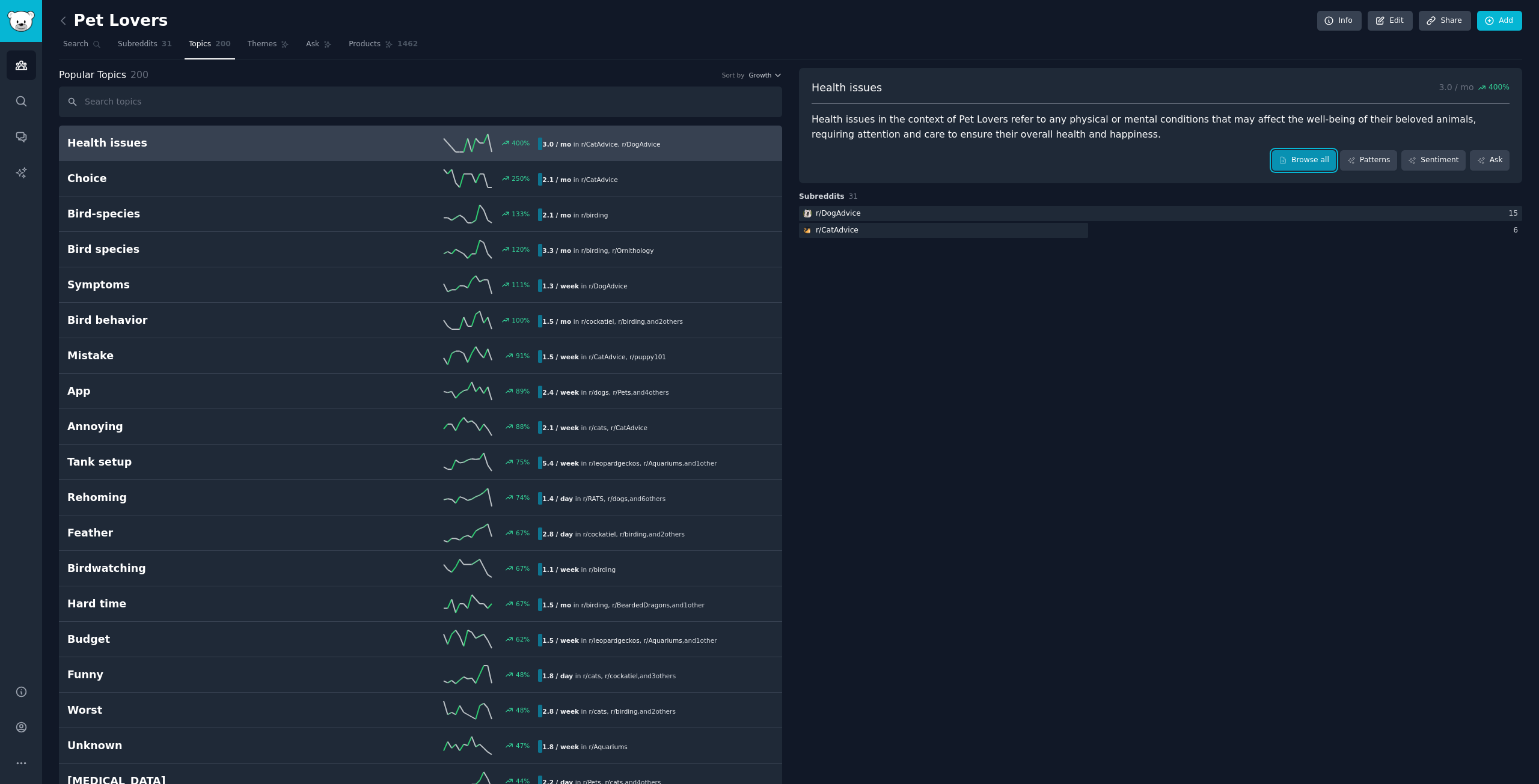
click at [1310, 151] on link "Browse all" at bounding box center [1305, 160] width 64 height 20
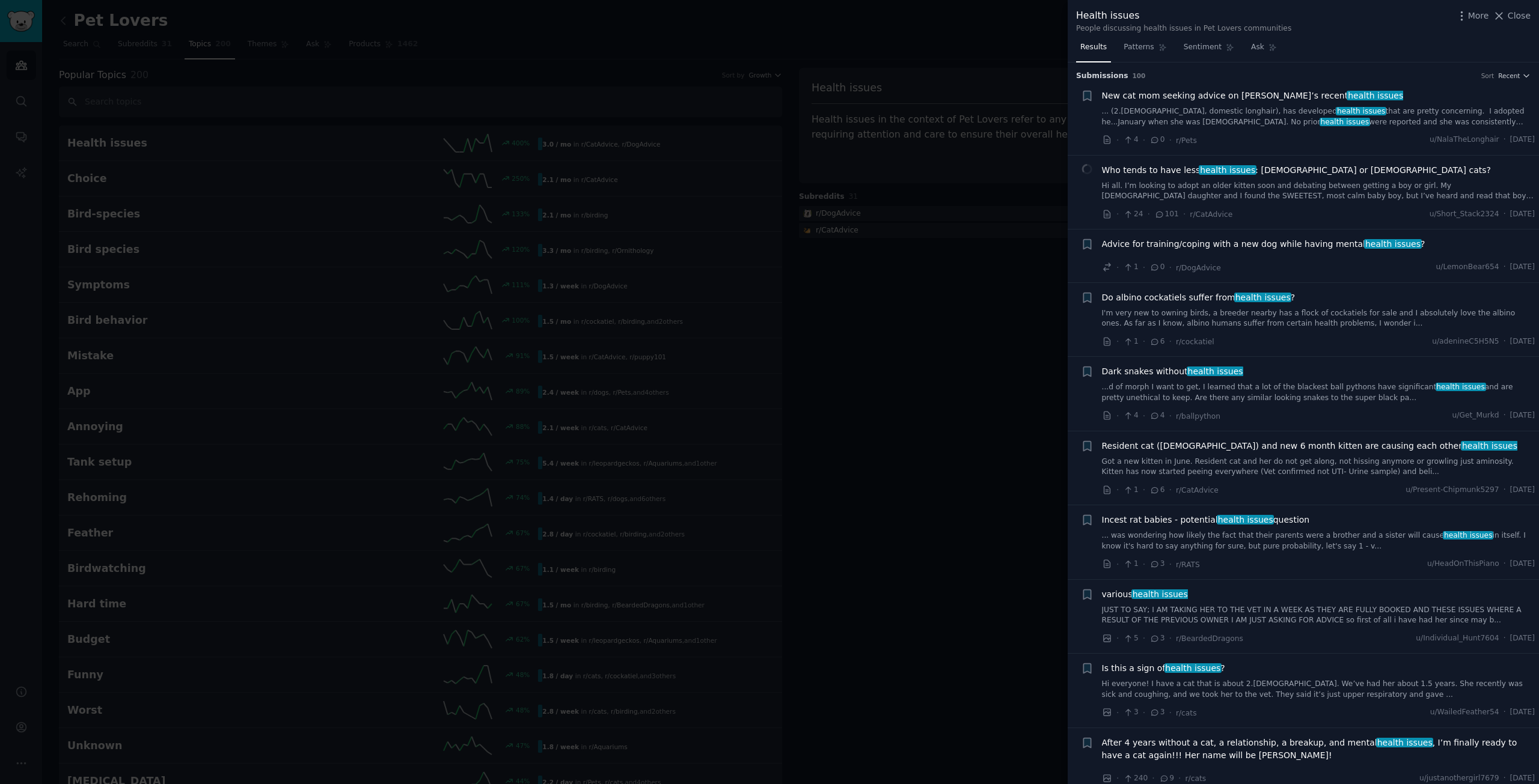
drag, startPoint x: 836, startPoint y: 242, endPoint x: 847, endPoint y: 279, distance: 38.6
click at [836, 241] on div at bounding box center [769, 392] width 1539 height 784
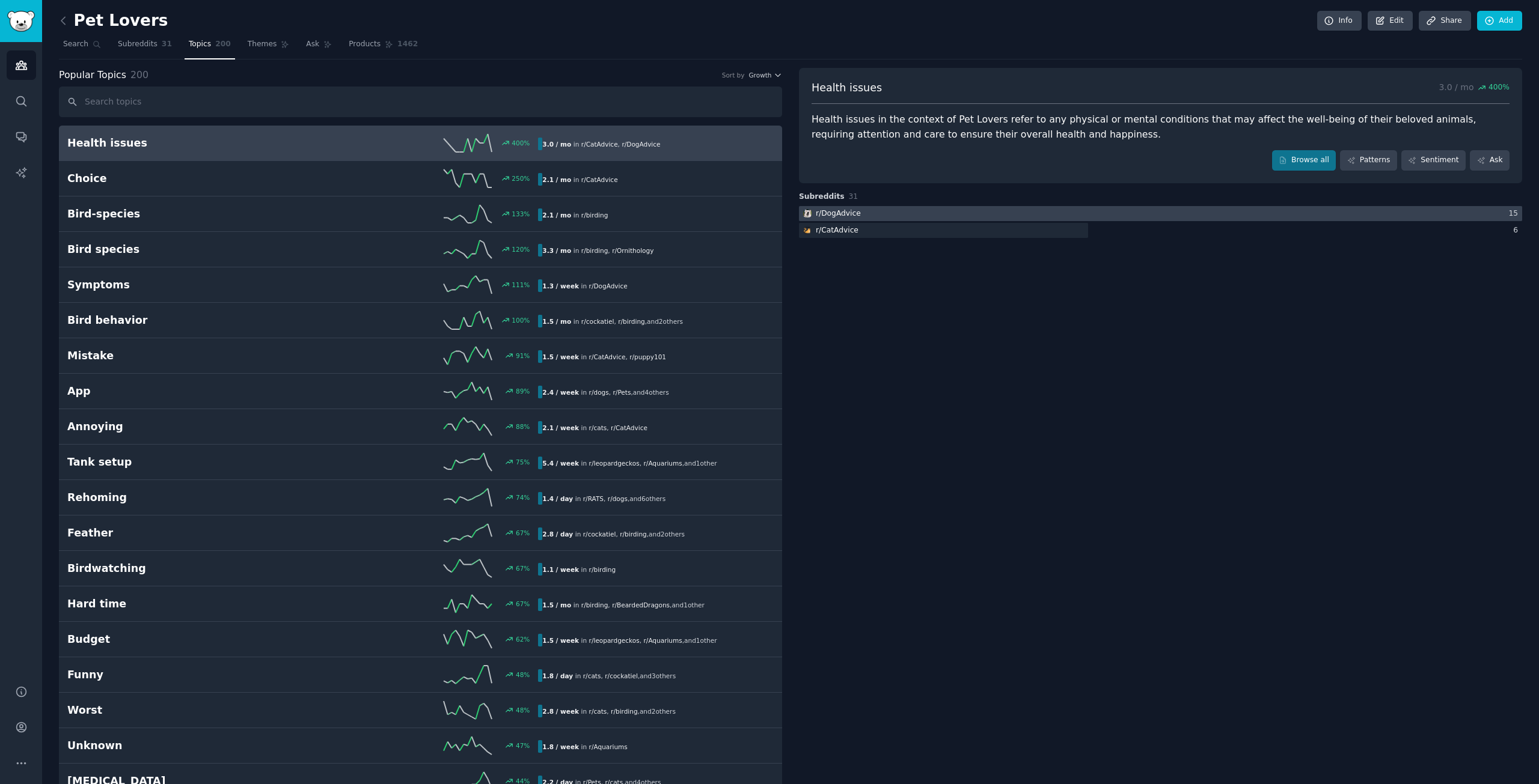
click at [914, 209] on div at bounding box center [1160, 213] width 723 height 15
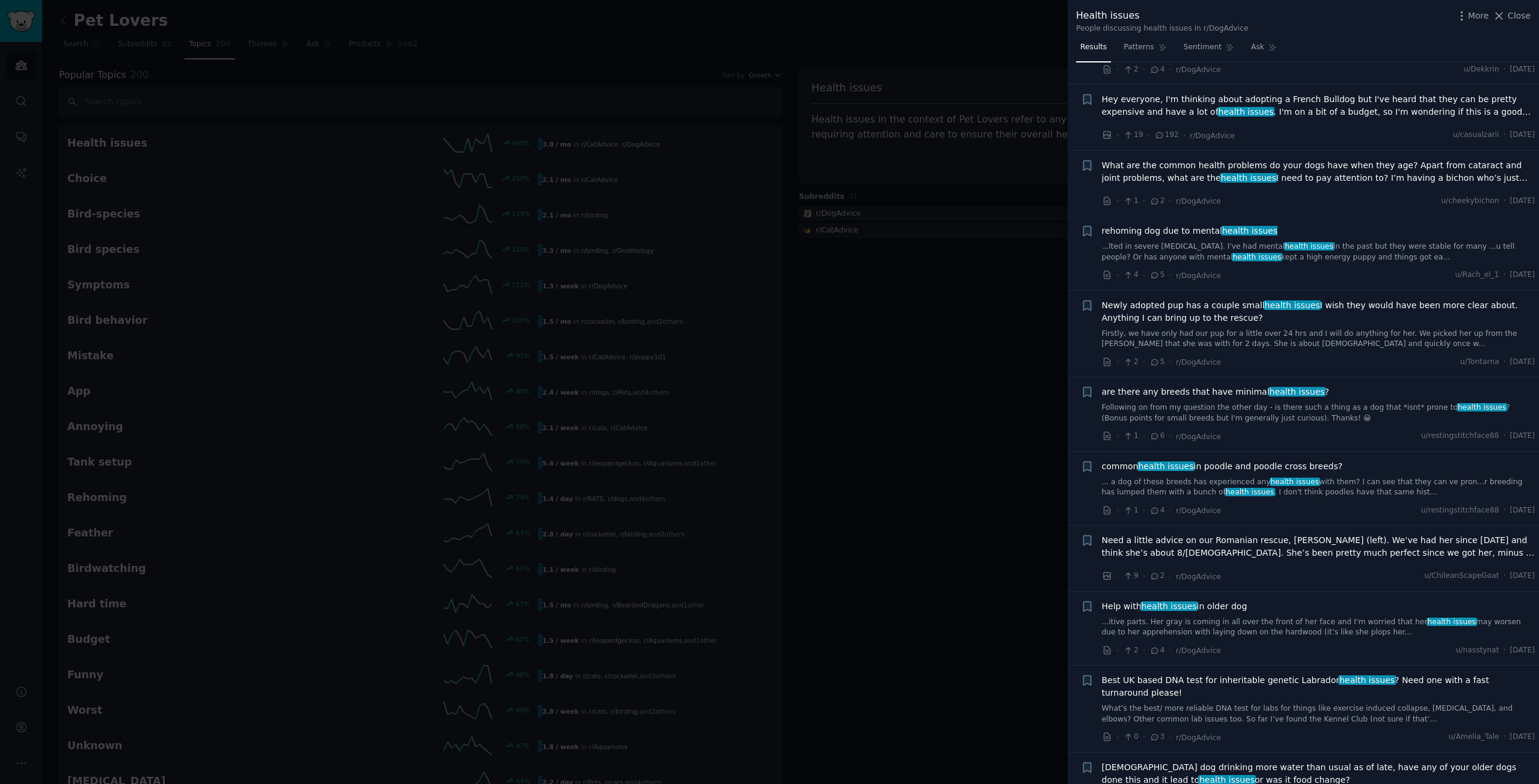
scroll to position [3021, 0]
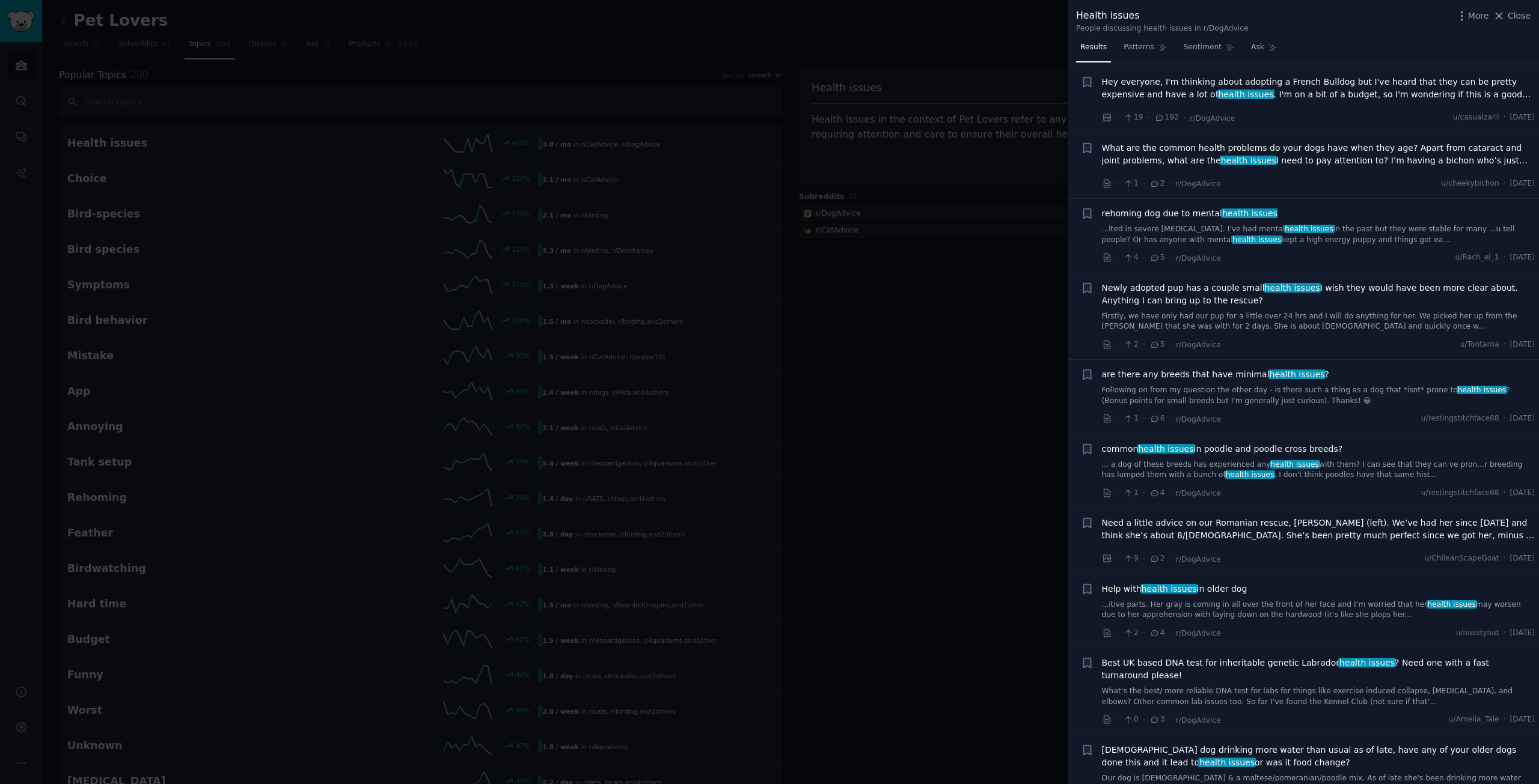
click at [850, 476] on div at bounding box center [769, 392] width 1539 height 784
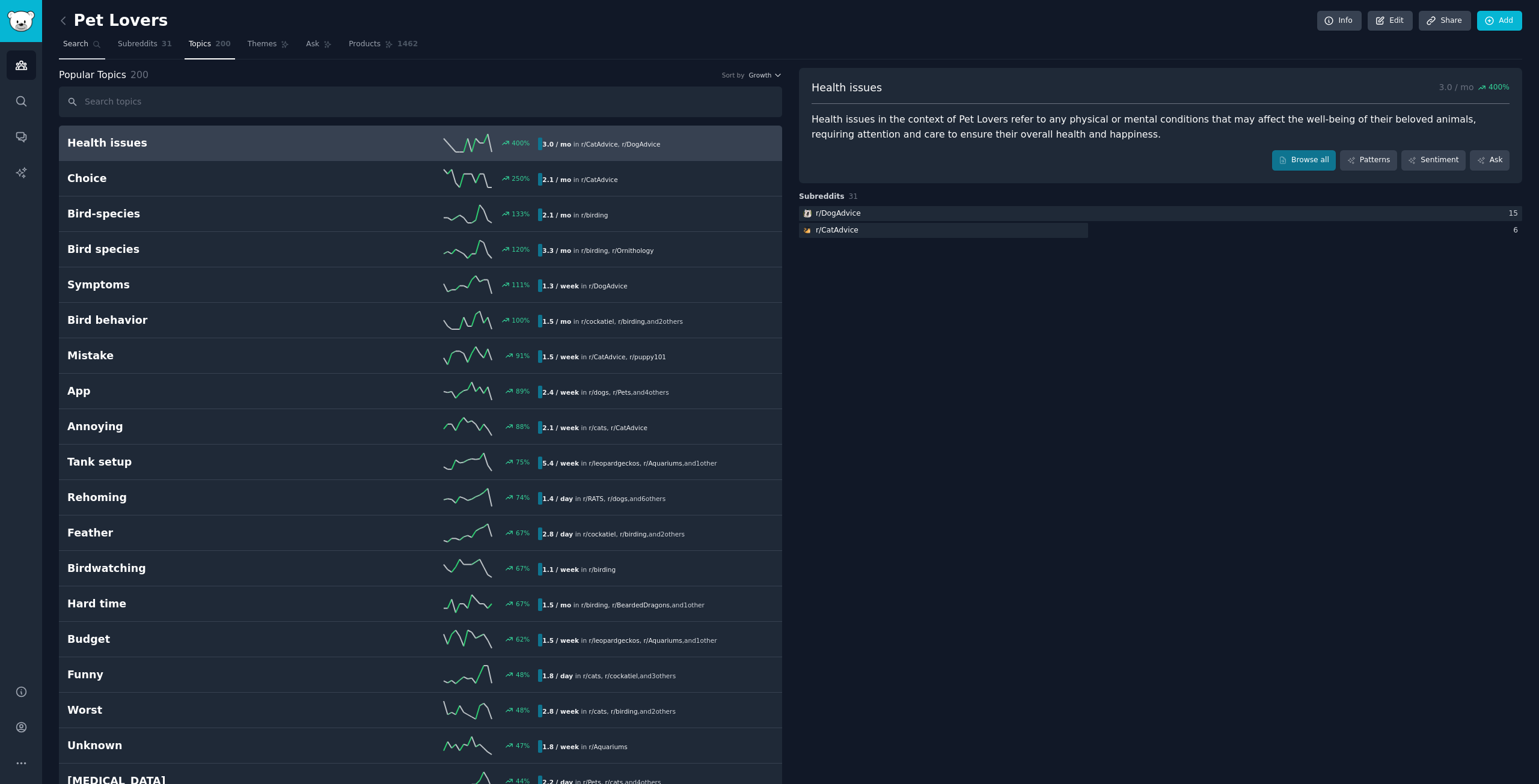
click at [84, 52] on link "Search" at bounding box center [82, 47] width 46 height 25
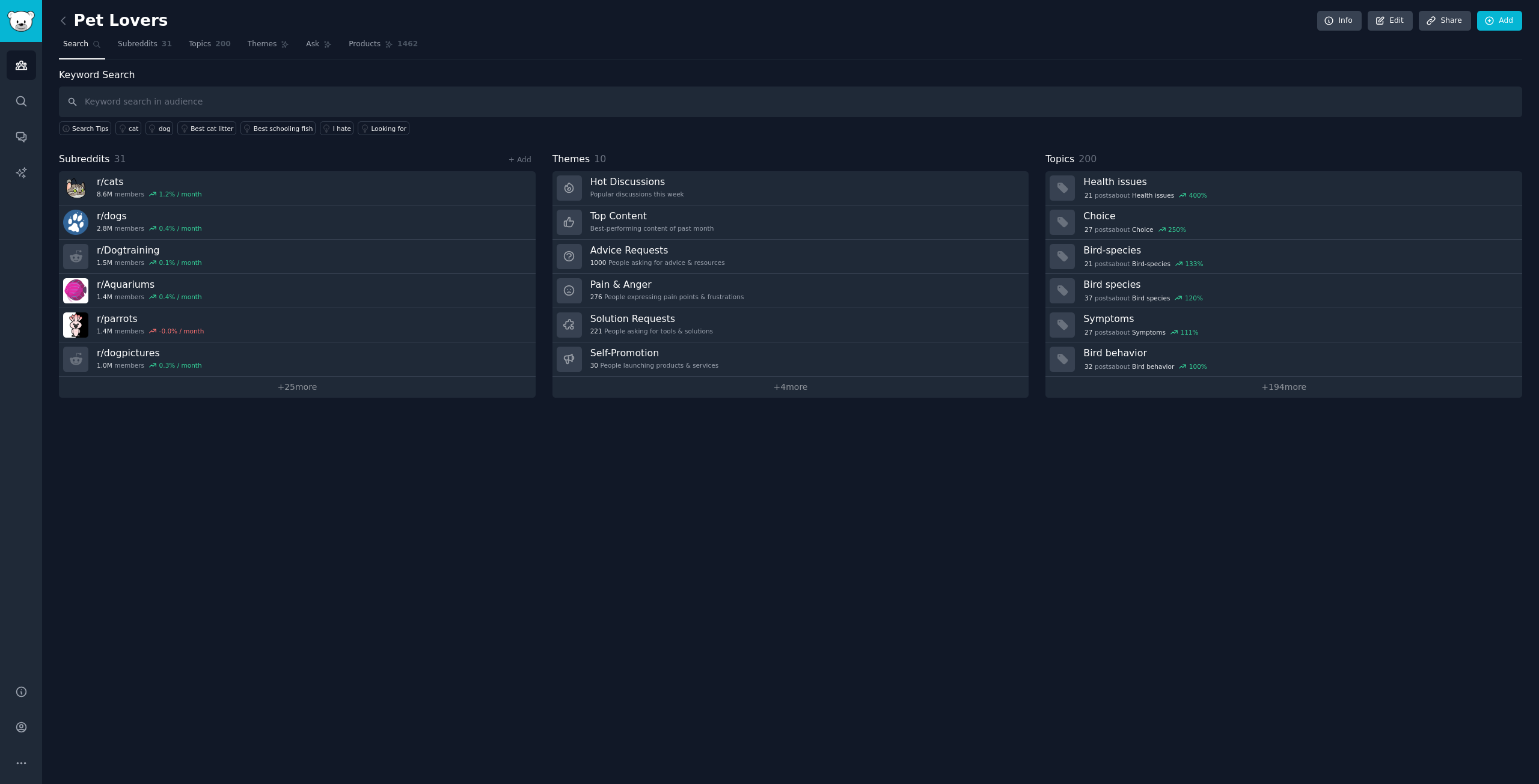
click at [316, 91] on input "text" at bounding box center [791, 102] width 1464 height 31
click at [320, 105] on input "text" at bounding box center [791, 102] width 1464 height 31
type input "problem on ads"
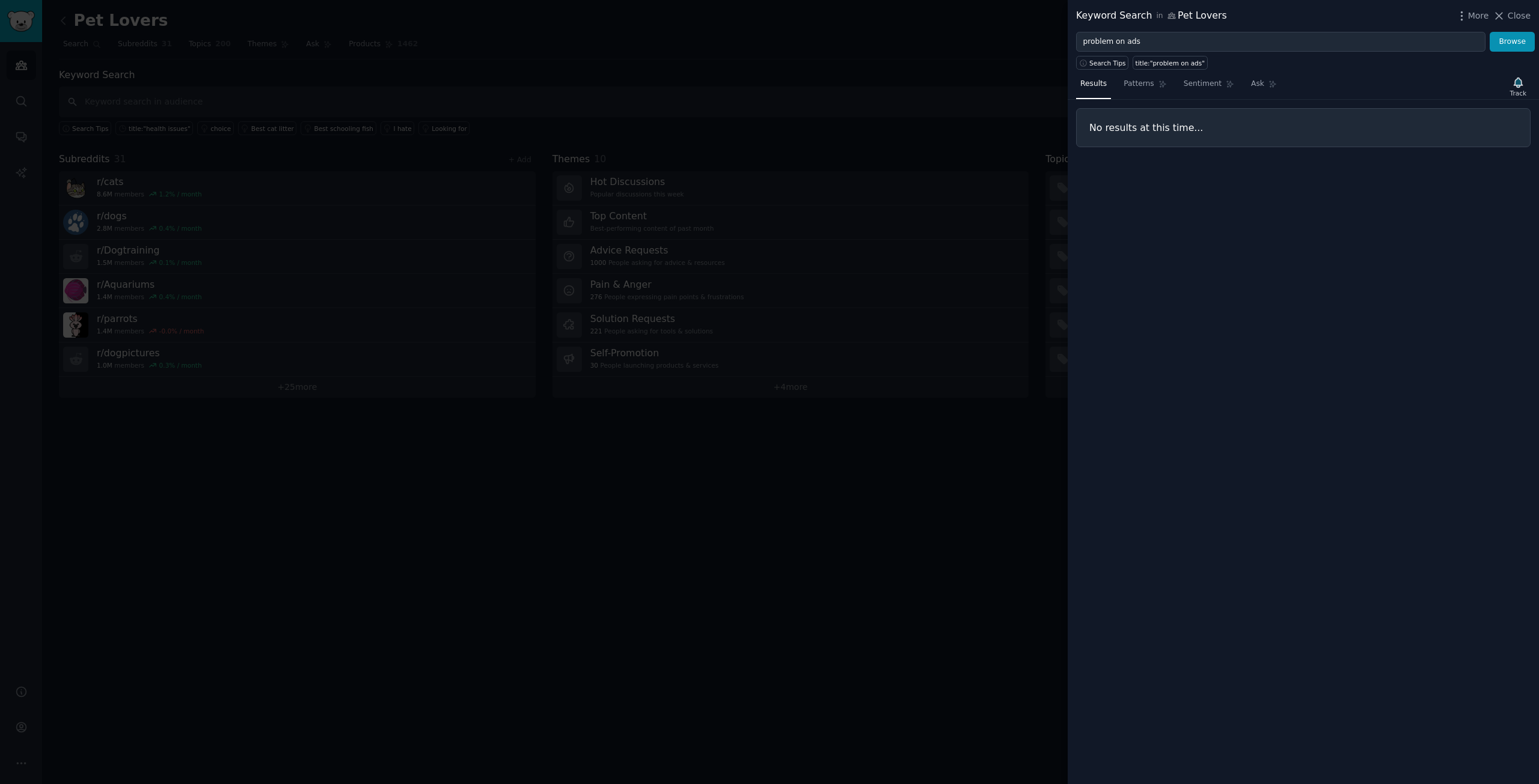
click at [869, 58] on div at bounding box center [769, 392] width 1539 height 784
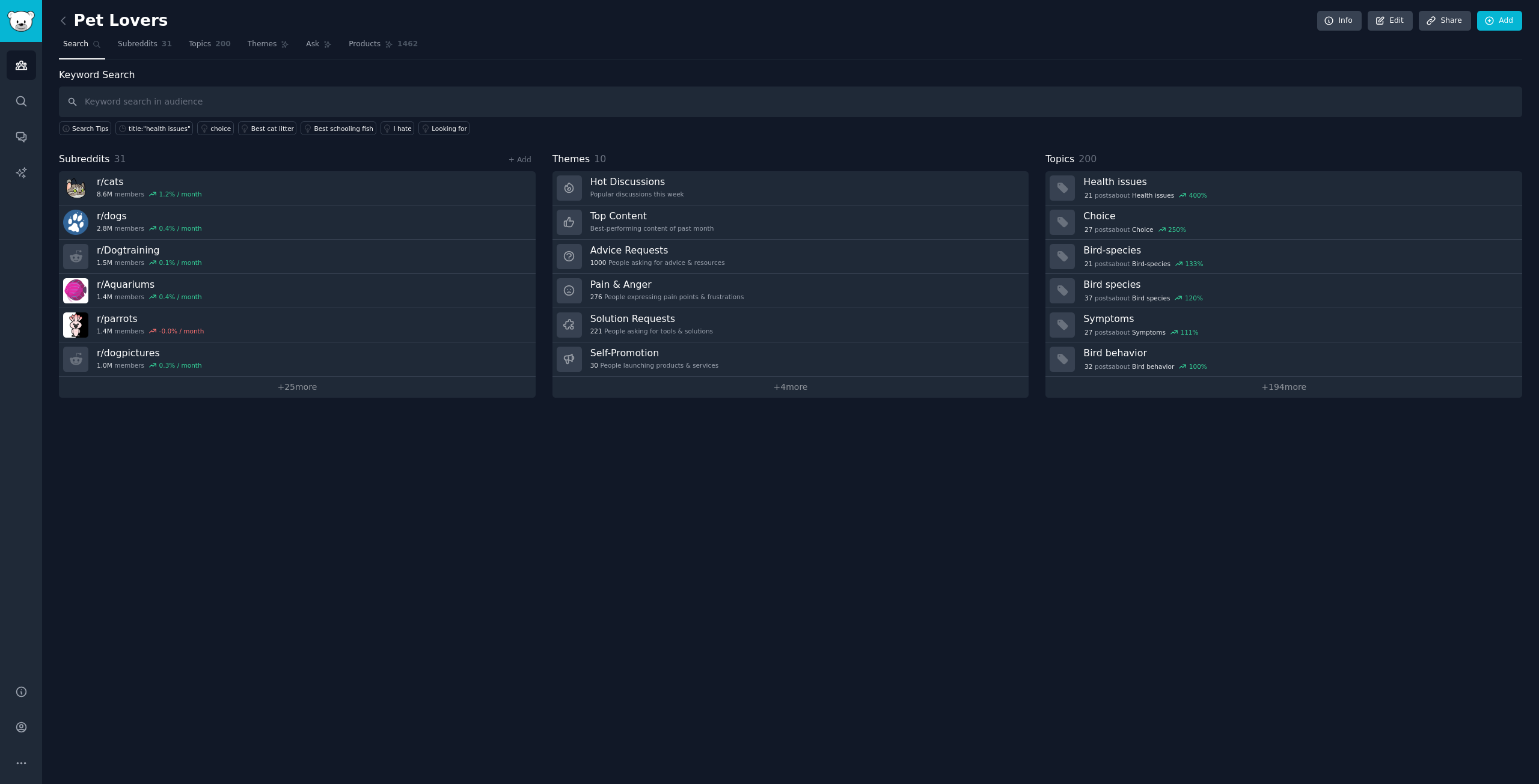
click at [74, 11] on h2 "Pet Lovers" at bounding box center [113, 20] width 109 height 19
click at [67, 15] on icon at bounding box center [63, 20] width 12 height 12
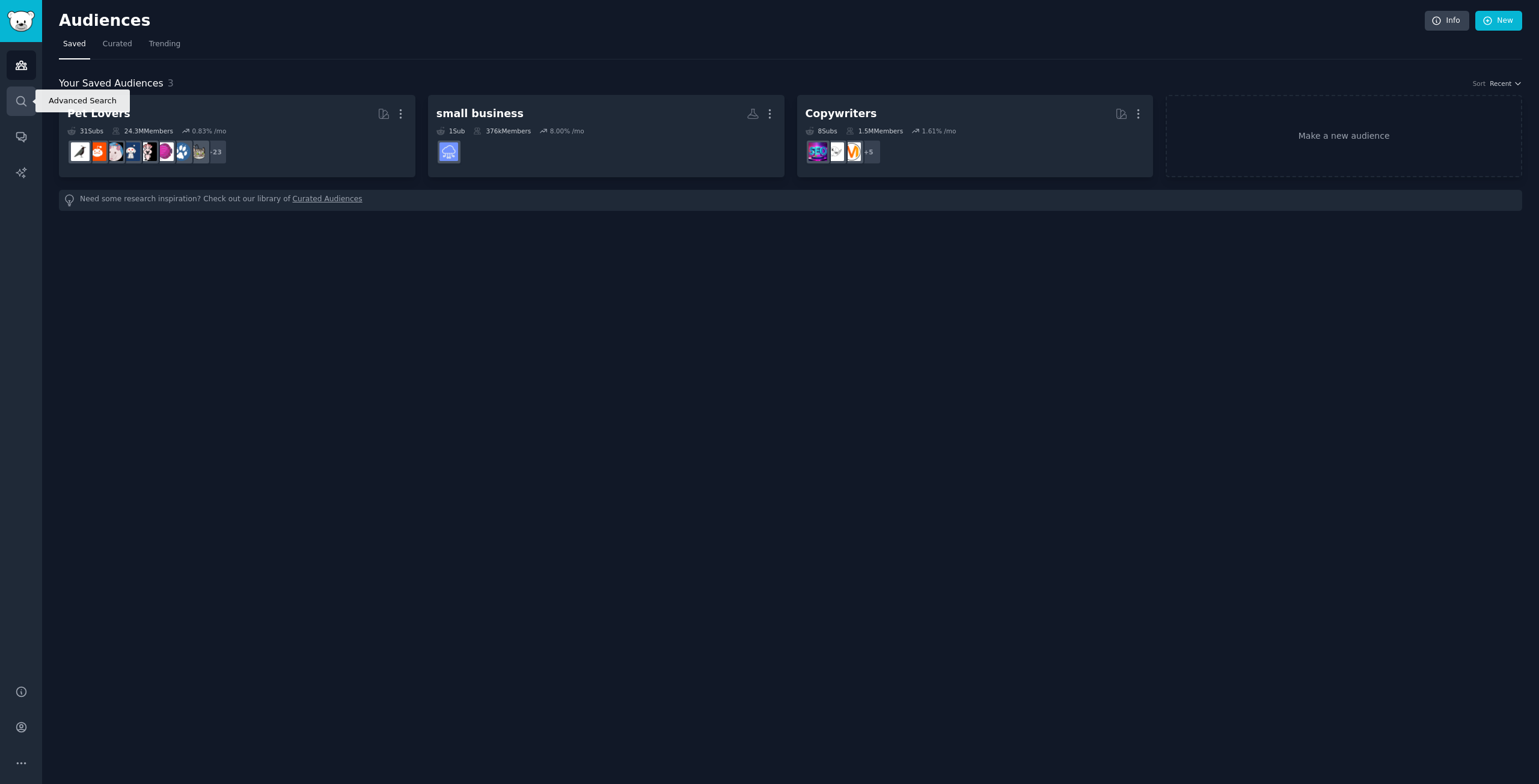
click at [27, 103] on icon "Sidebar" at bounding box center [21, 101] width 12 height 12
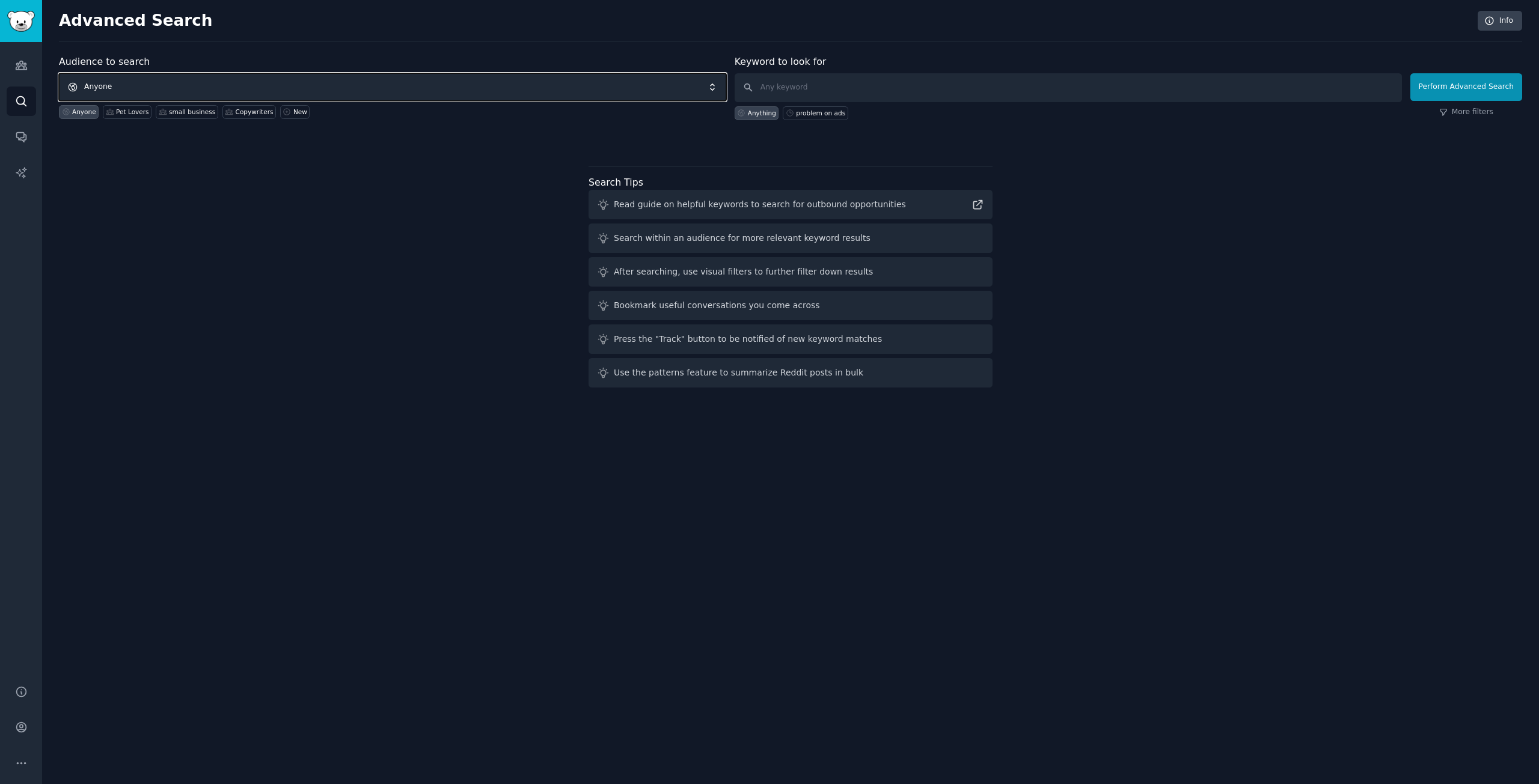
click at [204, 81] on span "Anyone" at bounding box center [392, 87] width 667 height 28
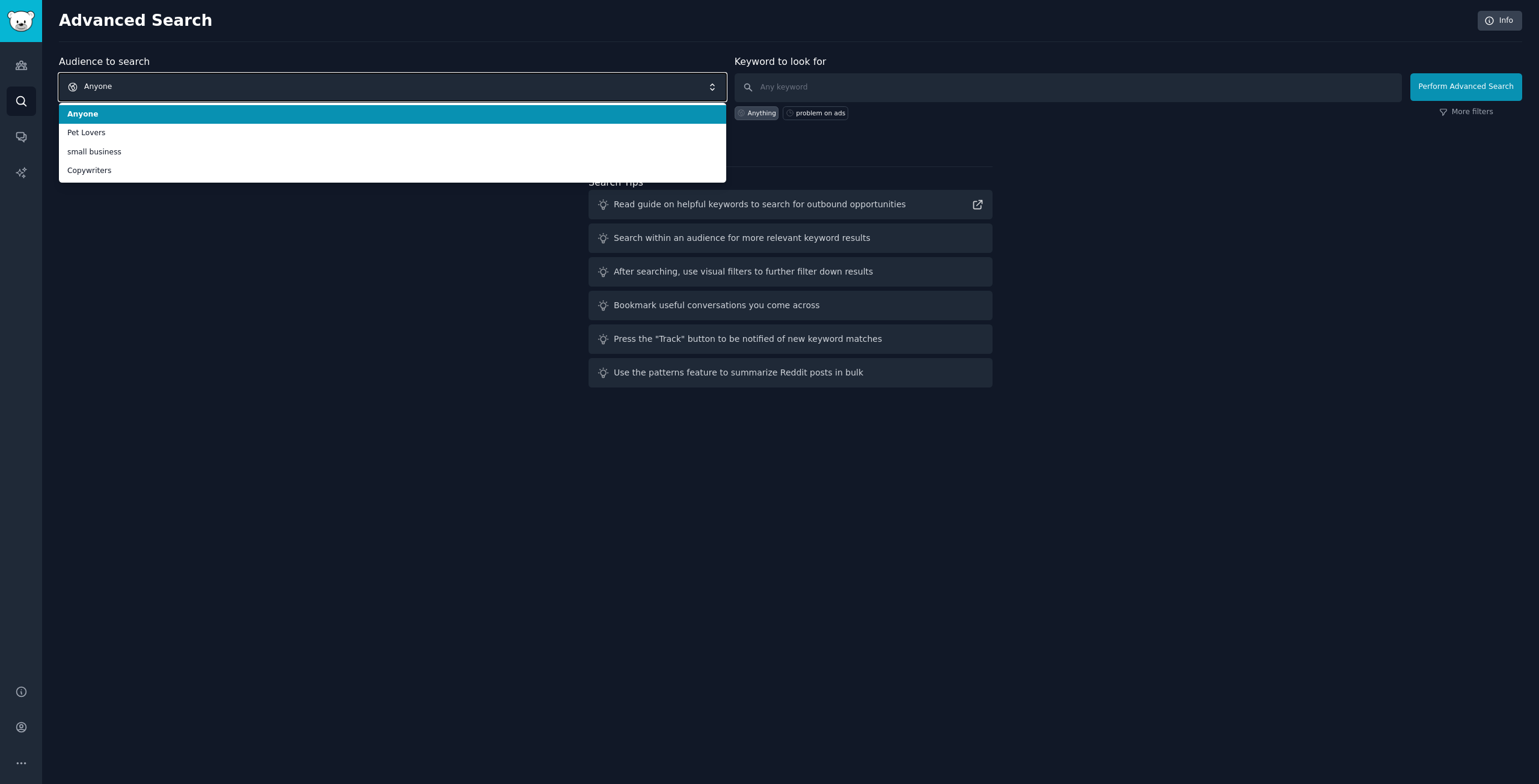
click at [207, 83] on span "Anyone" at bounding box center [392, 87] width 667 height 28
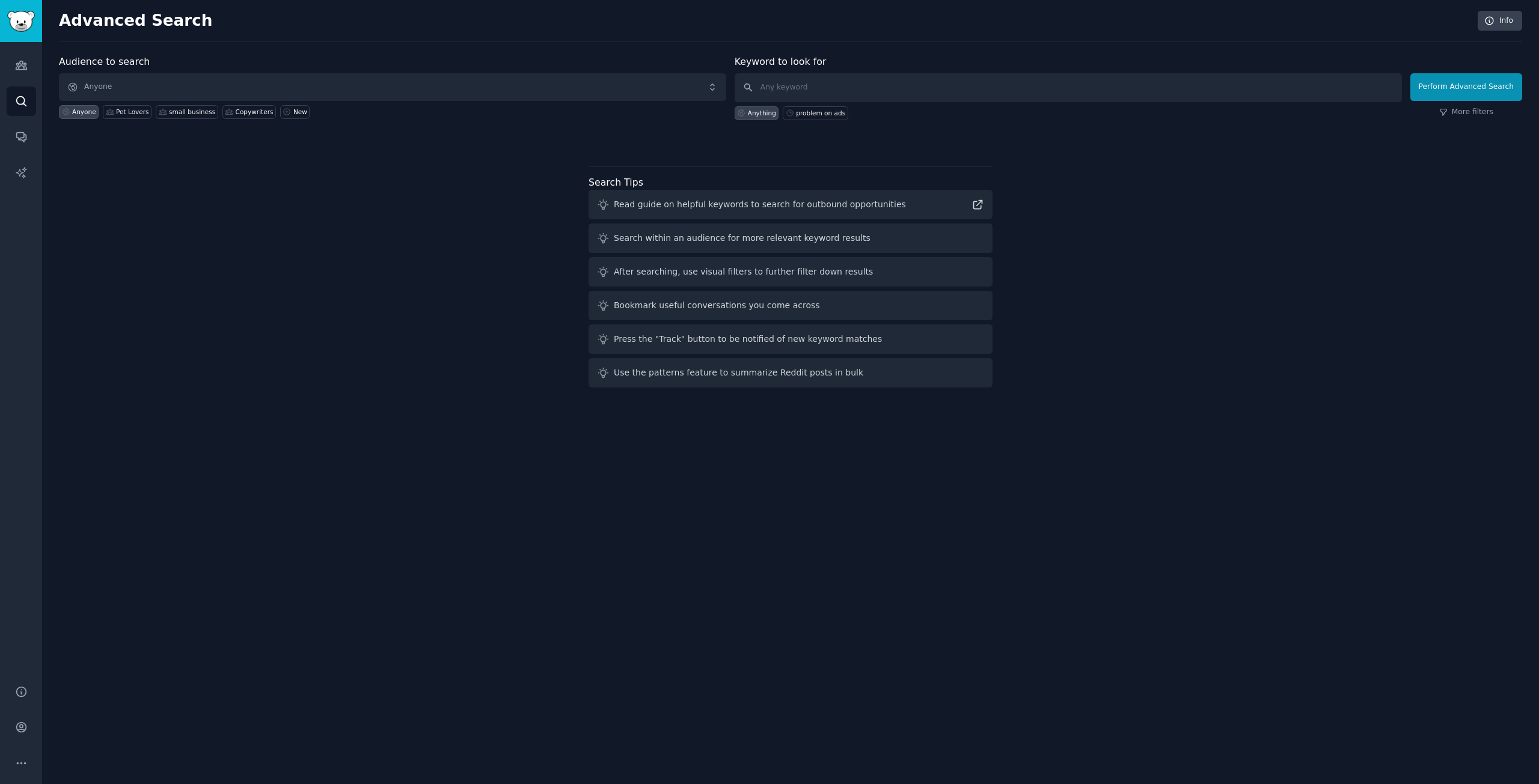
click at [822, 72] on div "Keyword to look for Anything problem on ads" at bounding box center [1068, 87] width 667 height 66
click at [830, 82] on input "text" at bounding box center [1068, 88] width 667 height 29
type input "ads"
click button "Perform Advanced Search" at bounding box center [1466, 87] width 112 height 28
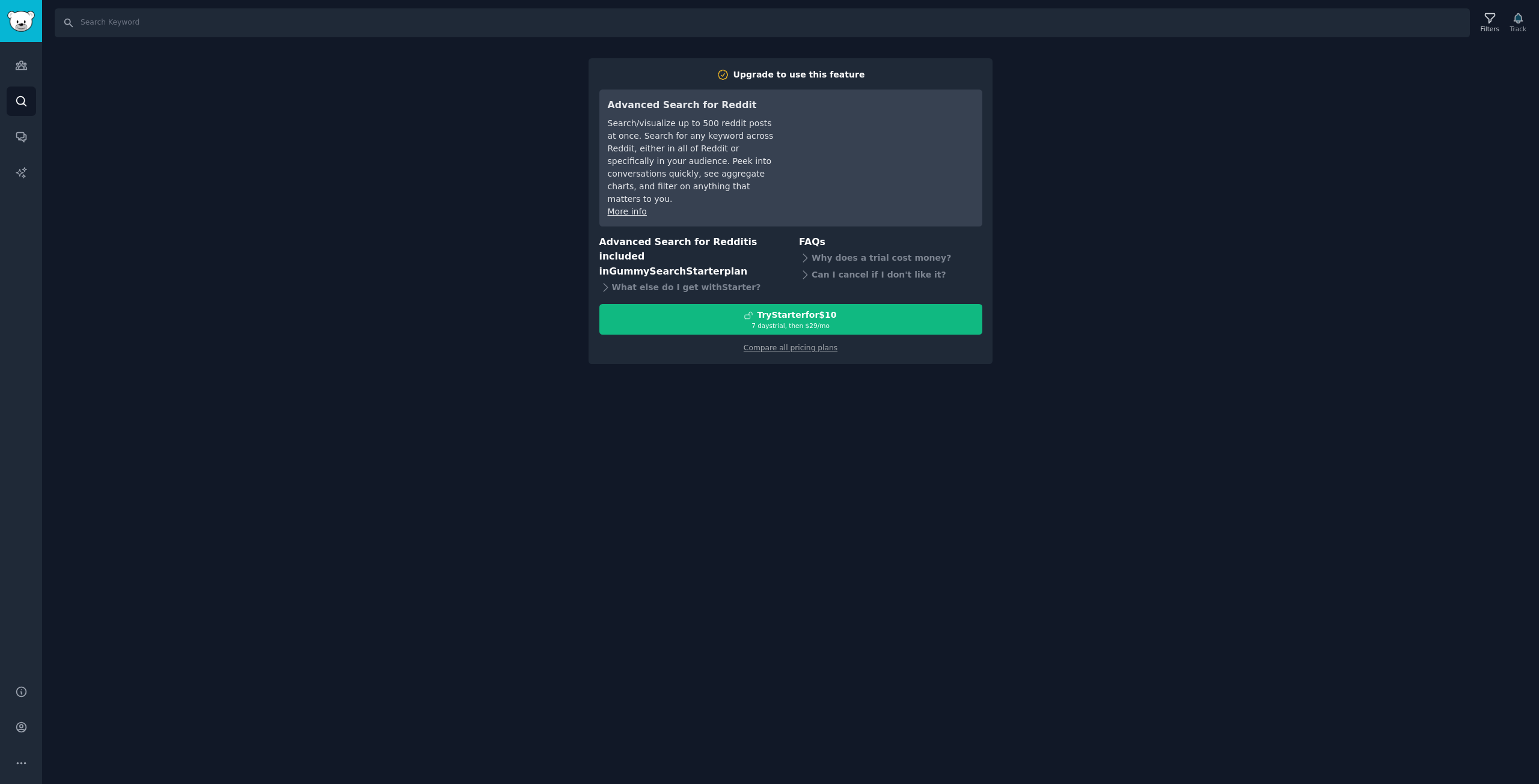
drag, startPoint x: 205, startPoint y: 108, endPoint x: 82, endPoint y: 9, distance: 157.9
click at [201, 107] on div "Search Filters Track Upgrade to use this feature Advanced Search for Reddit Sea…" at bounding box center [791, 392] width 1497 height 784
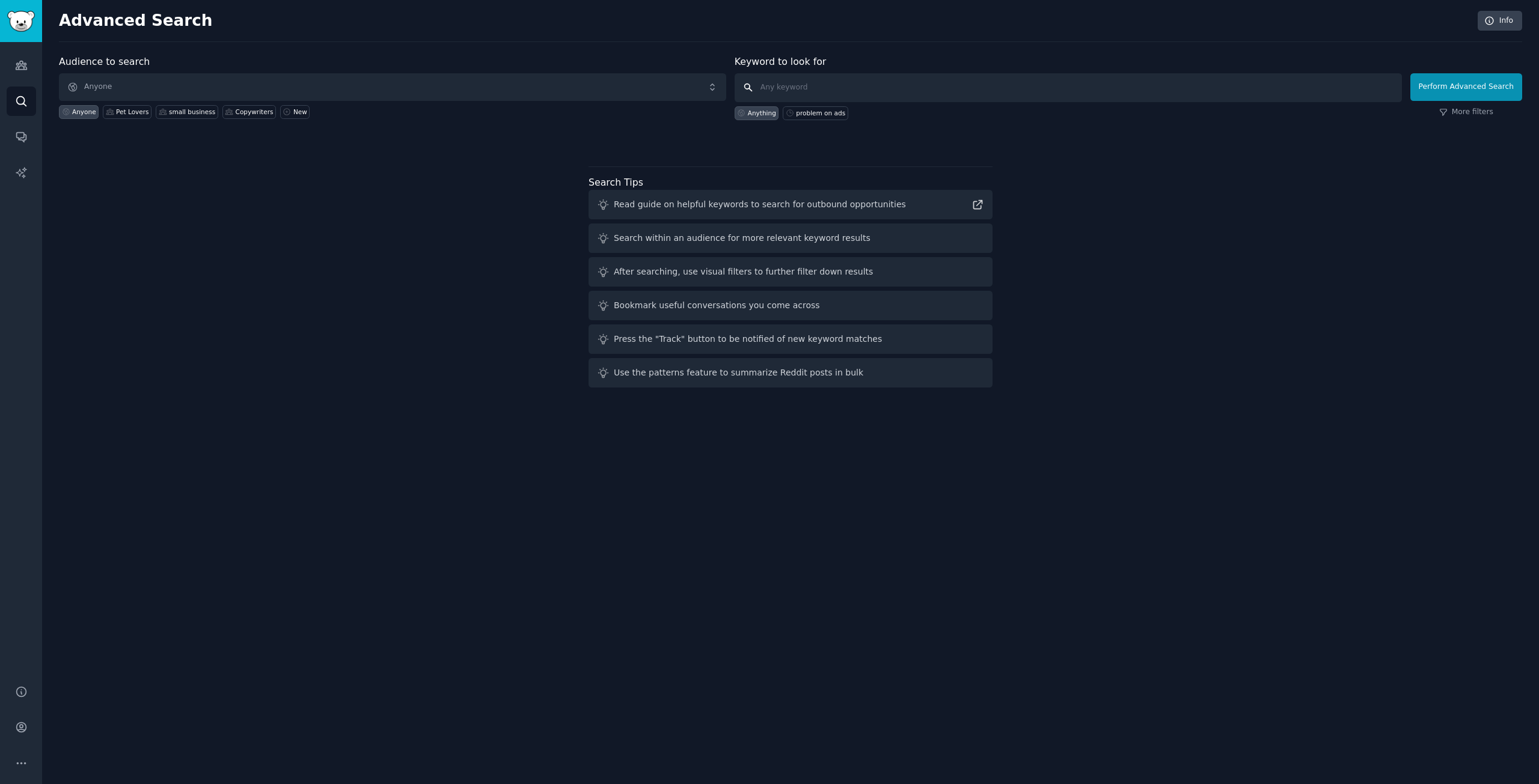
click at [828, 95] on input "text" at bounding box center [1068, 88] width 667 height 29
click at [236, 114] on div "Copywriters" at bounding box center [254, 112] width 38 height 9
click at [72, 117] on div "Anyone" at bounding box center [79, 112] width 40 height 14
click at [804, 92] on input "text" at bounding box center [1068, 88] width 667 height 29
